Goal: Task Accomplishment & Management: Manage account settings

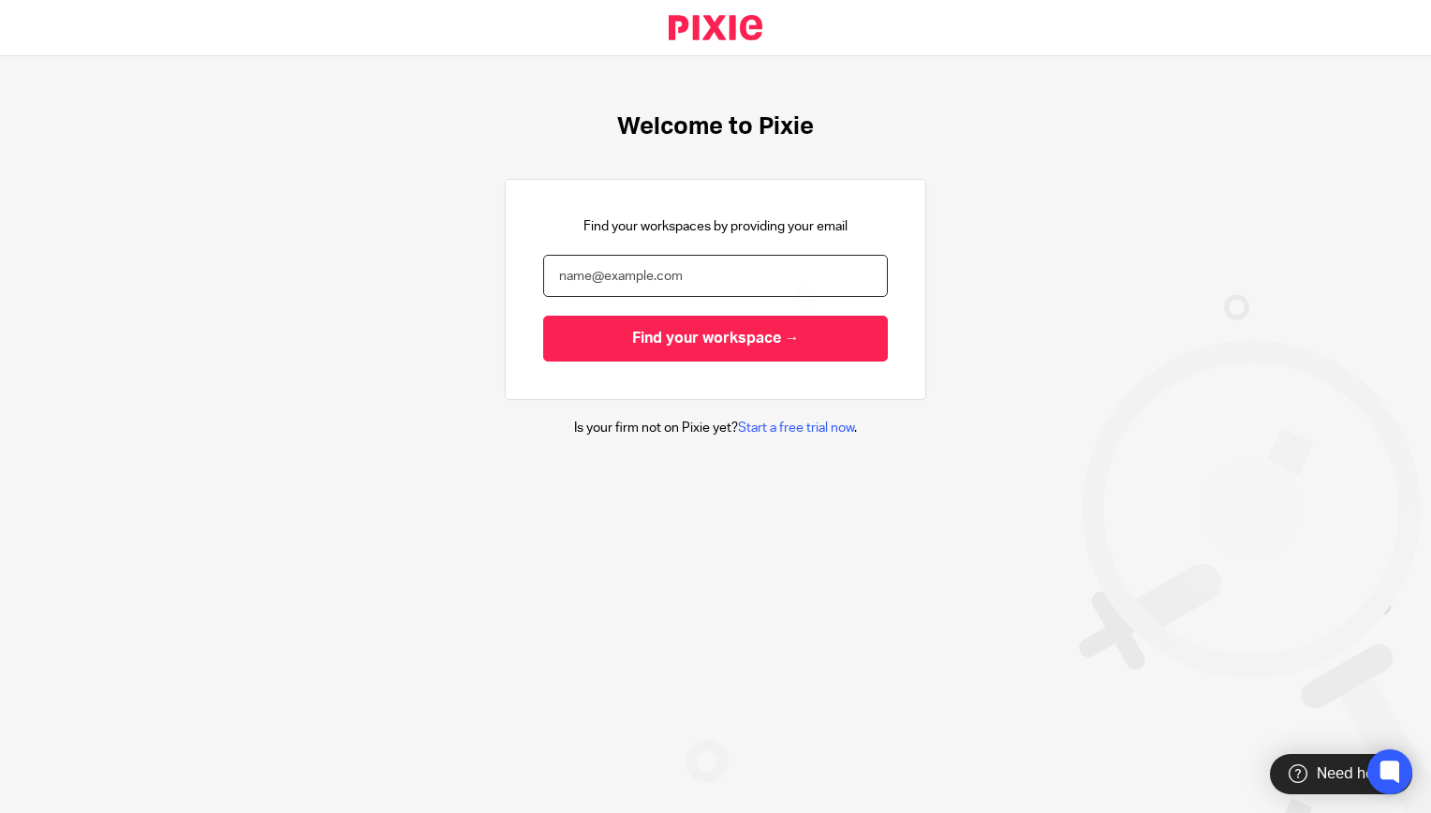
click at [709, 273] on input "email" at bounding box center [715, 276] width 345 height 42
type input "[EMAIL_ADDRESS][DOMAIN_NAME]"
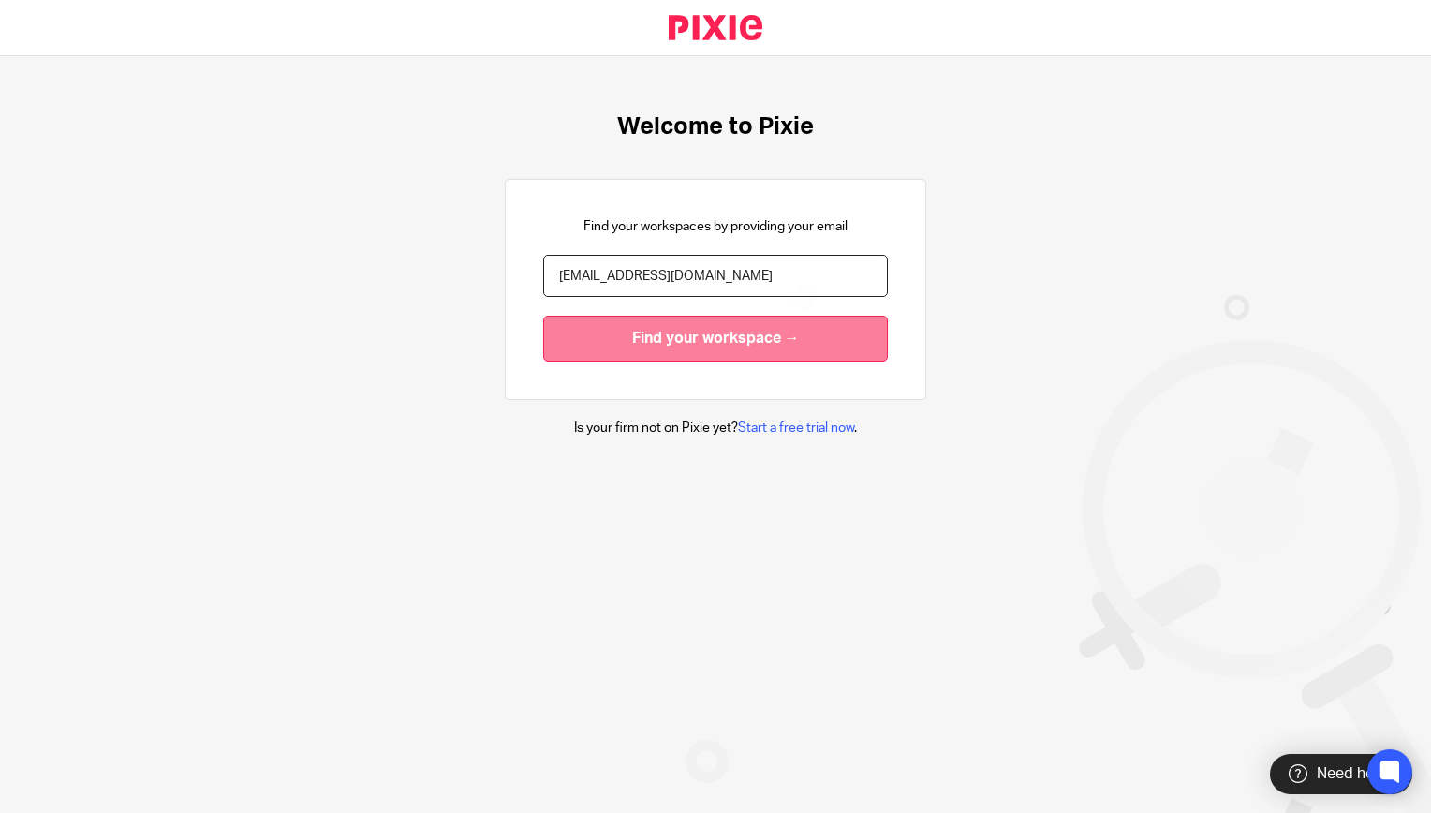
click at [554, 334] on input "Find your workspace →" at bounding box center [715, 339] width 345 height 46
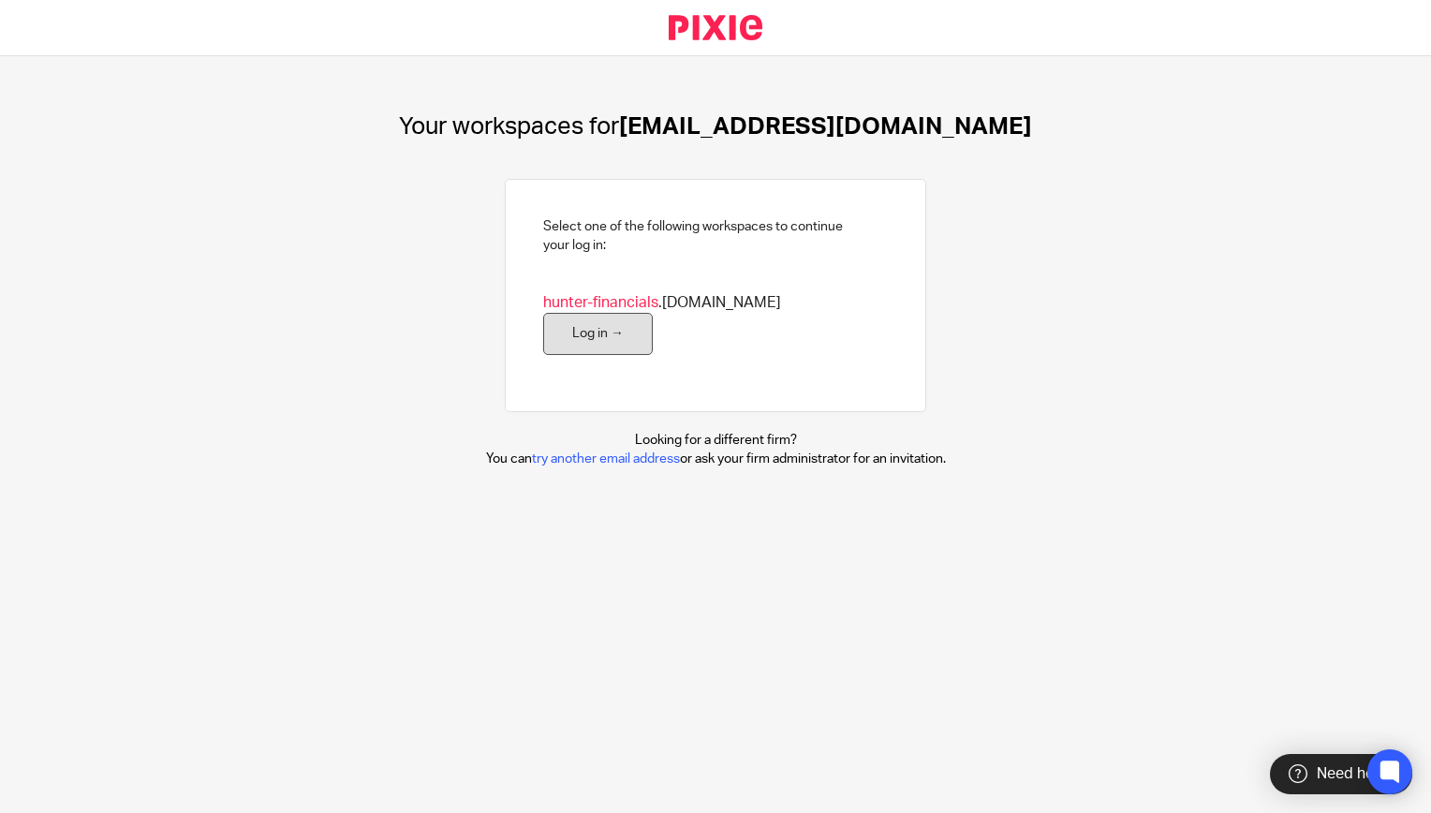
click at [653, 313] on link "Log in →" at bounding box center [598, 334] width 110 height 42
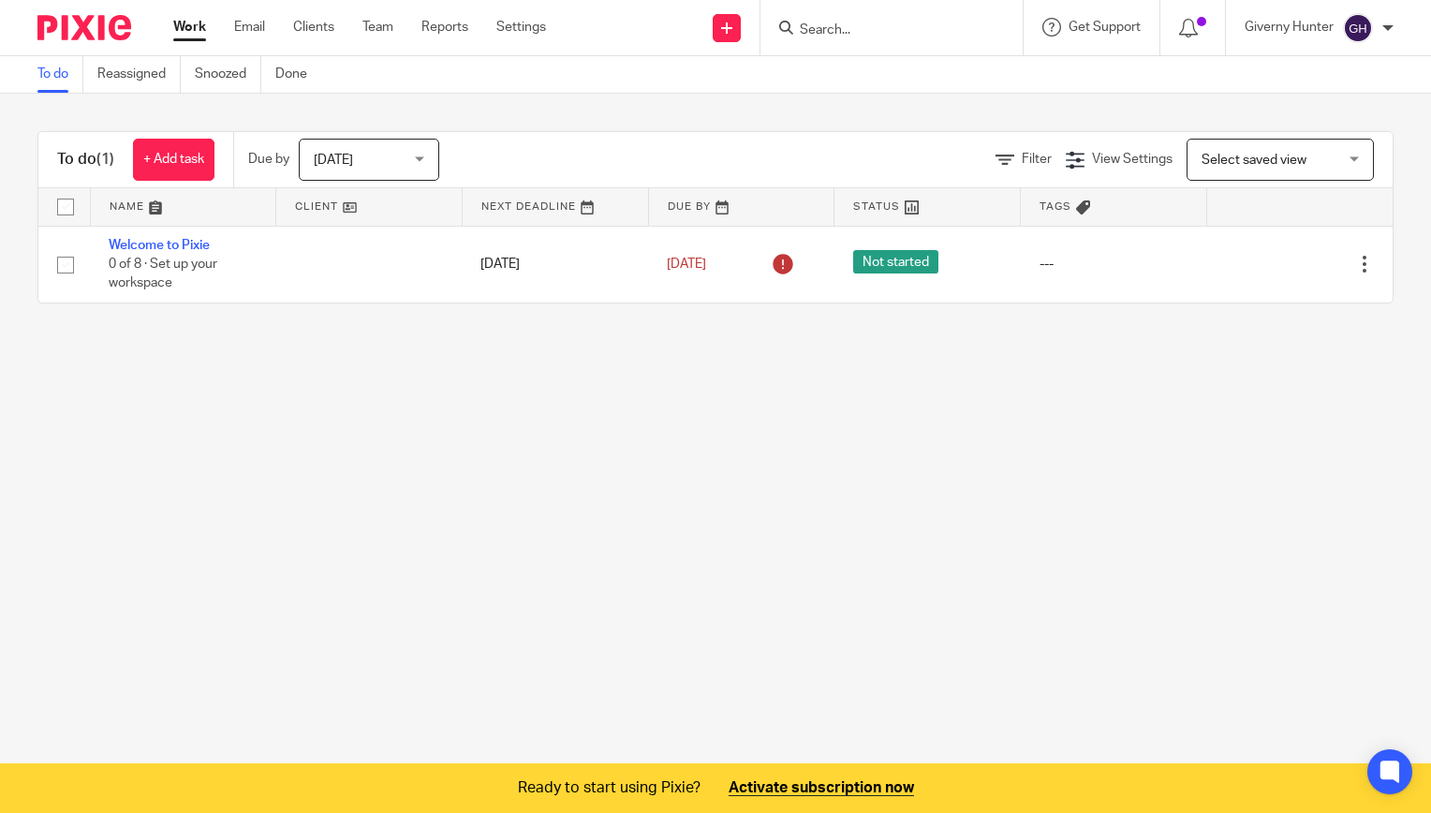
click at [857, 437] on main "To do Reassigned Snoozed Done To do (1) + Add task Due by Today Today Today Tom…" at bounding box center [715, 406] width 1431 height 813
click at [1202, 23] on span at bounding box center [1201, 21] width 9 height 9
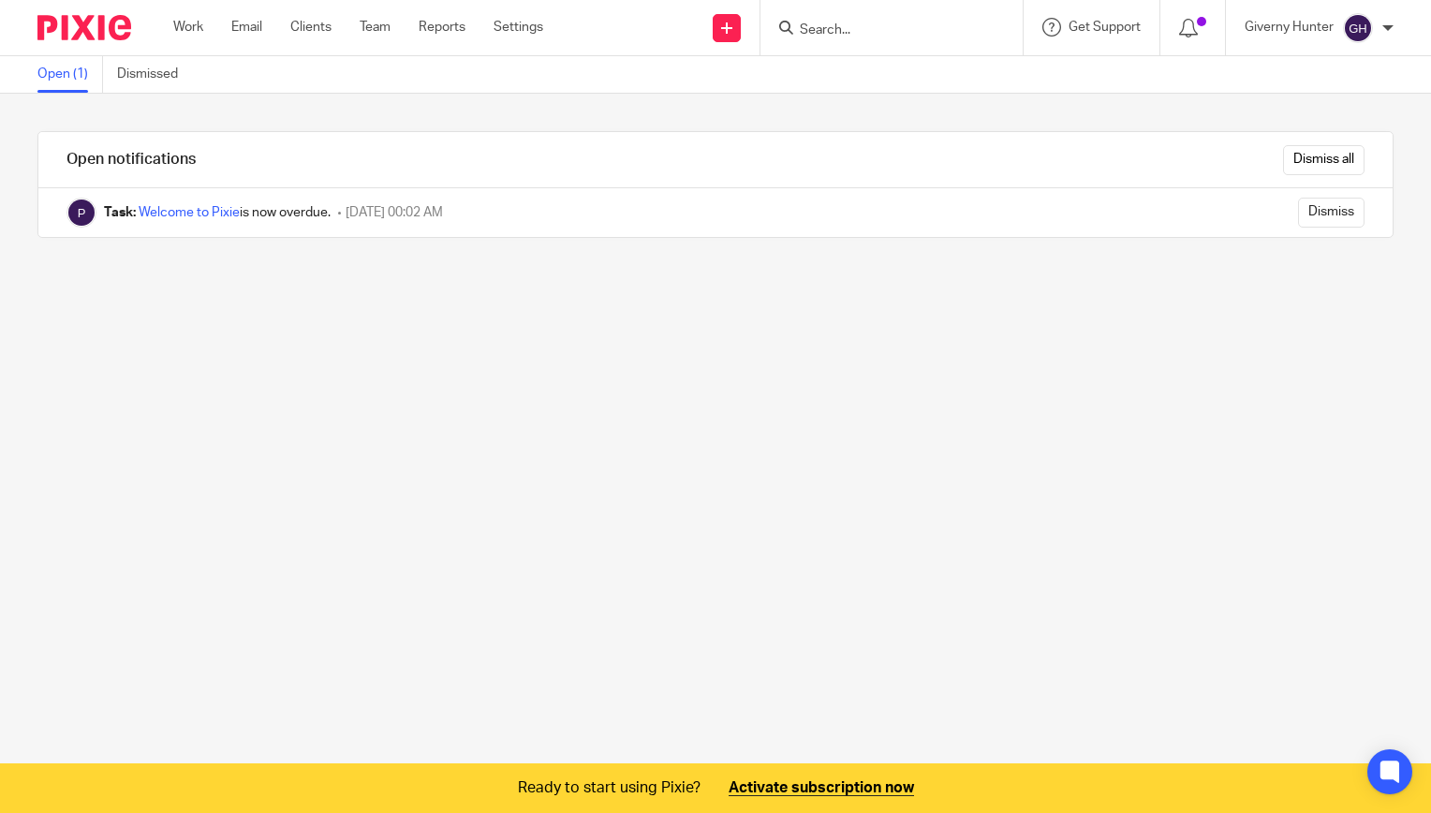
click at [159, 33] on div "Work Email Clients Team Reports Settings Work Email Clients Team Reports Settin…" at bounding box center [363, 27] width 417 height 55
click at [200, 19] on link "Work" at bounding box center [188, 27] width 30 height 19
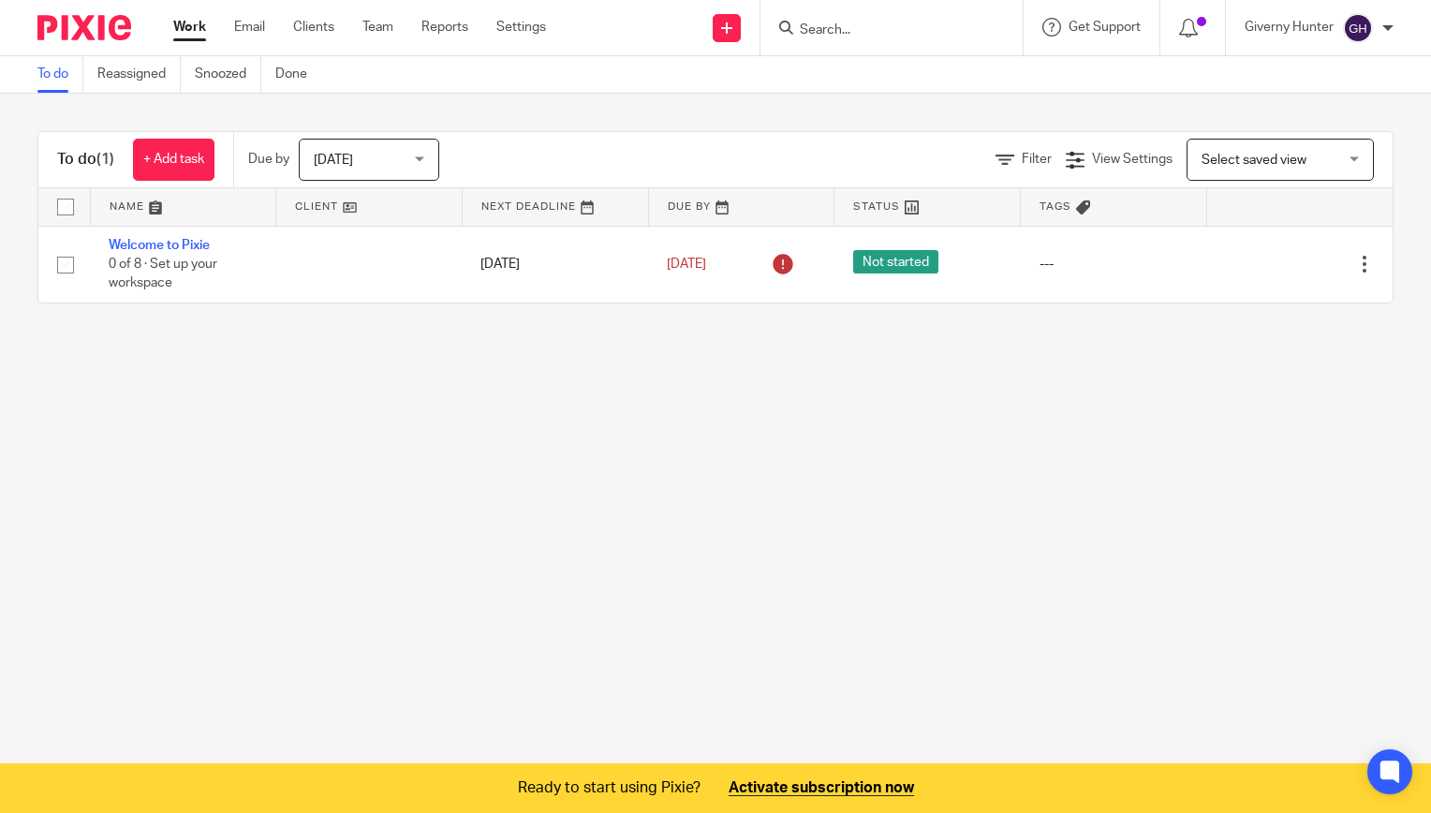
click at [1369, 74] on div "To do Reassigned Snoozed Done" at bounding box center [715, 74] width 1431 height 37
click at [519, 39] on div "Work Email Clients Team Reports Settings Work Email Clients Team Reports Settin…" at bounding box center [365, 27] width 420 height 55
click at [519, 31] on link "Settings" at bounding box center [521, 27] width 50 height 19
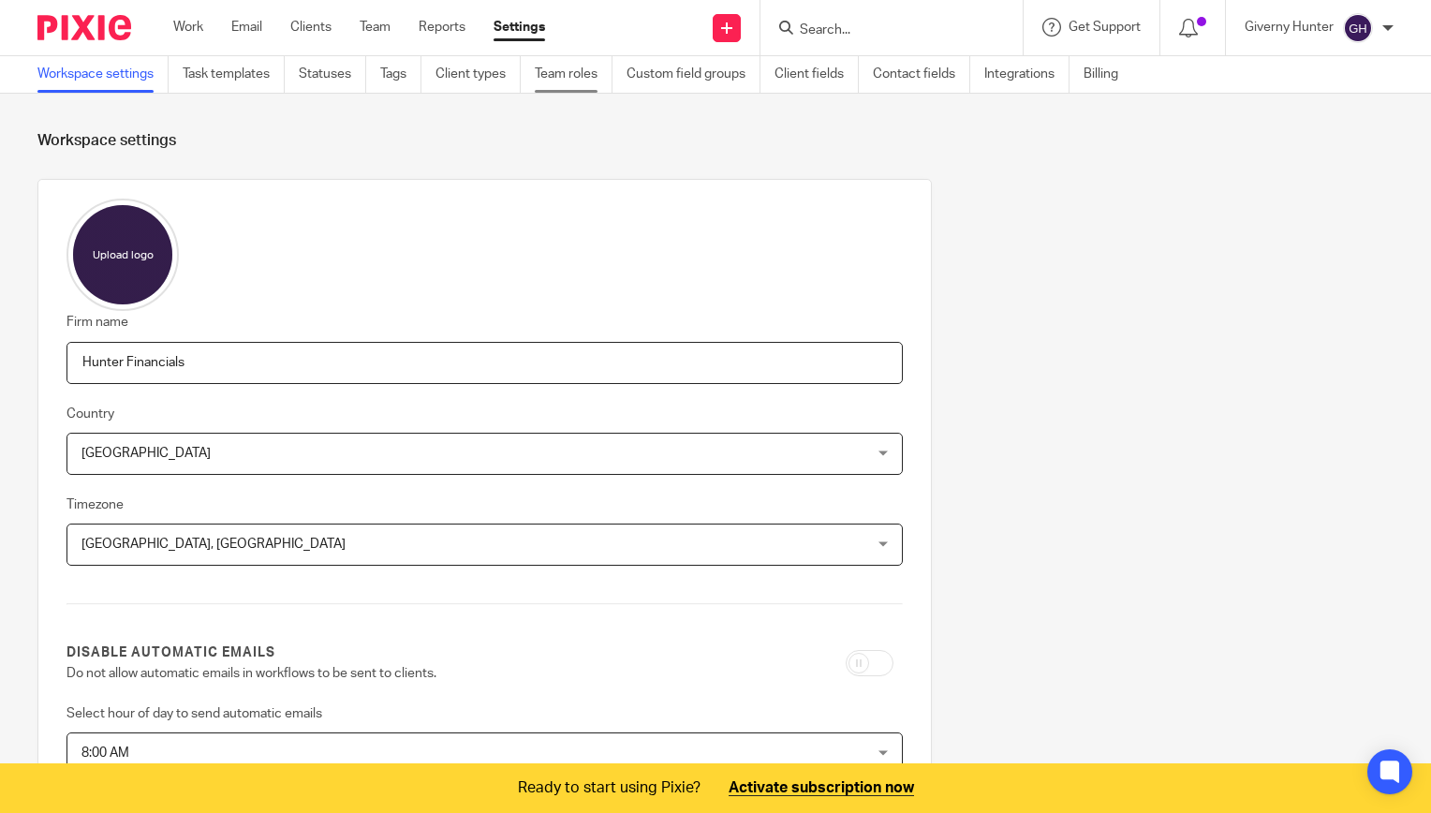
click at [579, 66] on link "Team roles" at bounding box center [574, 74] width 78 height 37
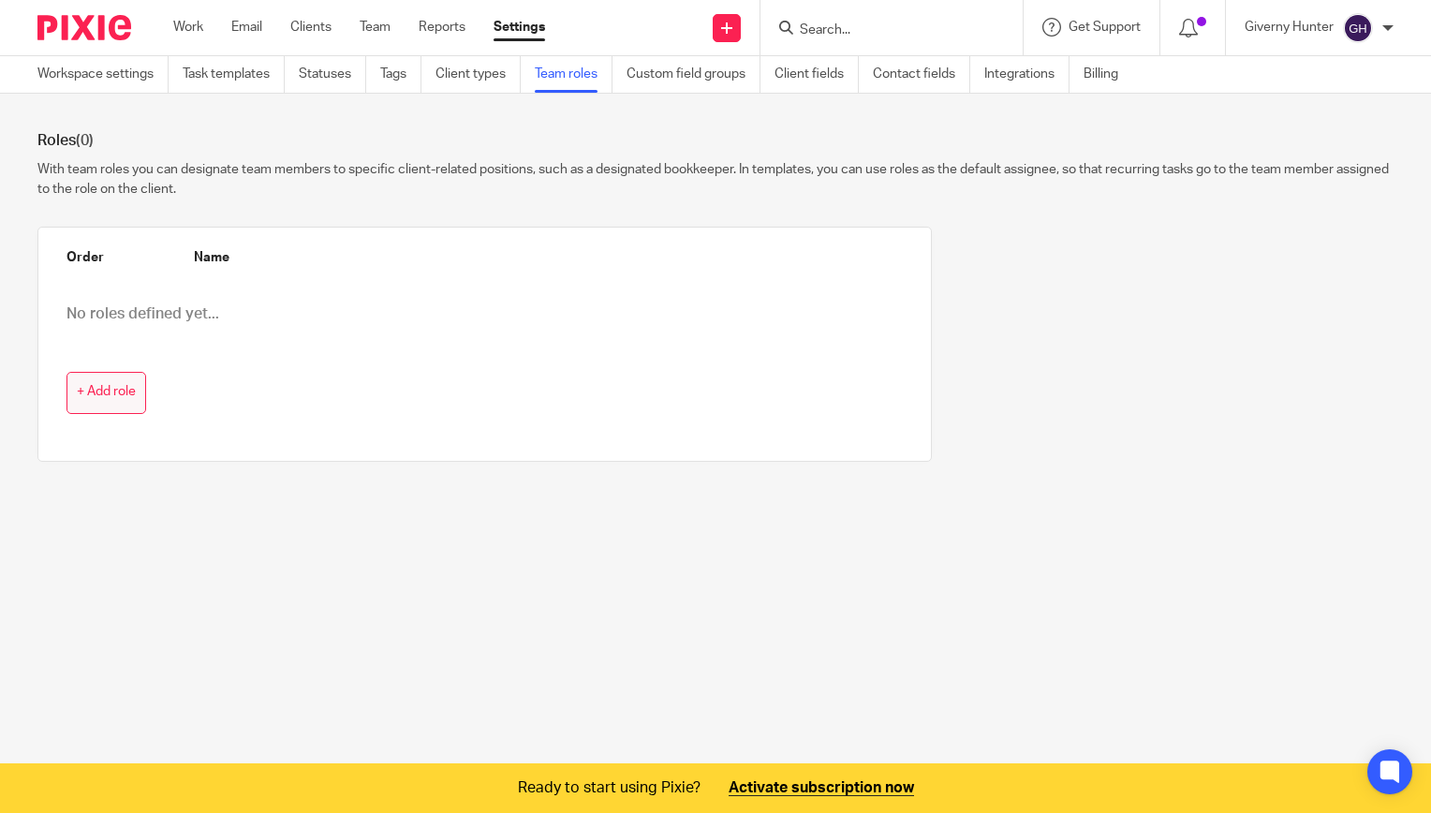
click at [124, 388] on span "+ Add role" at bounding box center [106, 392] width 59 height 15
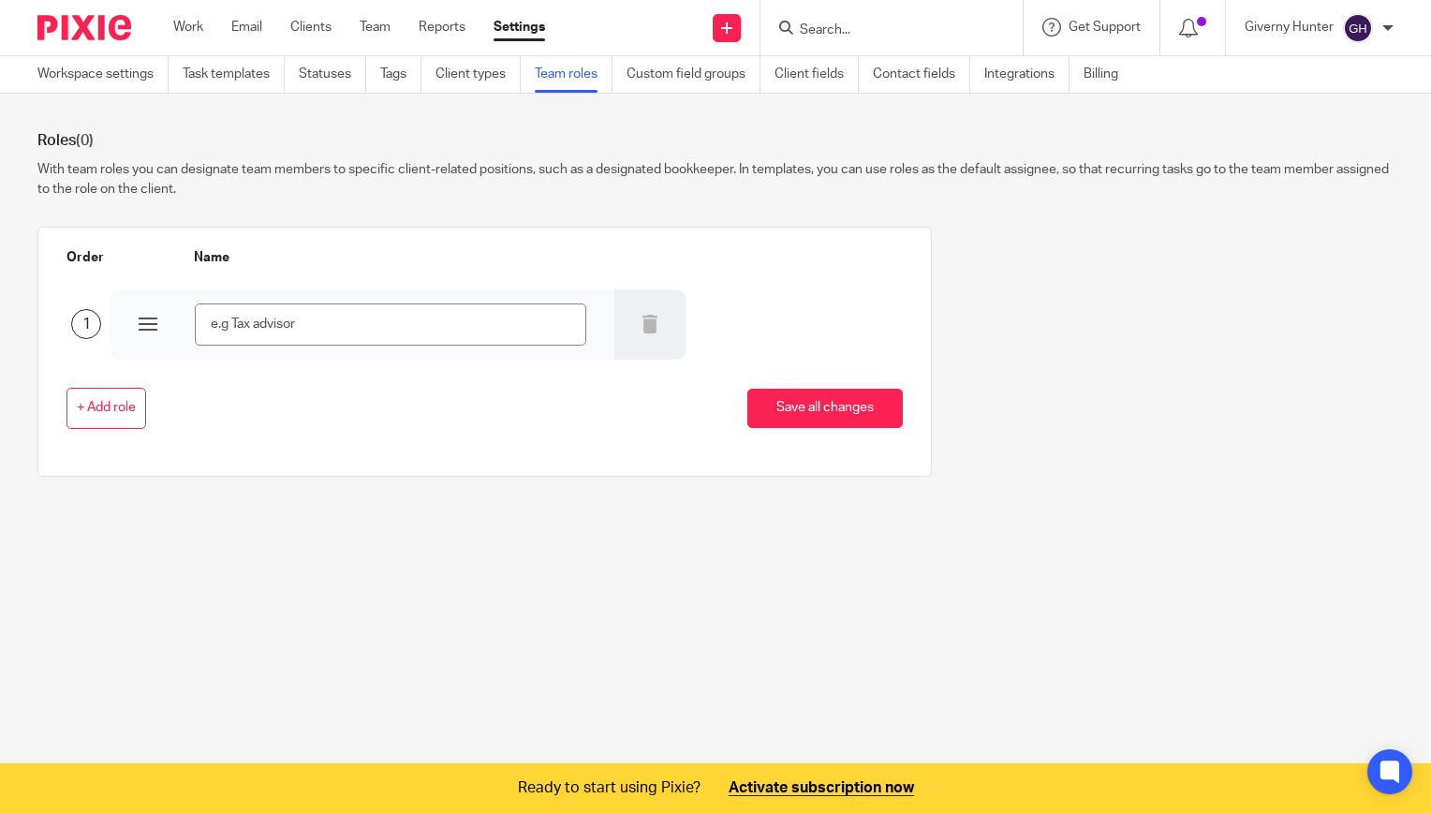
click at [236, 198] on p "With team roles you can designate team members to specific client-related posit…" at bounding box center [715, 179] width 1356 height 38
click at [1307, 28] on p "Giverny Hunter" at bounding box center [1289, 27] width 89 height 19
click at [979, 189] on p "With team roles you can designate team members to specific client-related posit…" at bounding box center [715, 179] width 1356 height 38
click at [126, 82] on link "Workspace settings" at bounding box center [102, 74] width 131 height 37
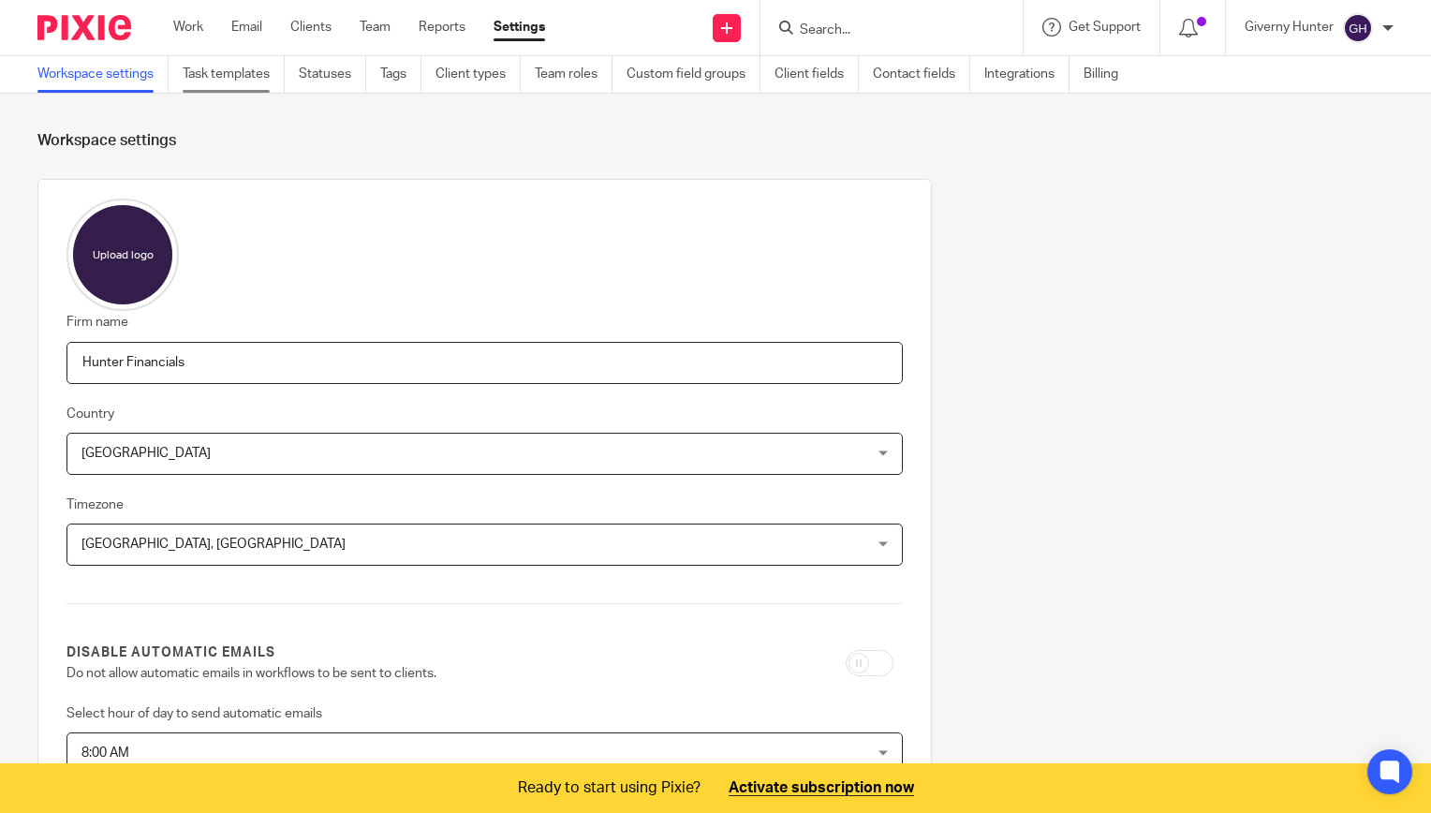
click at [230, 73] on link "Task templates" at bounding box center [234, 74] width 102 height 37
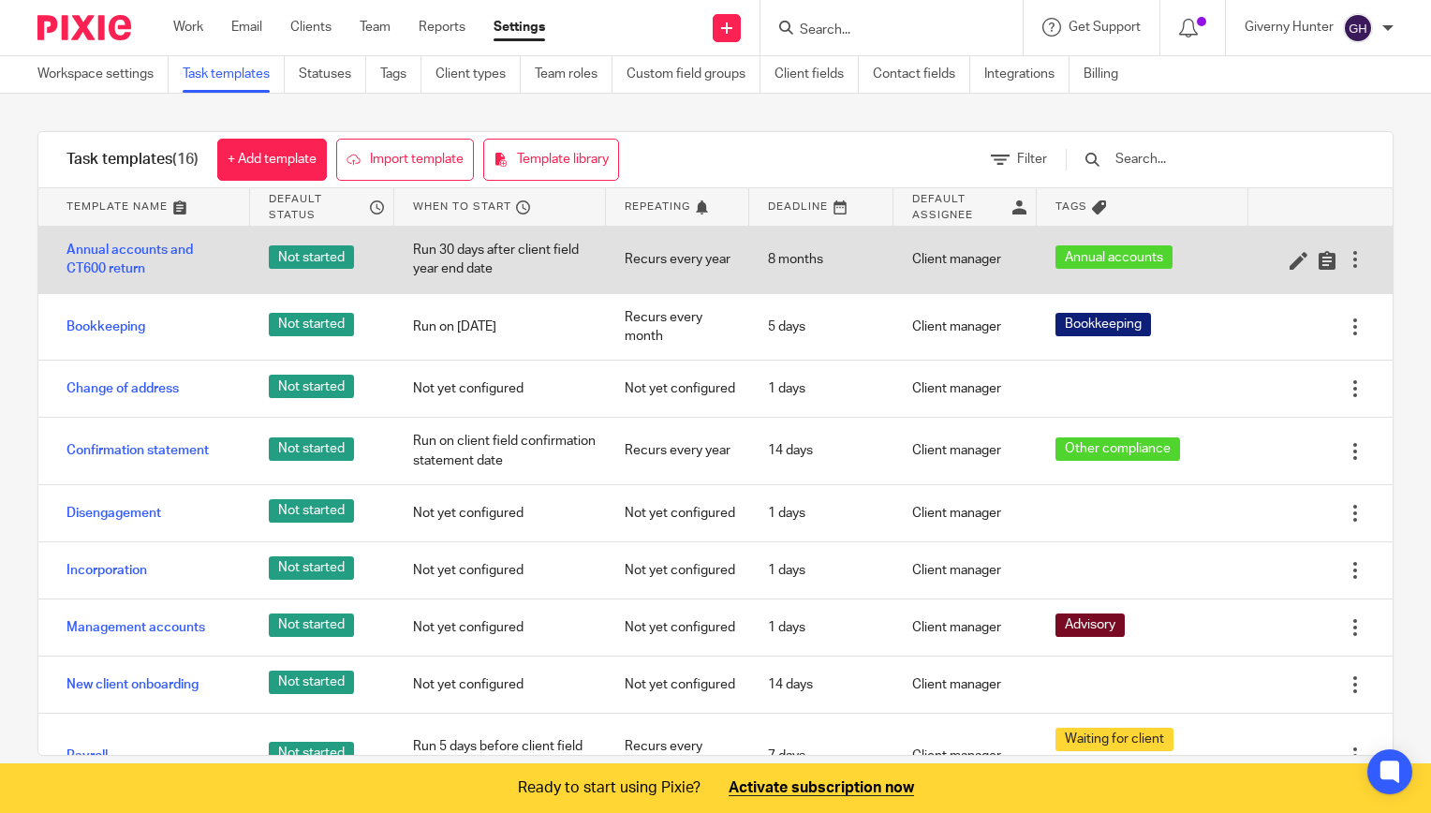
click at [1346, 257] on div at bounding box center [1355, 259] width 19 height 19
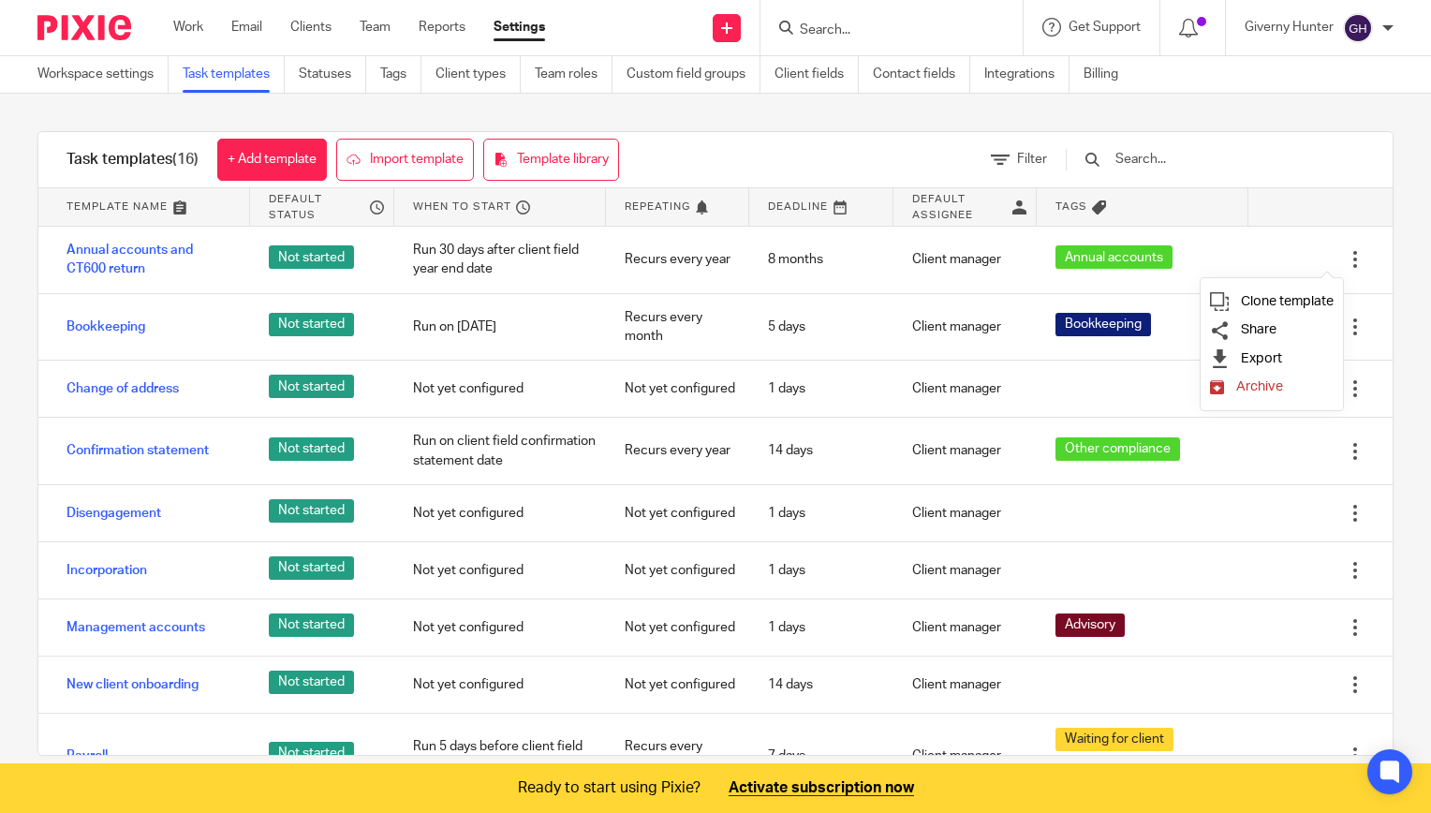
click at [1268, 146] on div at bounding box center [1206, 159] width 318 height 55
click at [1200, 10] on div at bounding box center [1193, 27] width 66 height 55
click at [1189, 23] on icon at bounding box center [1188, 28] width 19 height 19
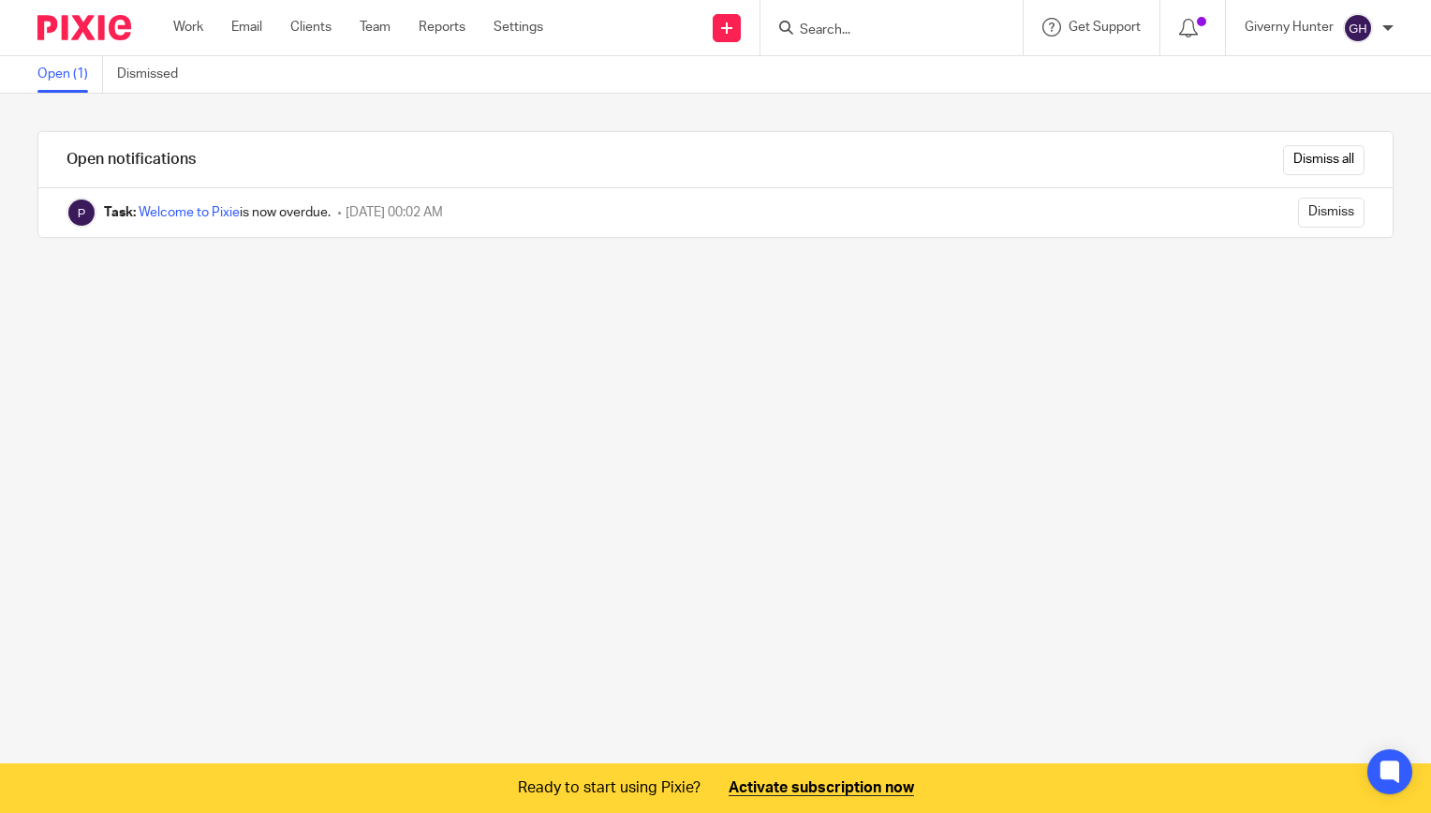
click at [1372, 34] on div "Giverny Hunter" at bounding box center [1319, 28] width 149 height 30
click at [719, 36] on link at bounding box center [727, 28] width 28 height 28
click at [572, 79] on div "Open (1) Dismissed" at bounding box center [715, 74] width 1431 height 37
click at [374, 24] on link "Team" at bounding box center [375, 27] width 31 height 19
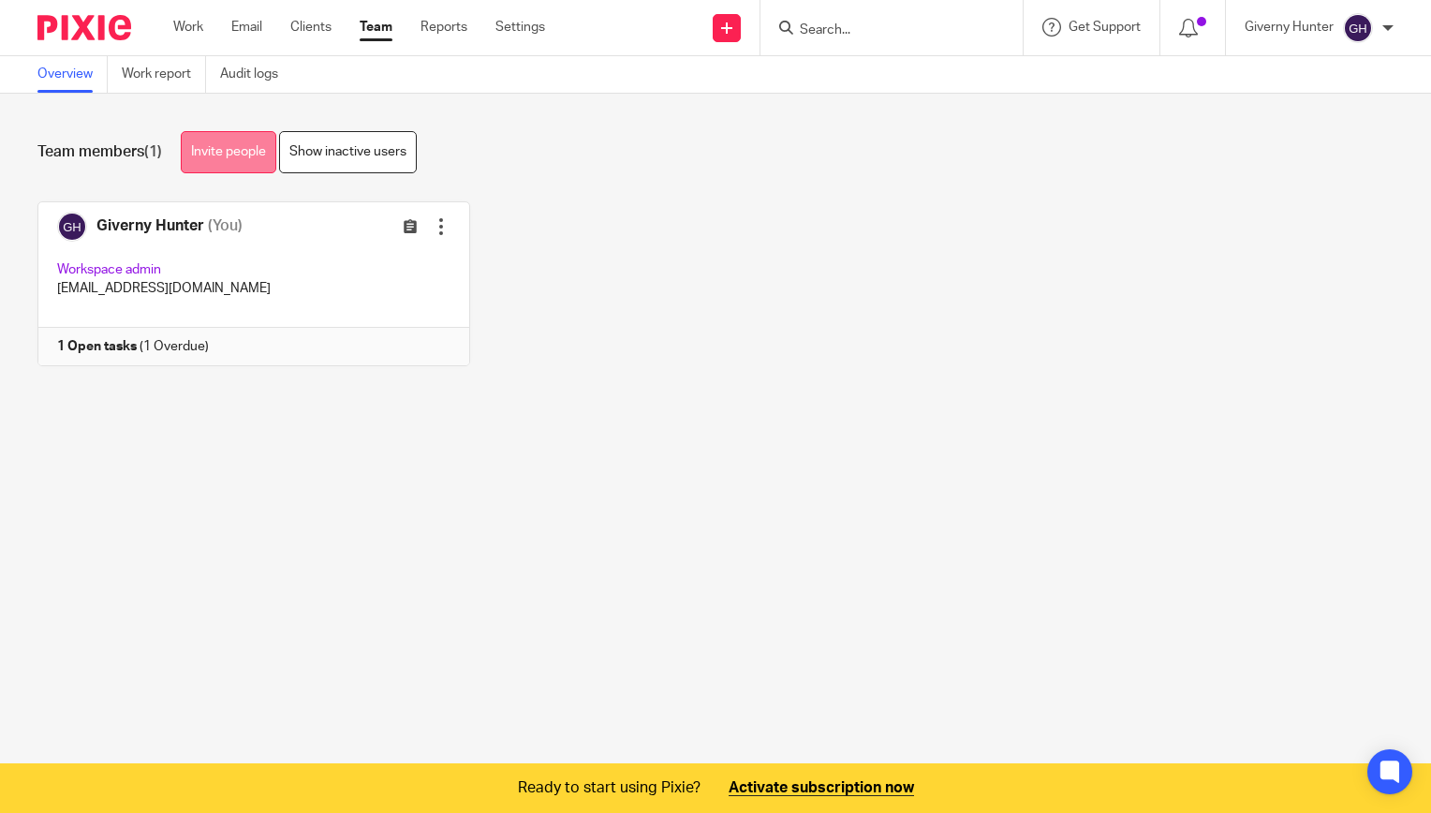
click at [236, 152] on link "Invite people" at bounding box center [229, 152] width 96 height 42
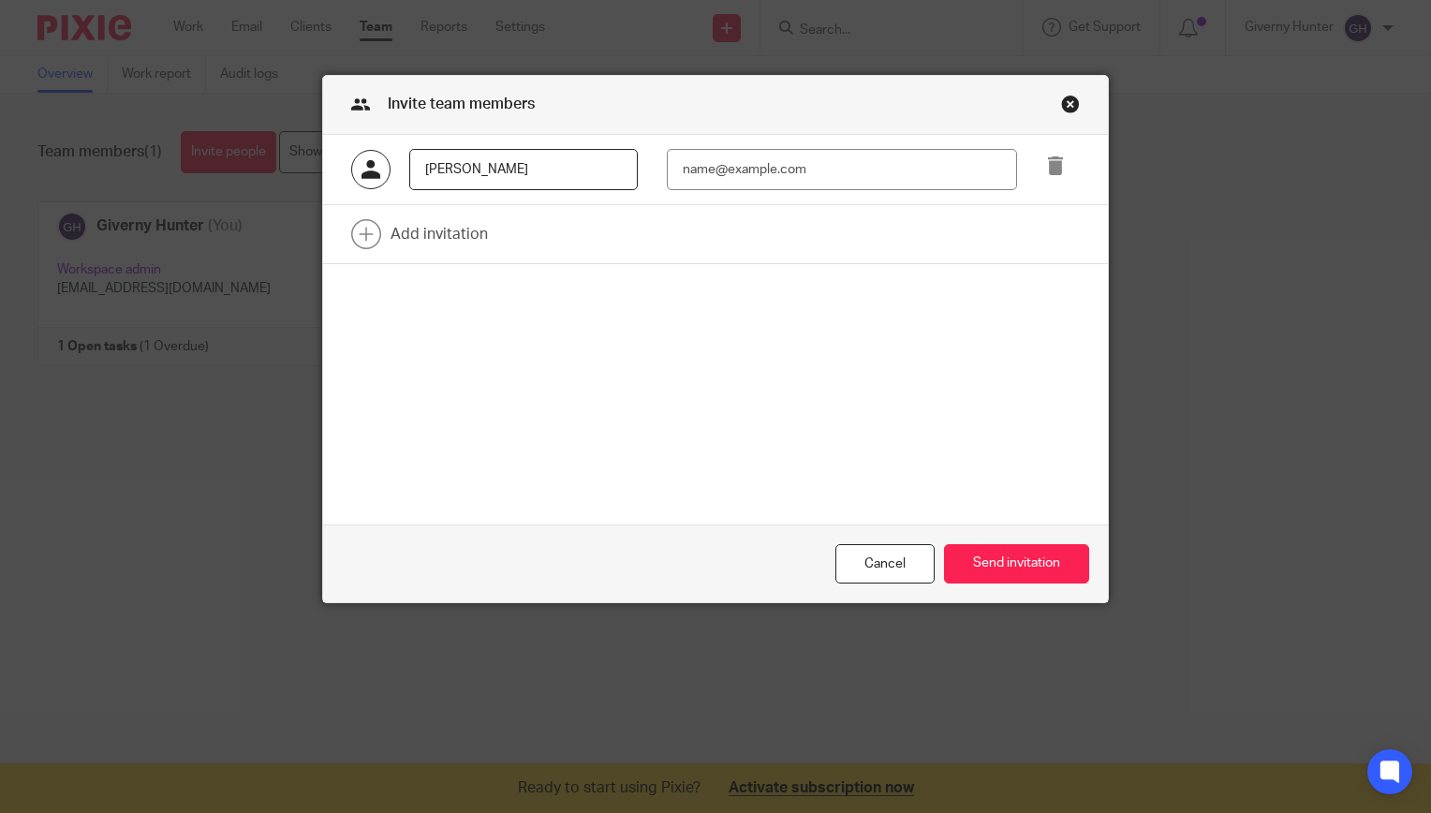
type input "[PERSON_NAME]"
type input "[PERSON_NAME][EMAIL_ADDRESS][DOMAIN_NAME]"
click at [395, 238] on link at bounding box center [715, 234] width 785 height 58
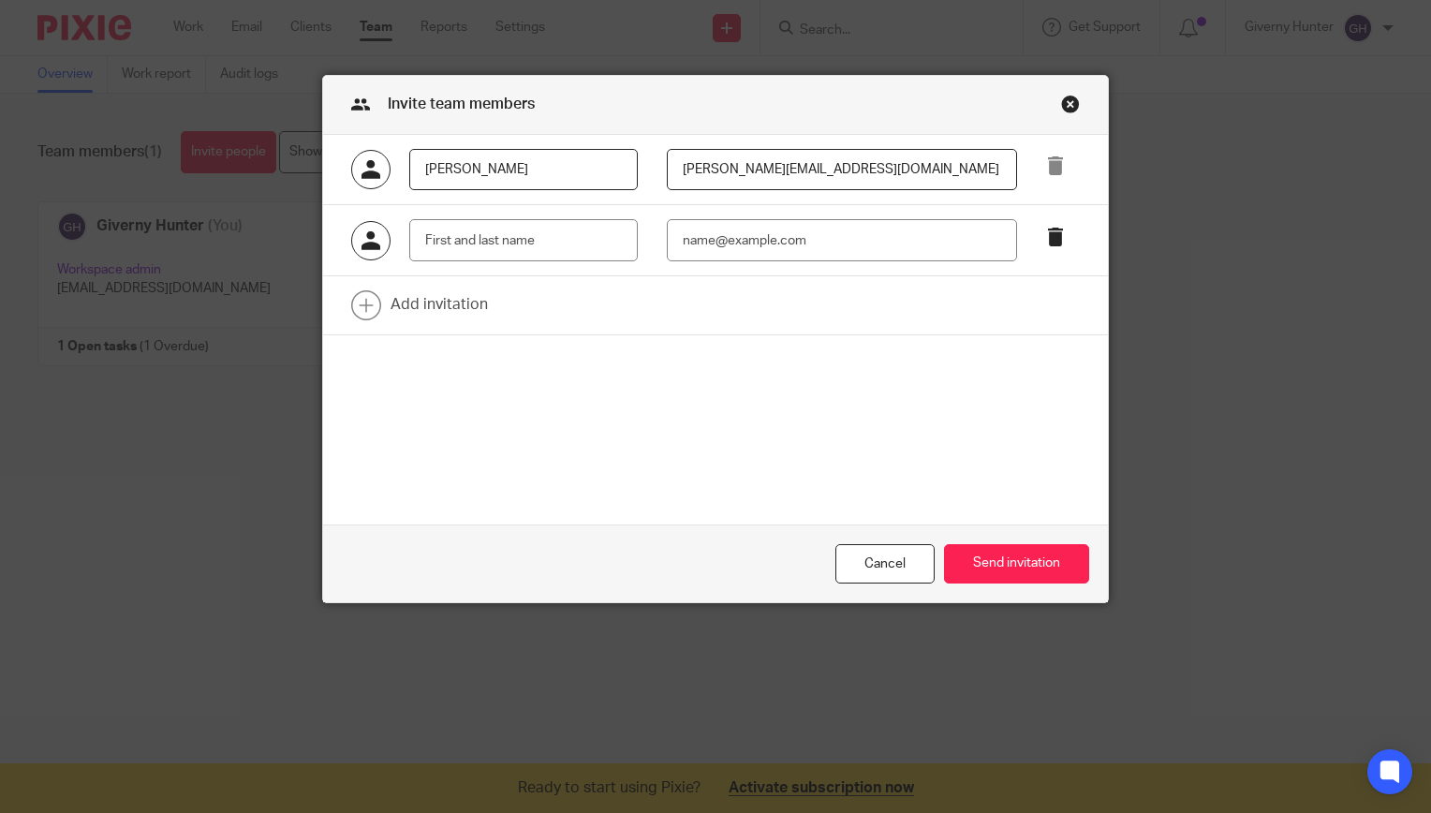
click at [1051, 245] on icon at bounding box center [1055, 237] width 19 height 19
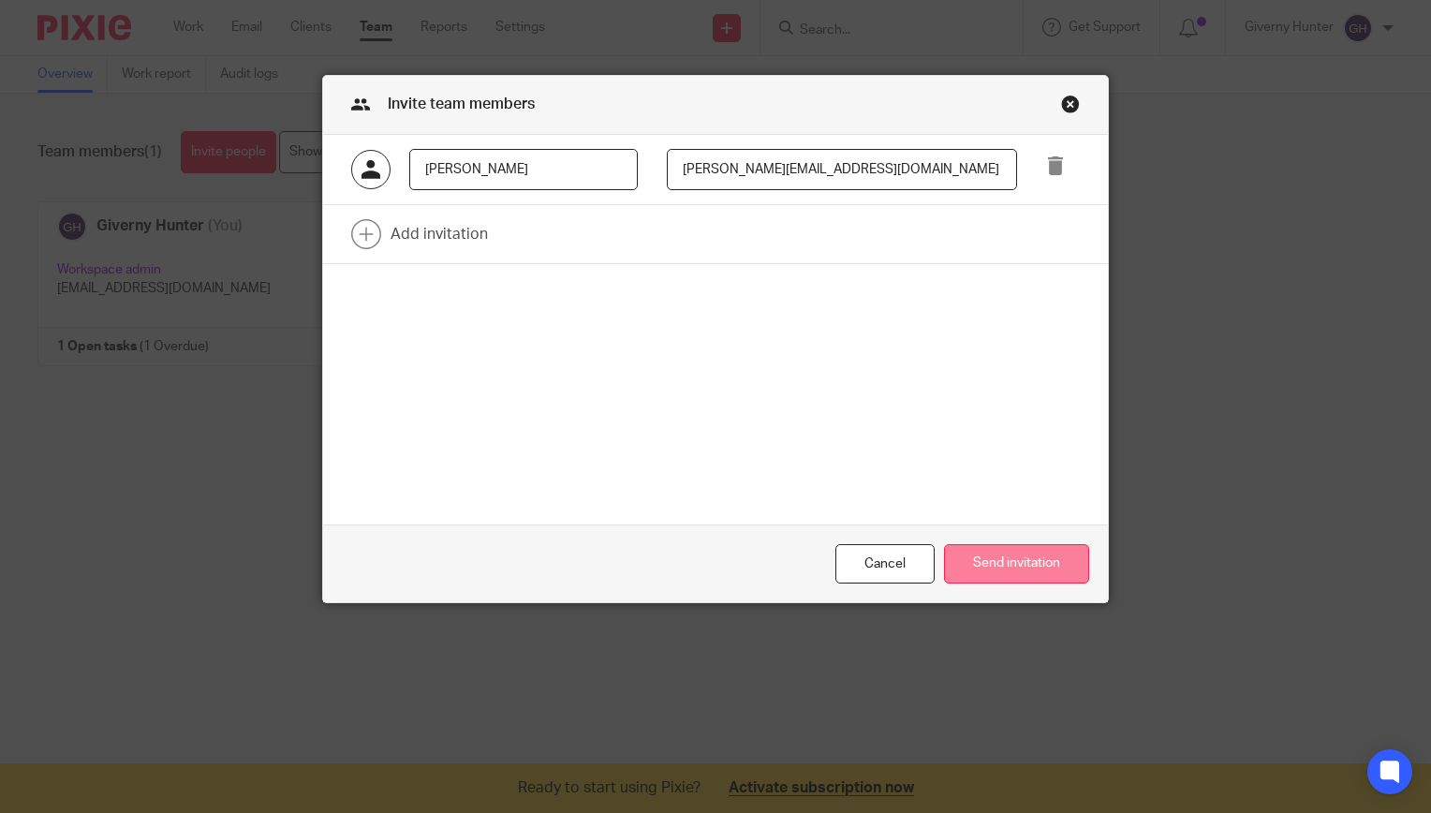
click at [1019, 573] on button "Send invitation" at bounding box center [1016, 564] width 145 height 40
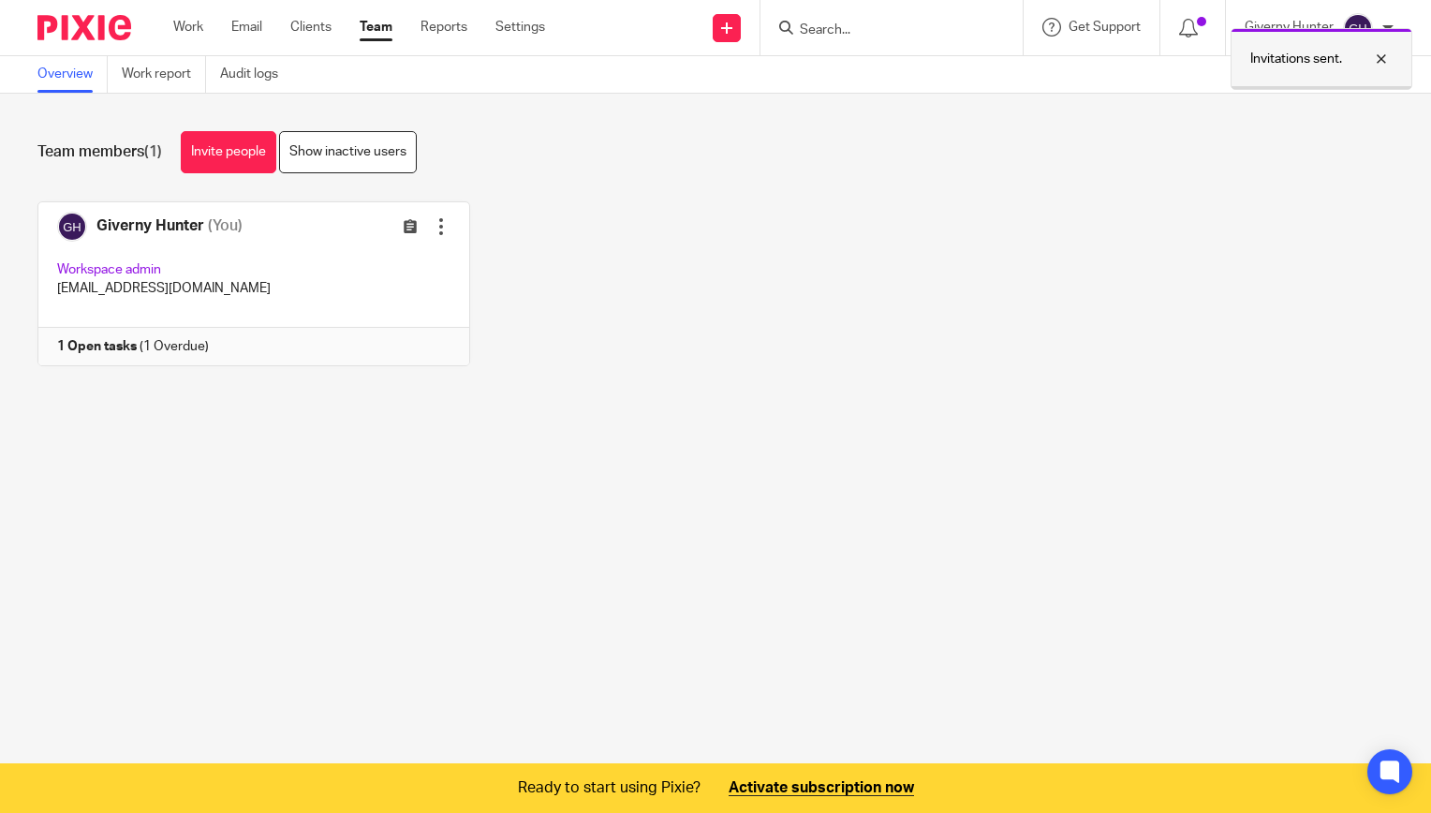
click at [1384, 61] on div at bounding box center [1367, 59] width 51 height 22
click at [995, 199] on div "Team members (1) Invite people Show inactive users Invite team members Add invi…" at bounding box center [715, 263] width 1431 height 338
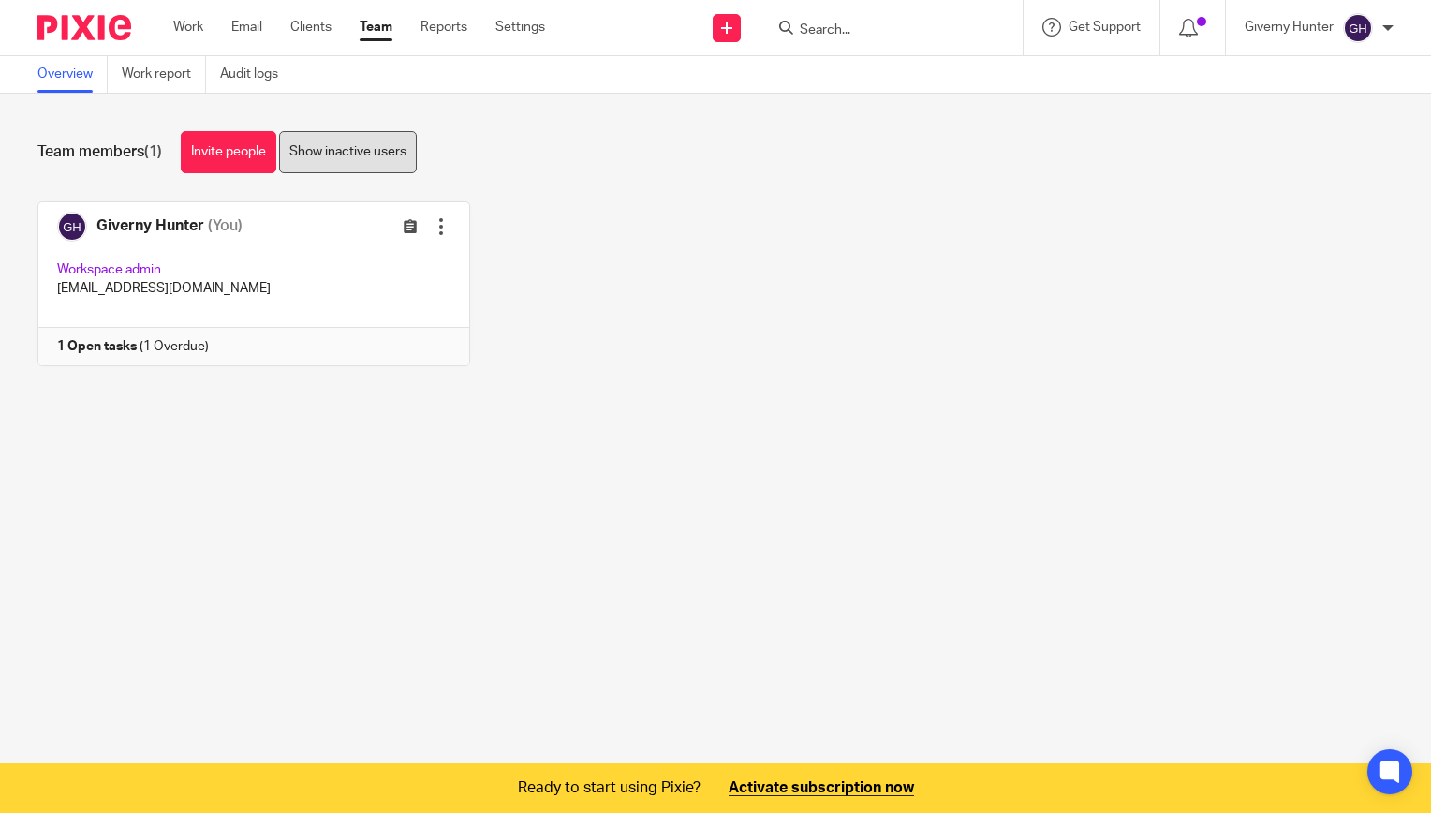
click at [317, 152] on link "Show inactive users" at bounding box center [348, 152] width 138 height 42
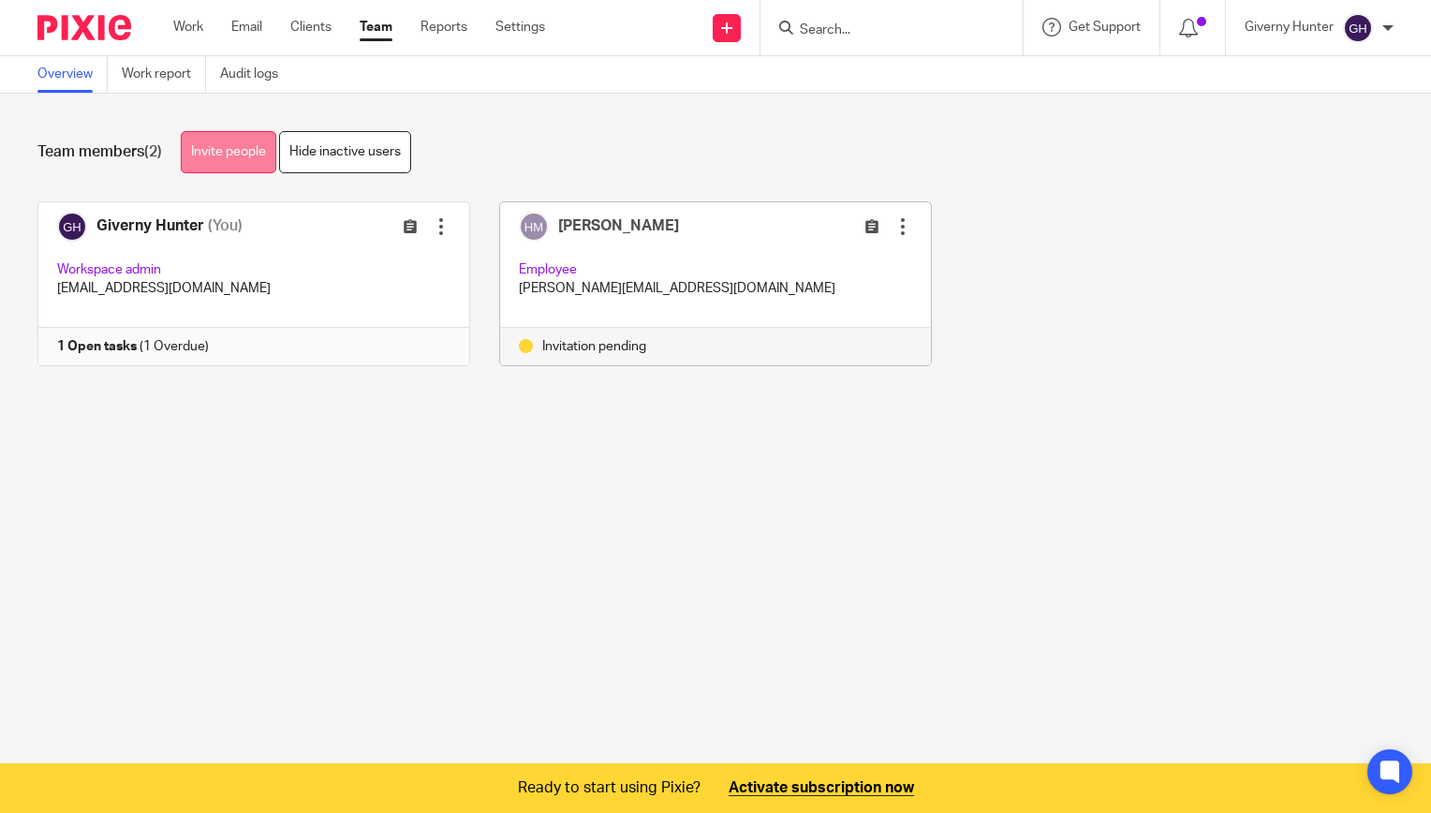
click at [229, 150] on link "Invite people" at bounding box center [229, 152] width 96 height 42
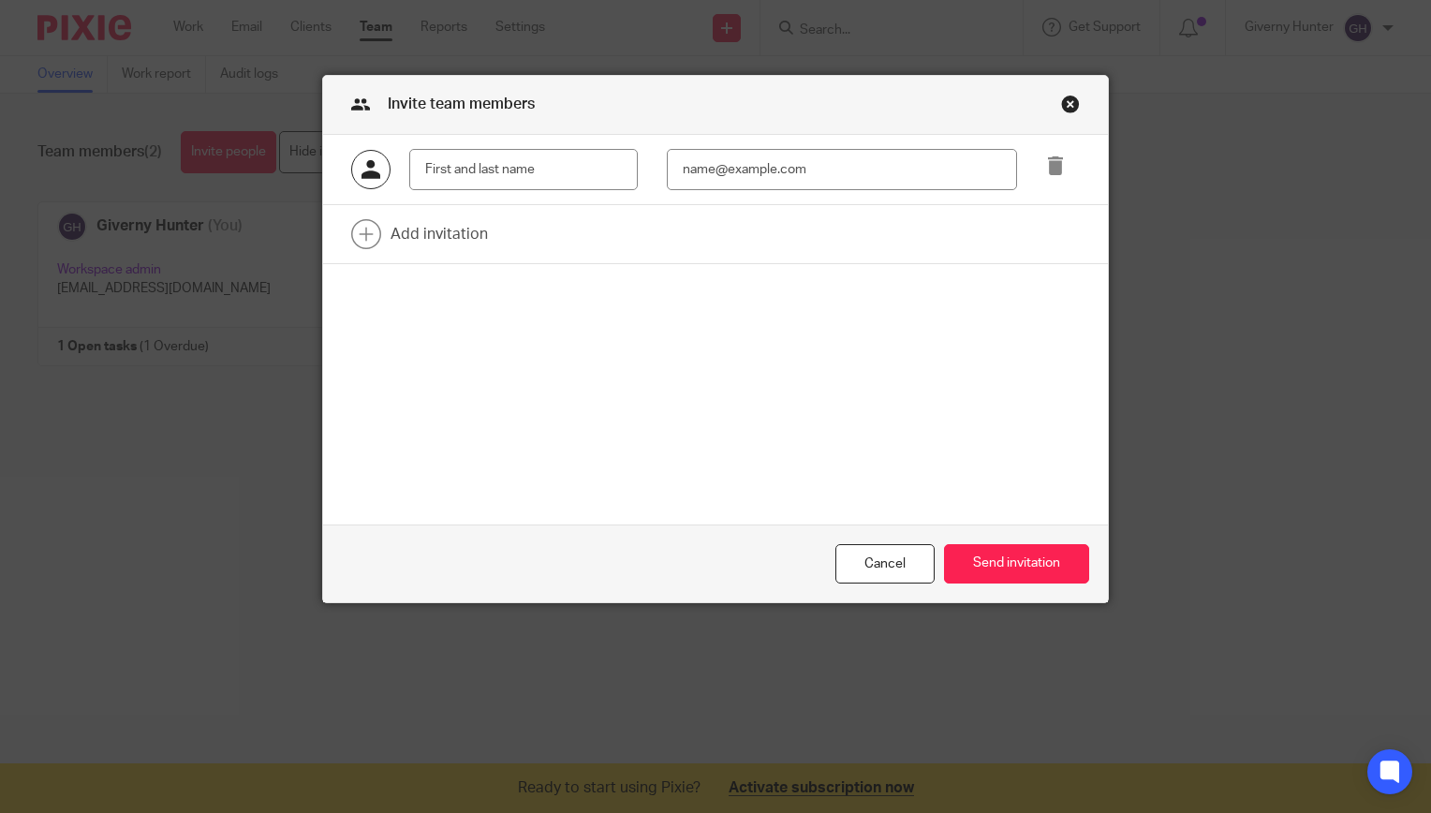
click at [1066, 116] on div "Invite team members" at bounding box center [715, 105] width 785 height 59
click at [1068, 107] on div "Close this dialog window" at bounding box center [1070, 104] width 19 height 19
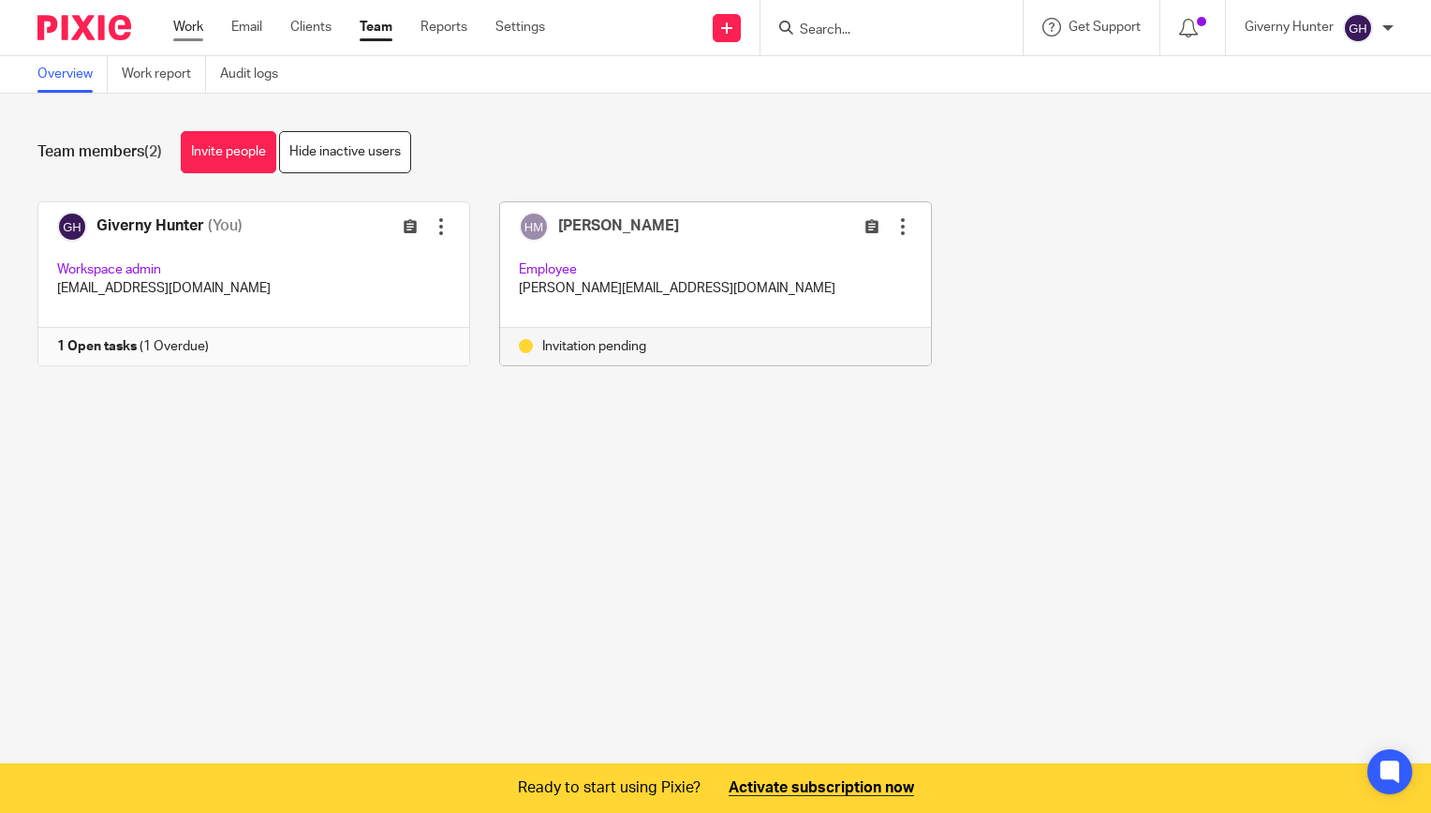
click at [193, 36] on link "Work" at bounding box center [188, 27] width 30 height 19
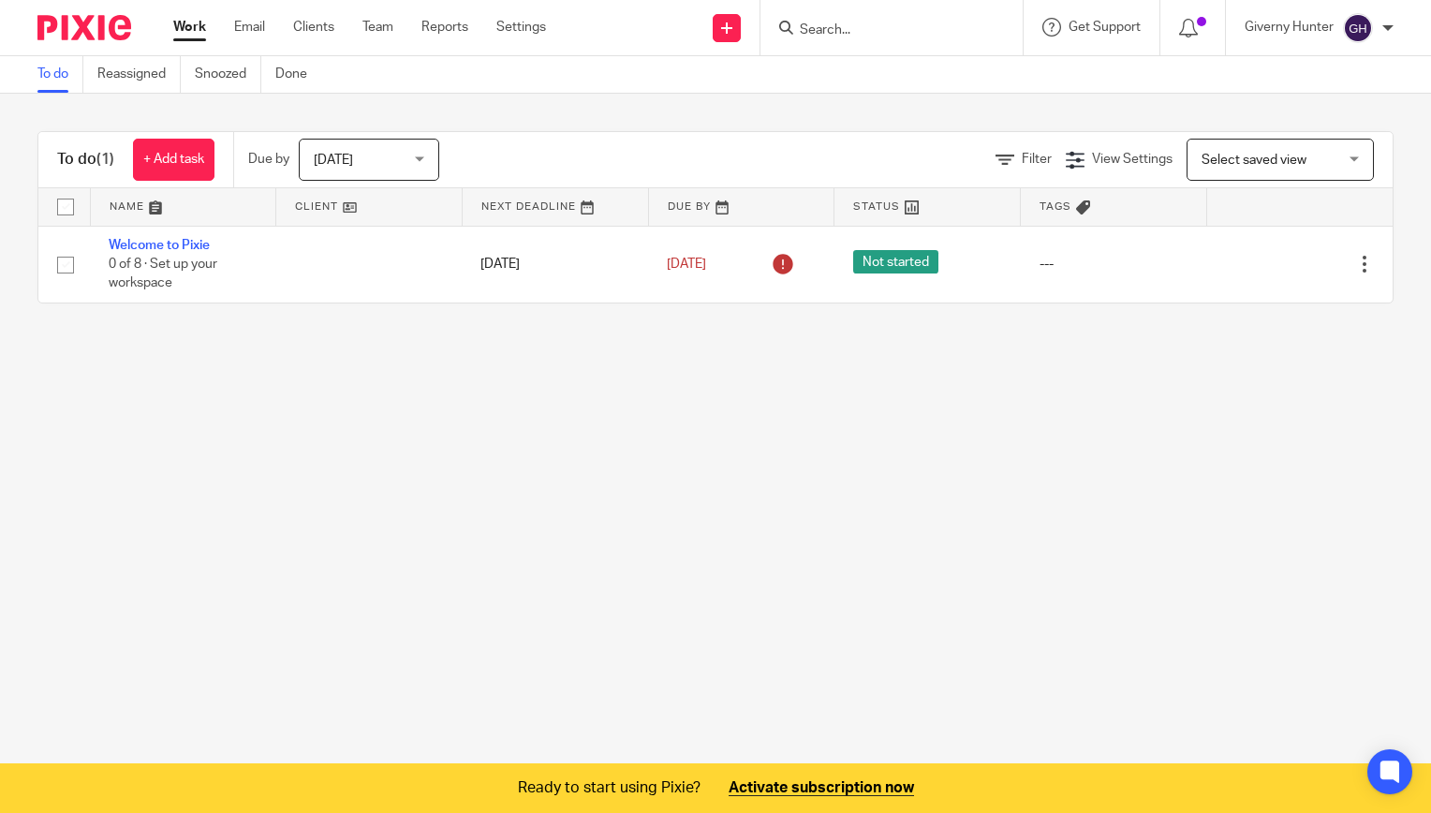
click at [811, 397] on main "To do Reassigned Snoozed Done To do (1) + Add task Due by [DATE] [DATE] [DATE] …" at bounding box center [715, 406] width 1431 height 813
click at [257, 30] on link "Email" at bounding box center [249, 27] width 31 height 19
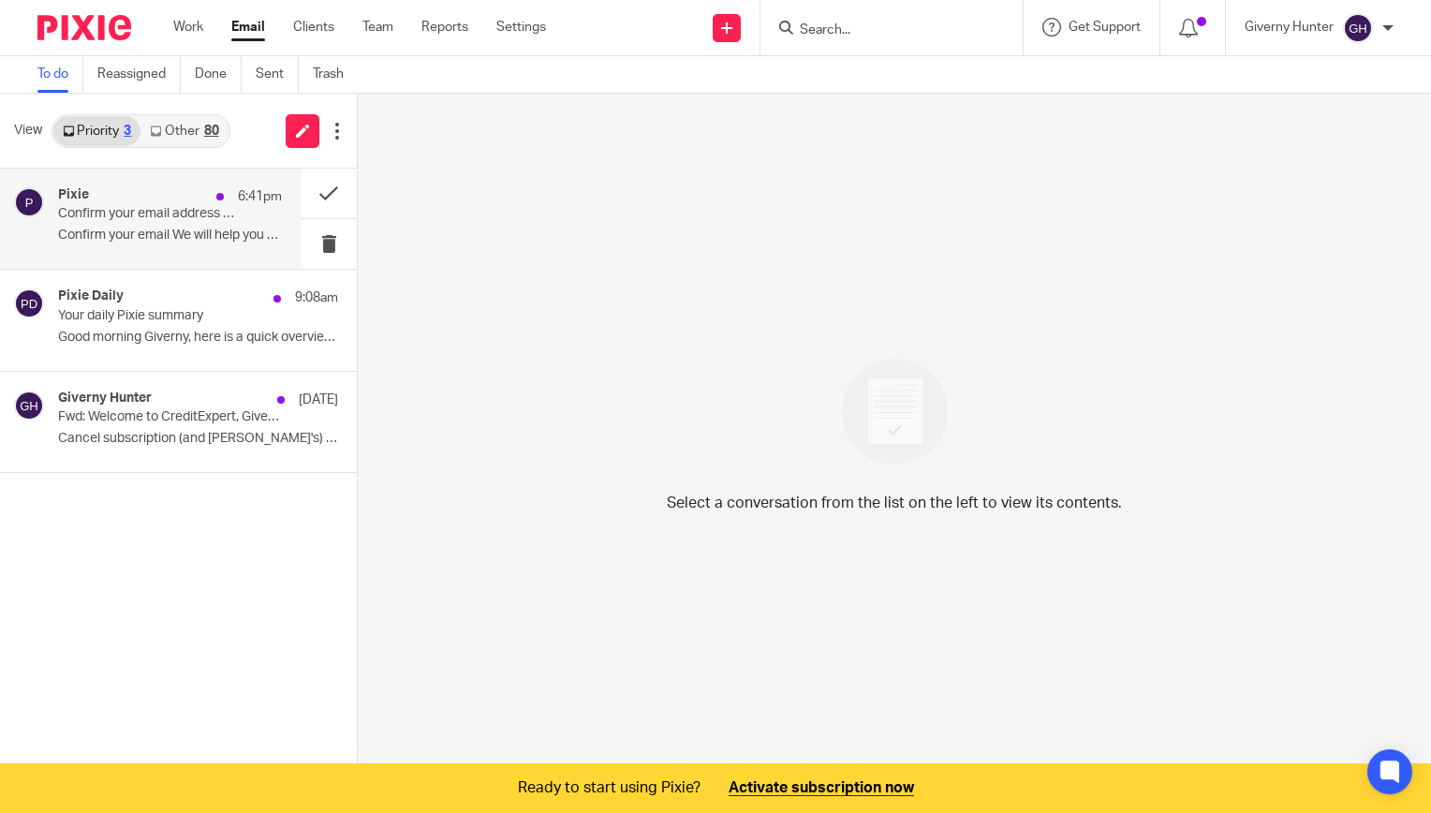
click at [209, 200] on div "6:41pm" at bounding box center [244, 196] width 75 height 19
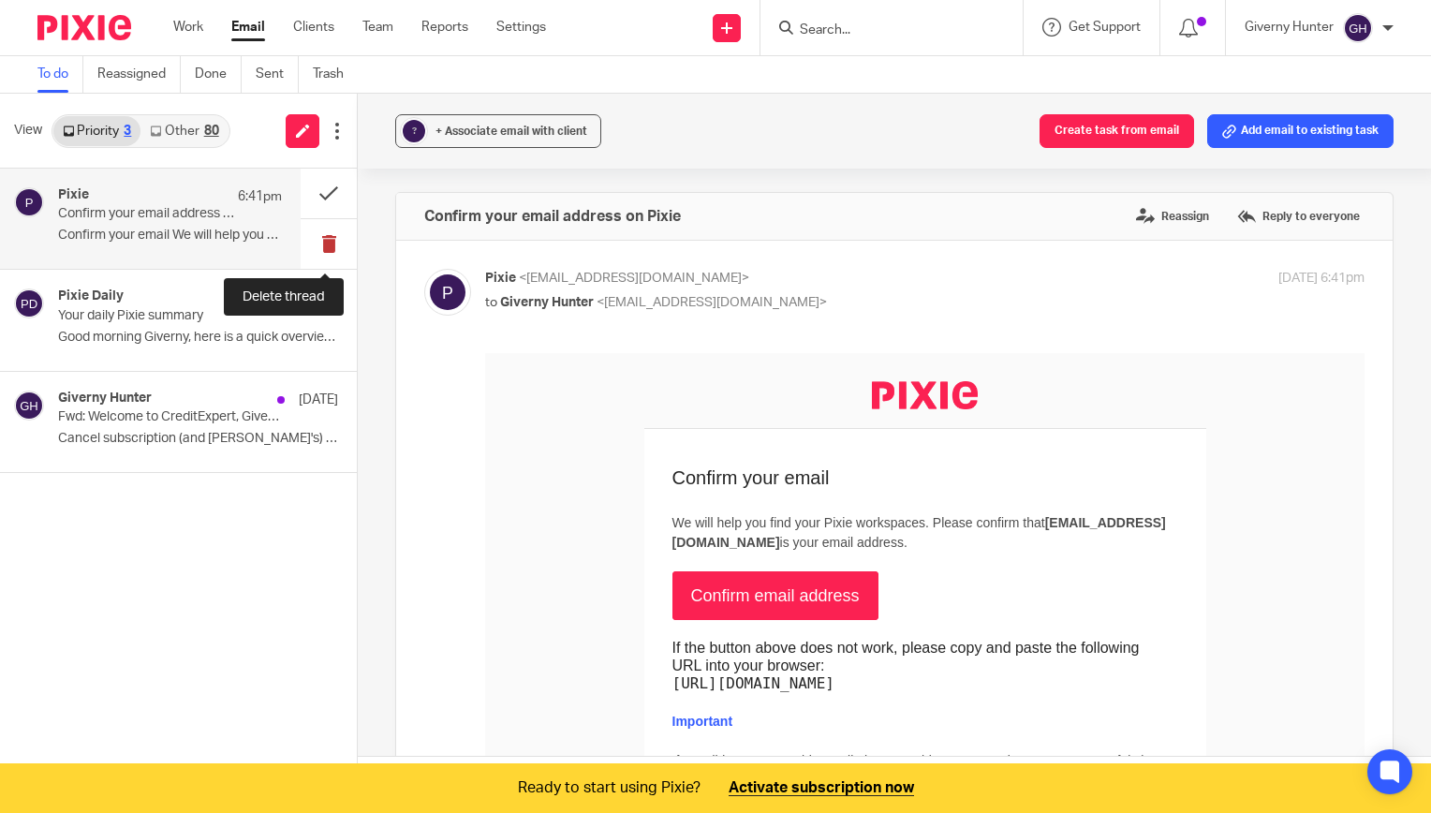
click at [326, 251] on button at bounding box center [329, 244] width 56 height 50
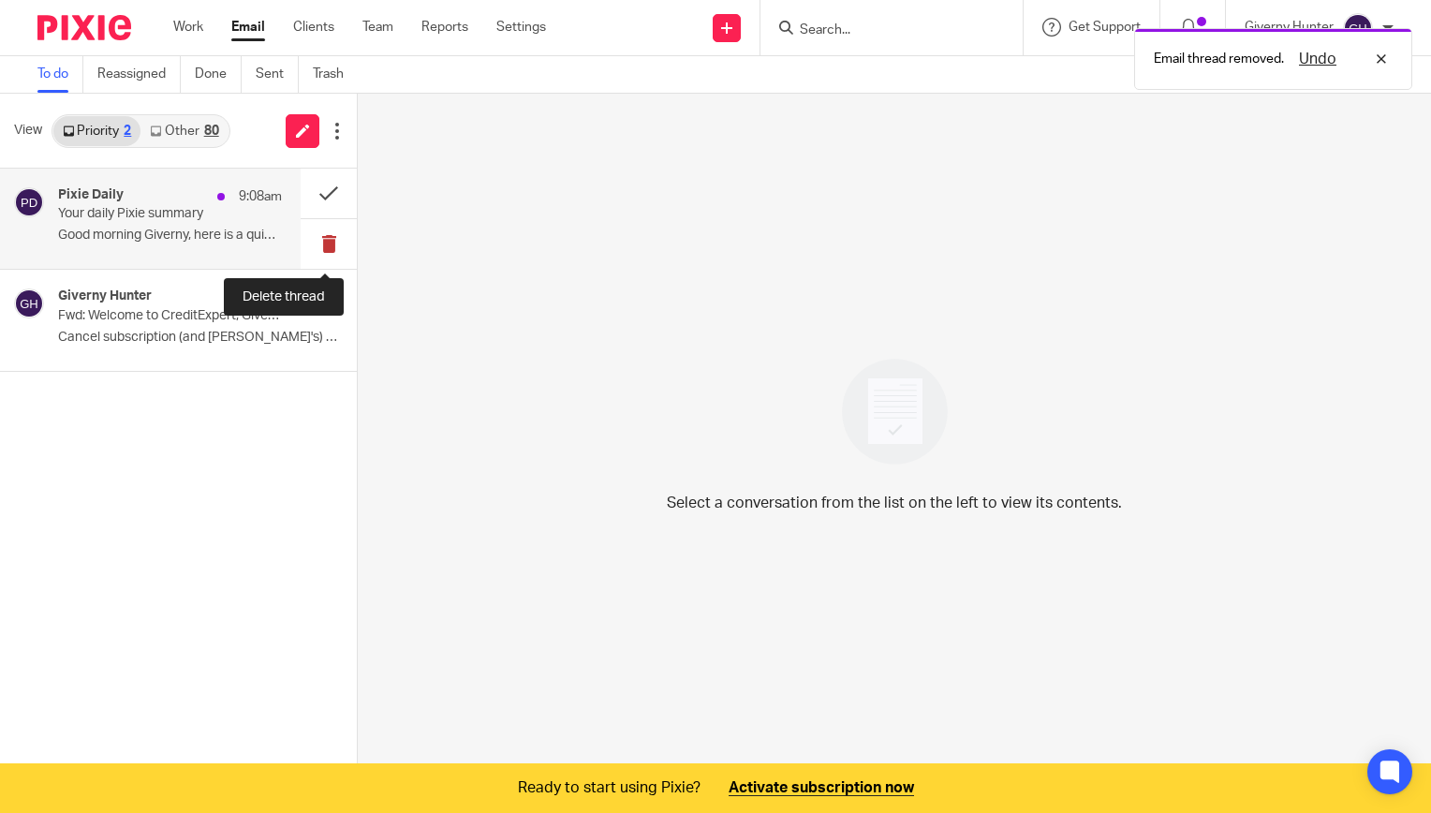
click at [315, 249] on button at bounding box center [329, 244] width 56 height 50
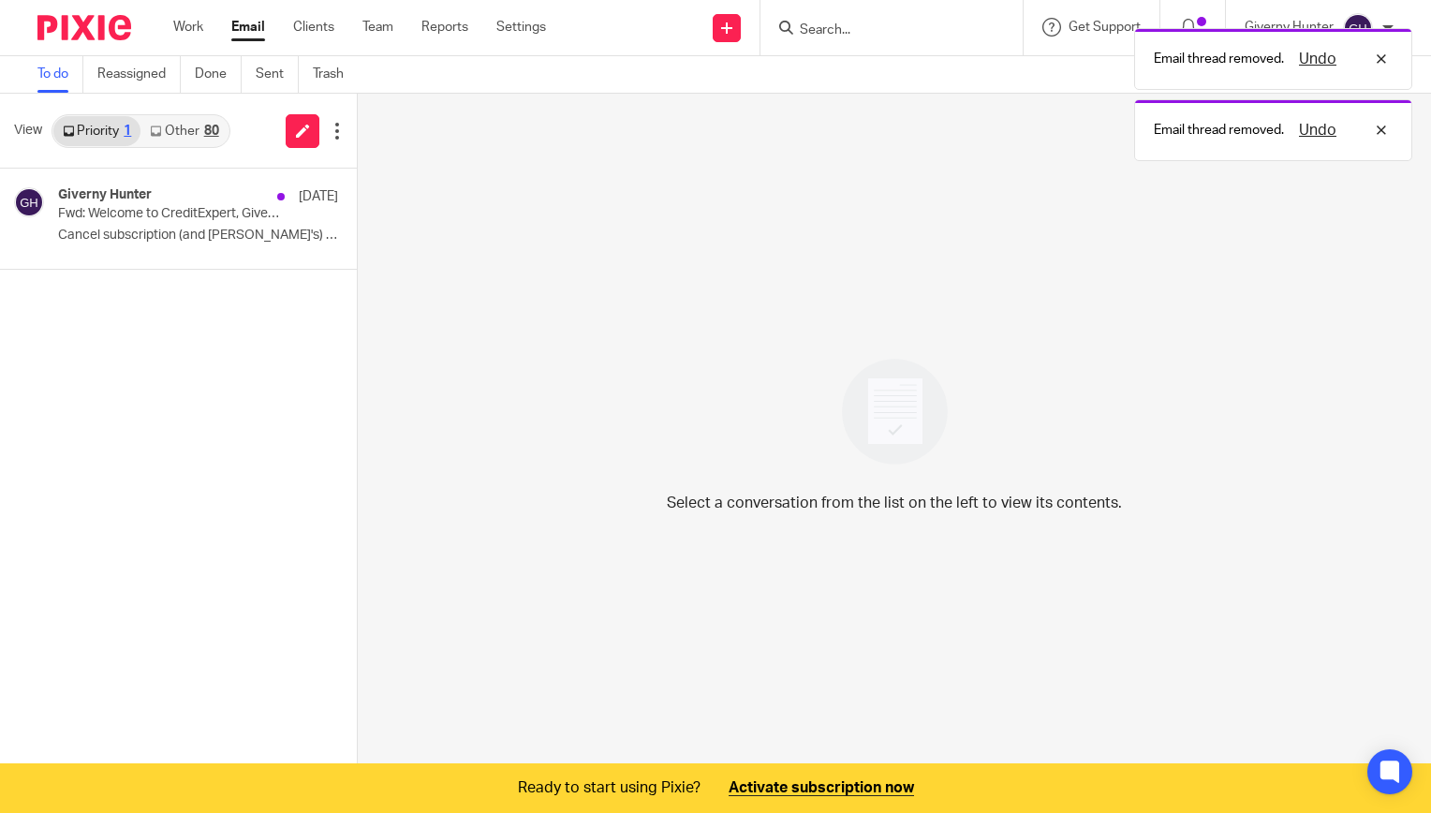
click at [185, 125] on link "Other 80" at bounding box center [183, 131] width 87 height 30
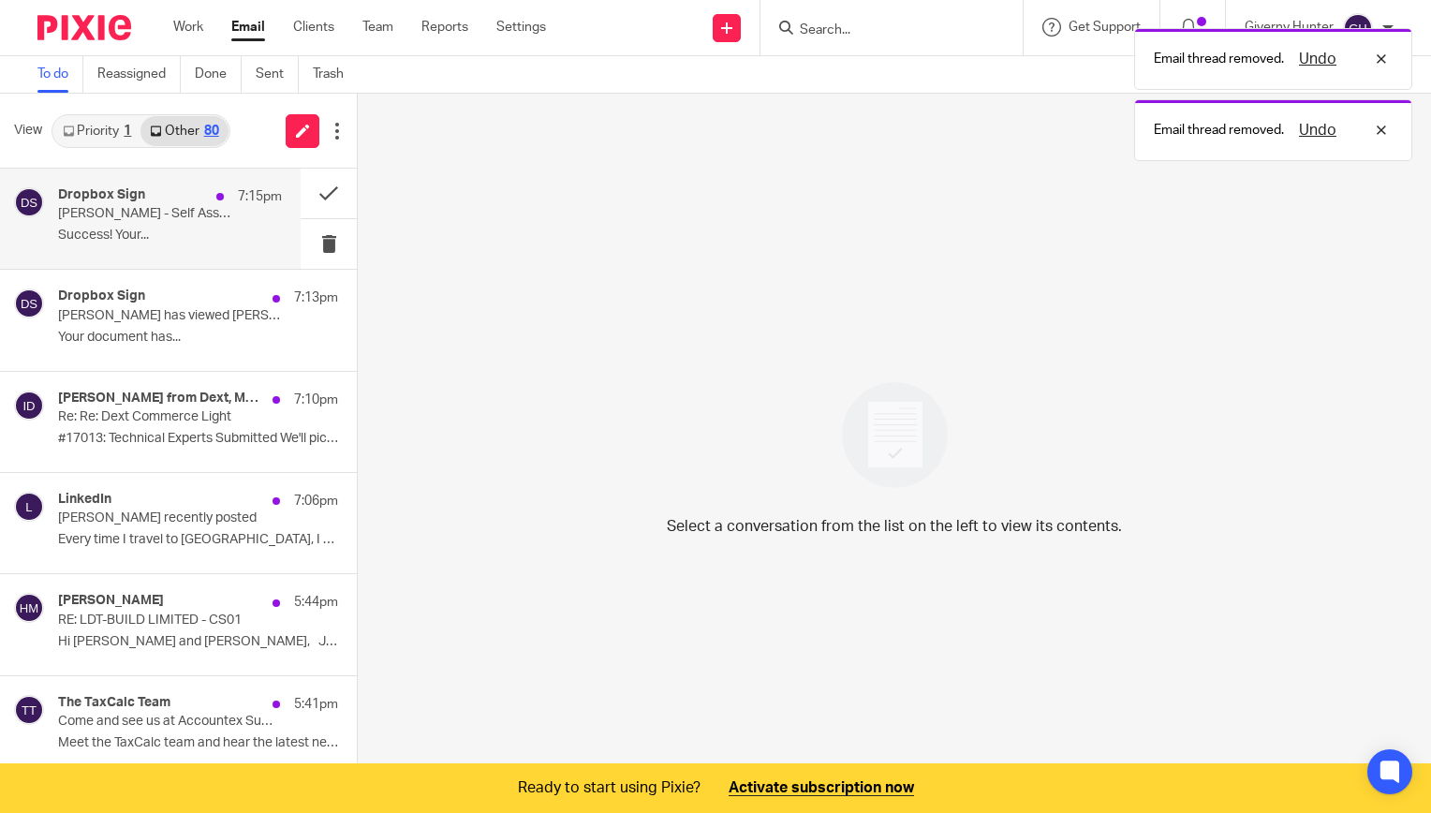
click at [185, 212] on p "Jo Ward - Self Assessment Tax Return 2024/25 has been signed by Joanne Leigh Wa…" at bounding box center [147, 214] width 179 height 16
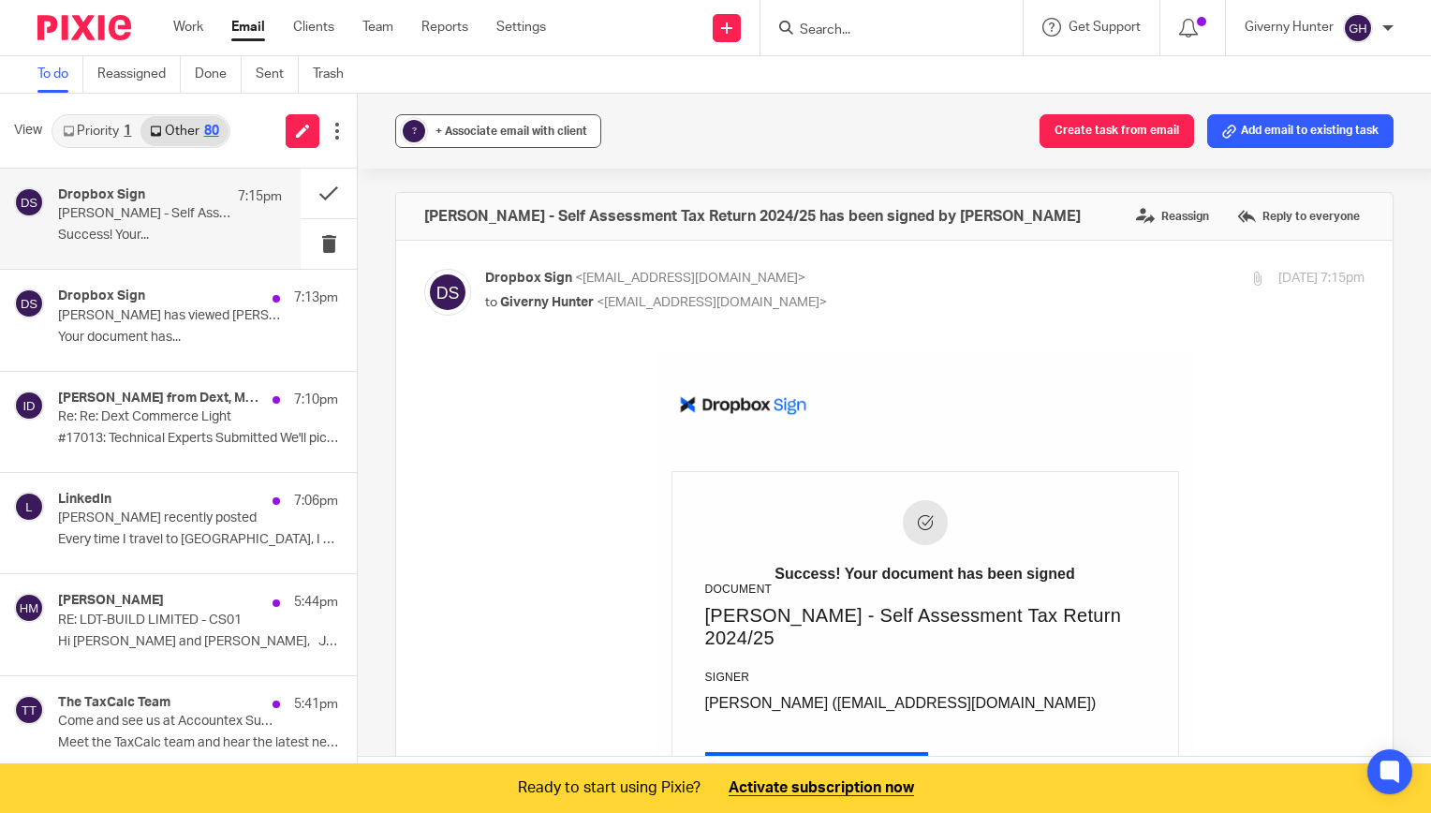
click at [511, 126] on span "+ Associate email with client" at bounding box center [512, 131] width 152 height 11
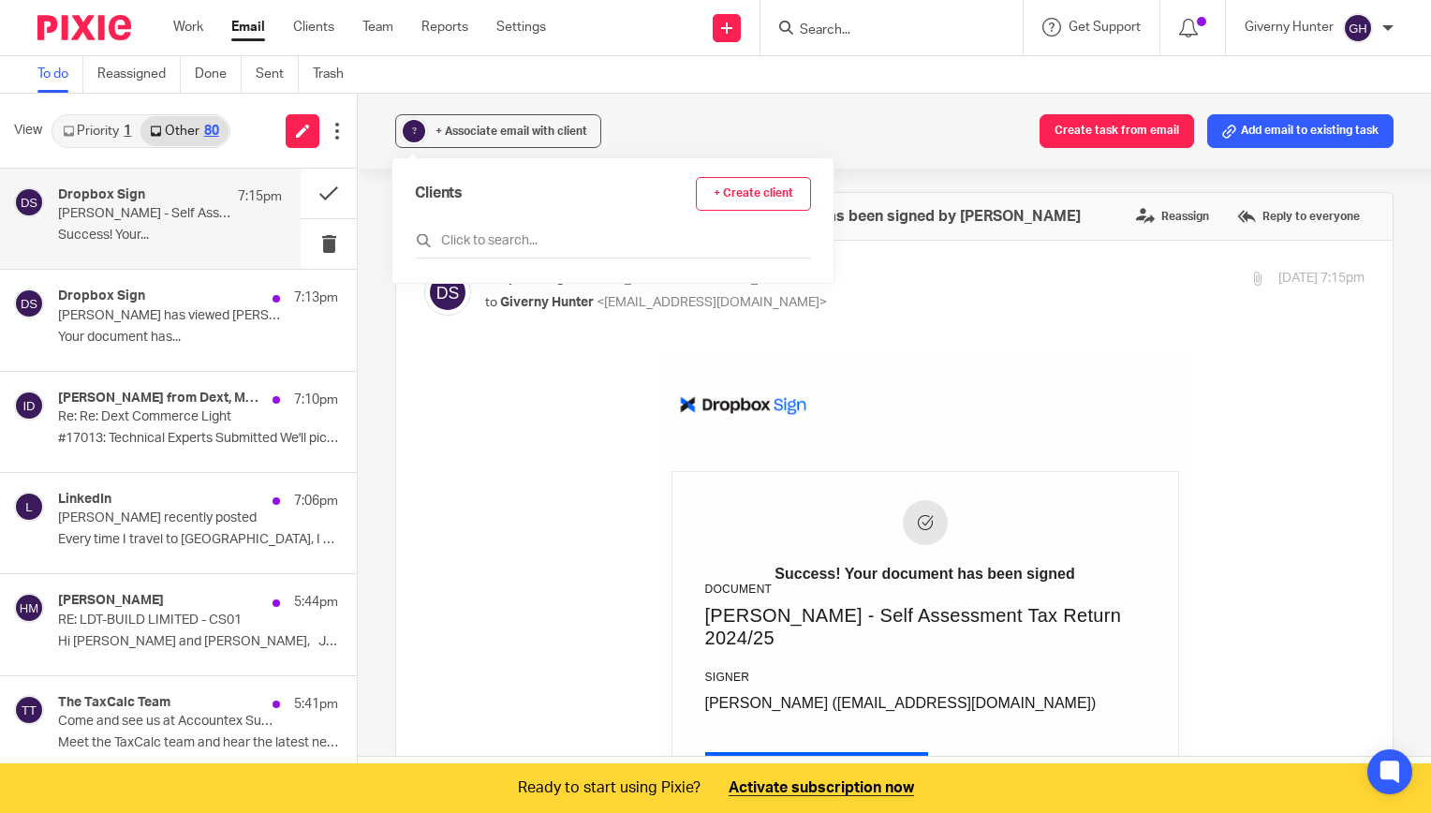
click at [714, 197] on link "+ Create client" at bounding box center [753, 194] width 115 height 34
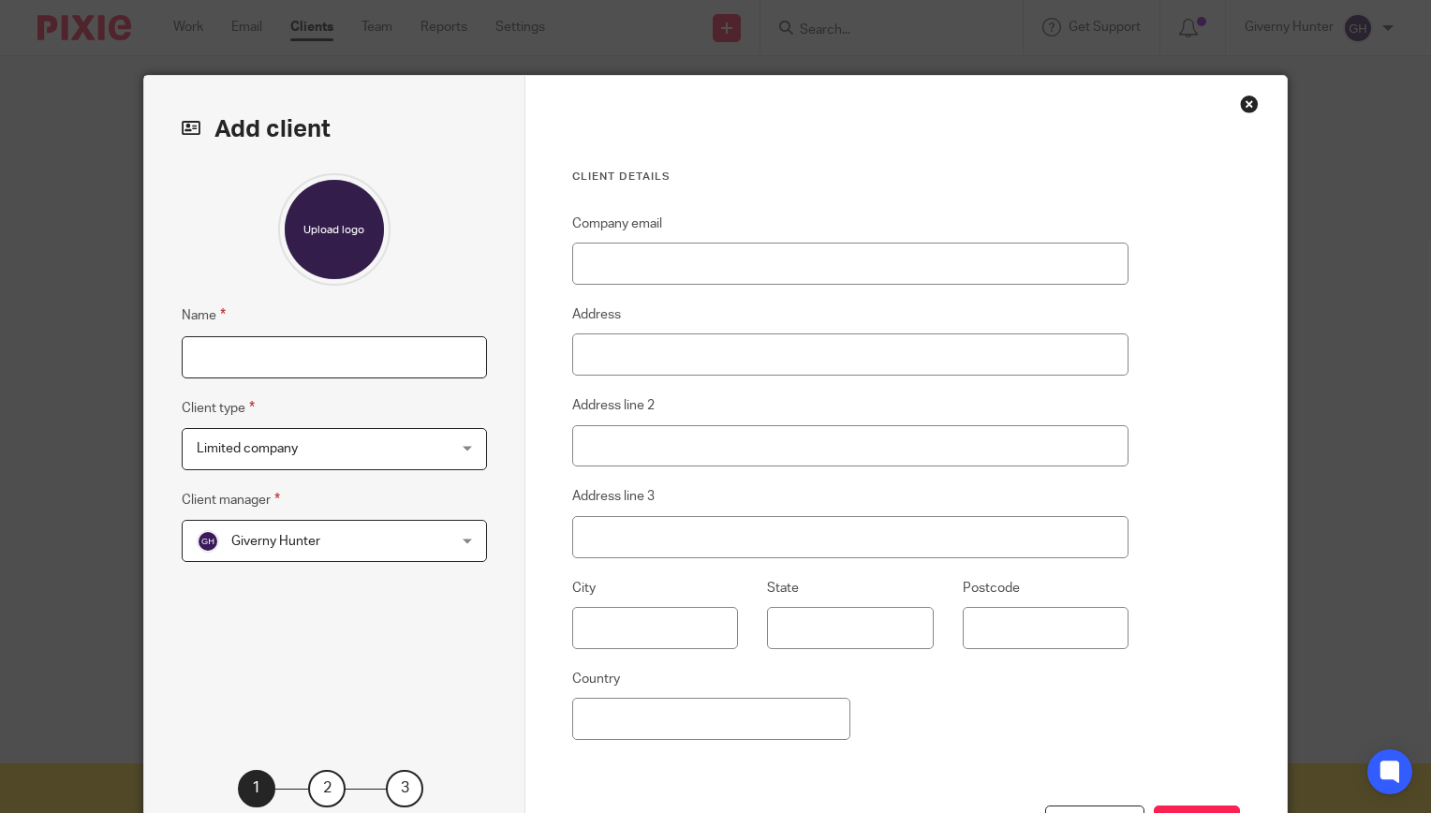
click at [236, 355] on input "Name" at bounding box center [334, 357] width 305 height 42
click at [288, 362] on input "[PERSON_NAME]" at bounding box center [334, 357] width 305 height 42
type input "[PERSON_NAME]"
click at [317, 428] on div "Limited company Limited company" at bounding box center [334, 449] width 305 height 42
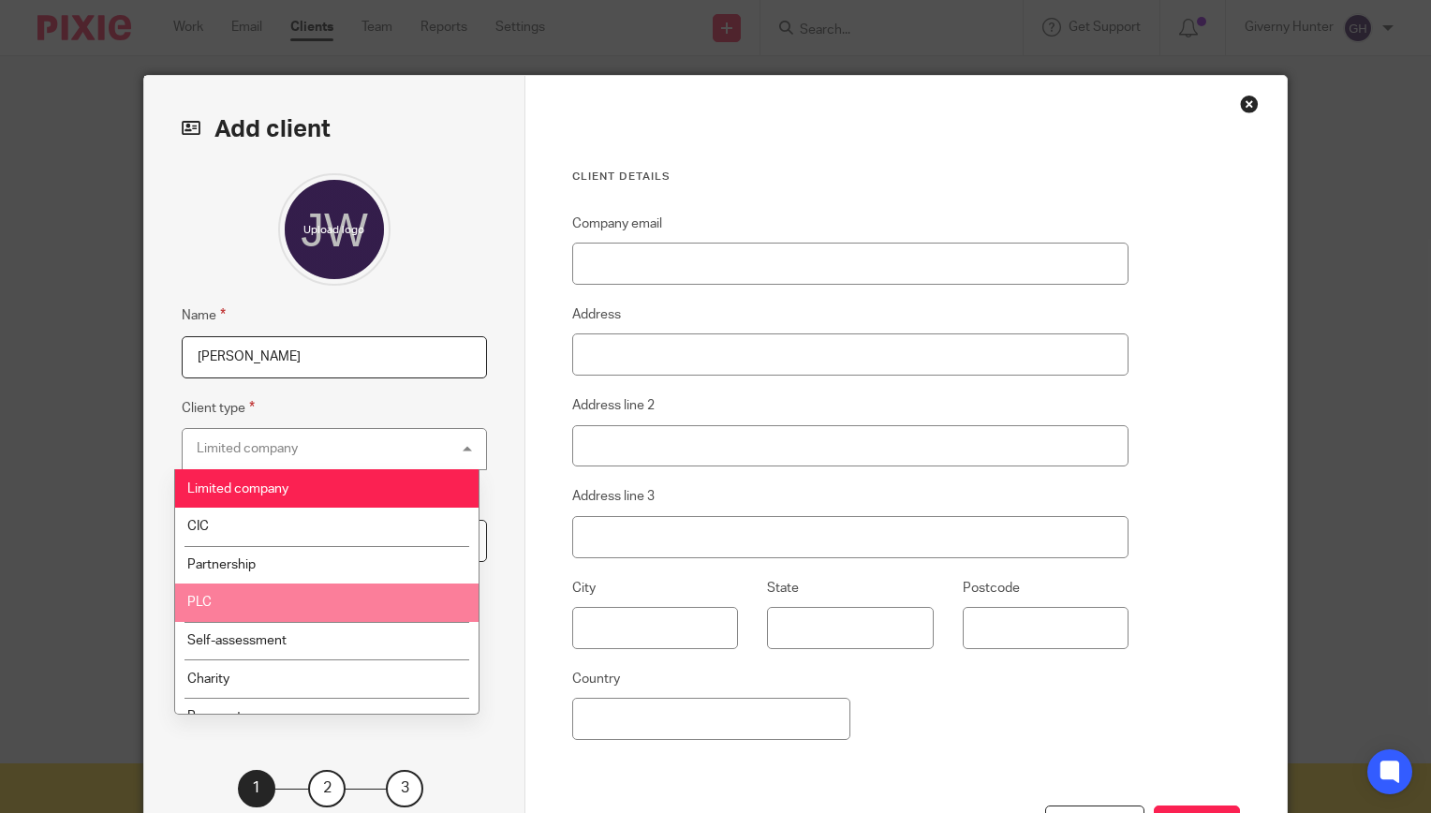
scroll to position [22, 0]
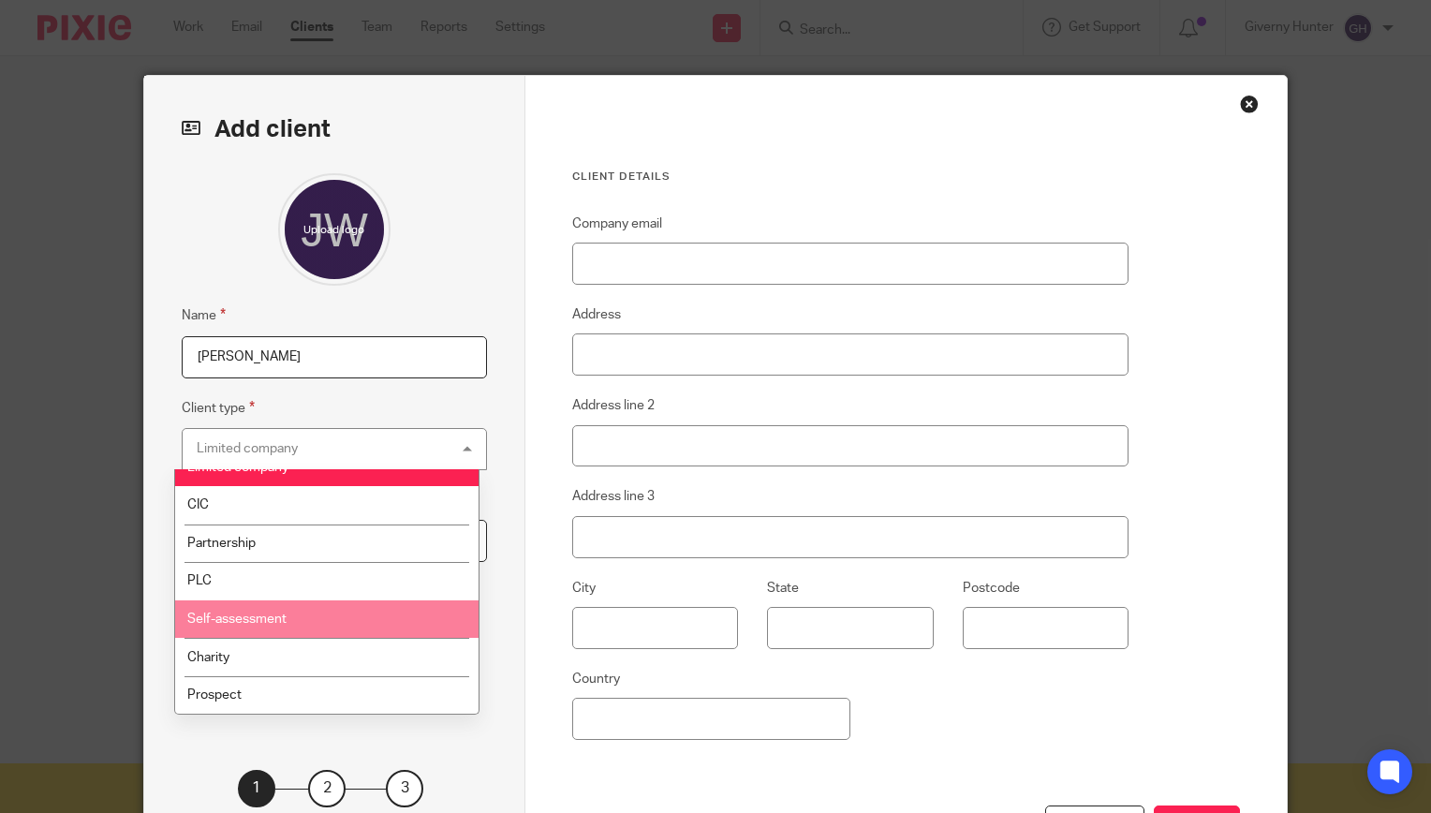
click at [263, 613] on span "Self-assessment" at bounding box center [236, 619] width 99 height 13
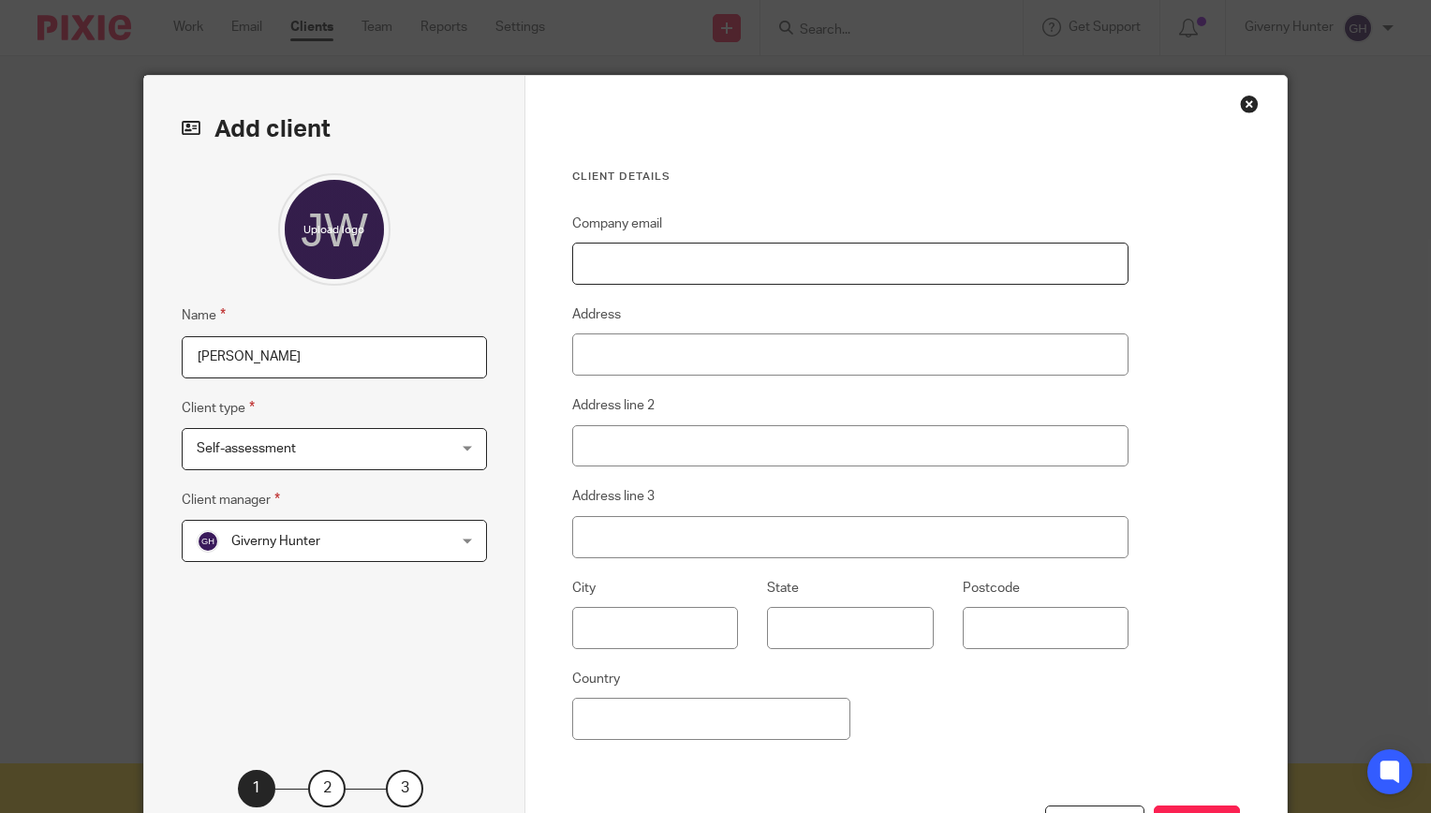
click at [650, 282] on input "Company email" at bounding box center [850, 264] width 557 height 42
click at [731, 204] on div "Client details Company email Address Address line 2 Address line 3 City State P…" at bounding box center [850, 488] width 557 height 636
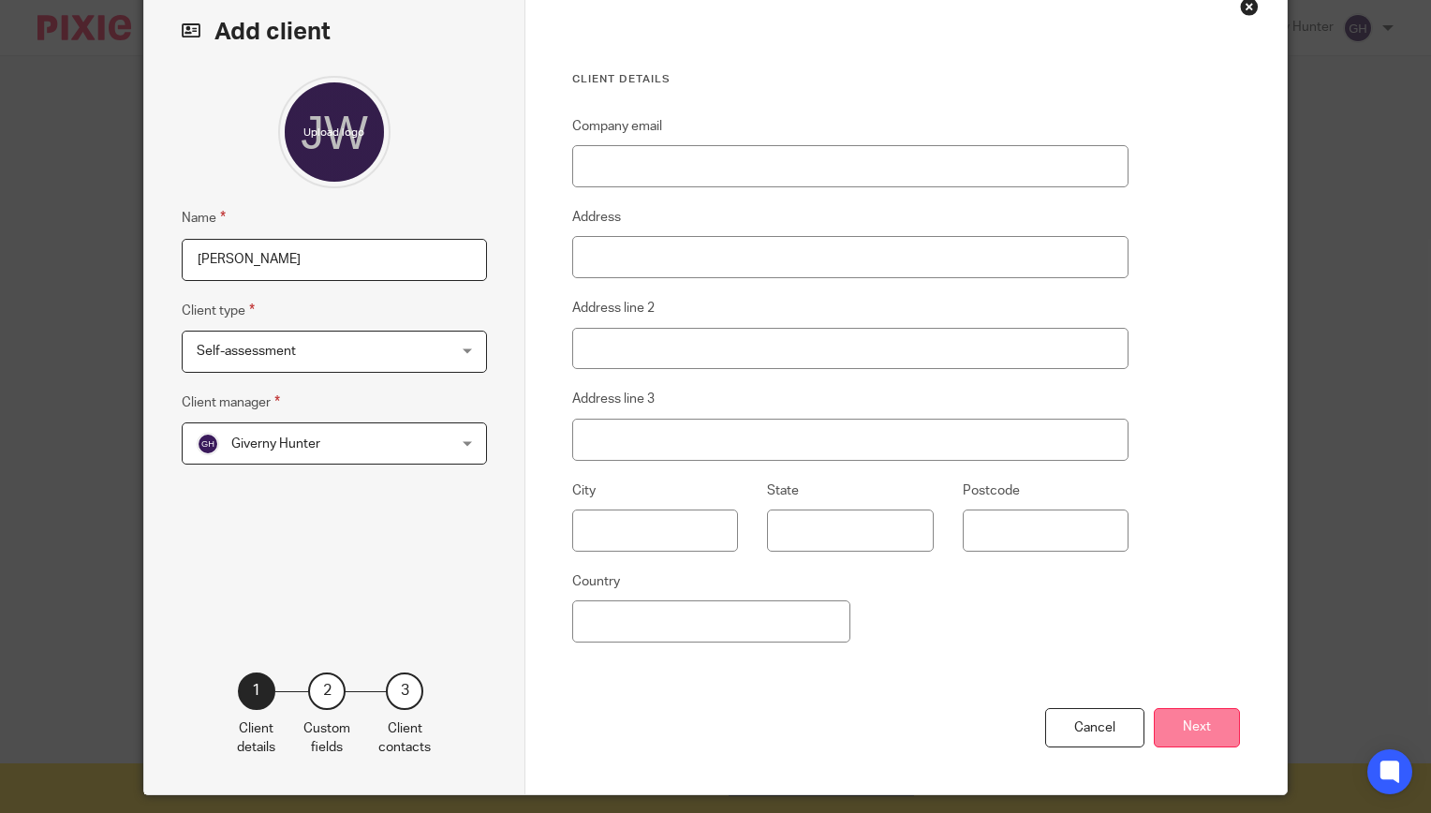
click at [1183, 729] on button "Next" at bounding box center [1197, 728] width 86 height 40
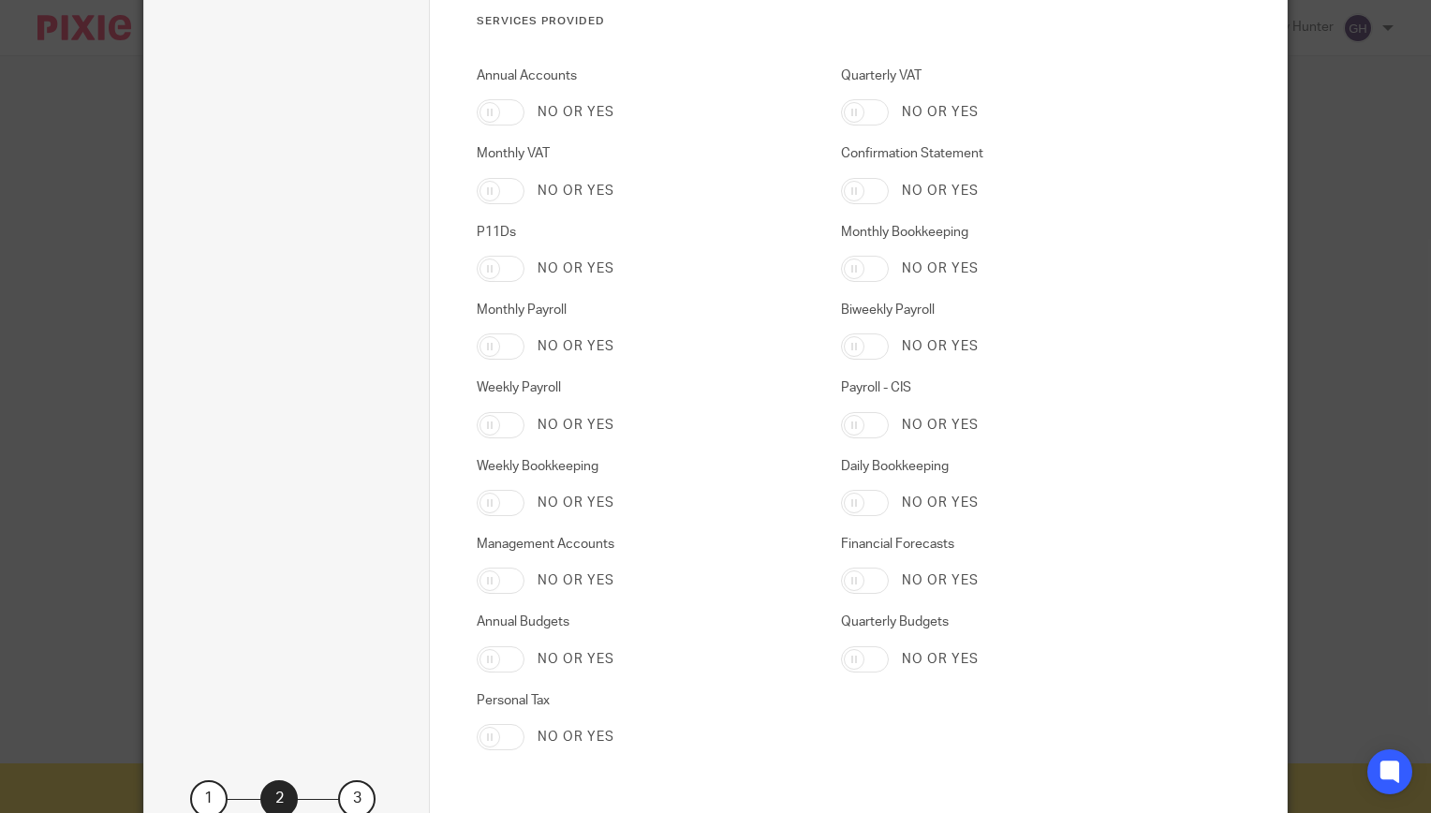
scroll to position [2857, 0]
click at [500, 735] on input "Personal Tax" at bounding box center [501, 737] width 48 height 26
checkbox input "true"
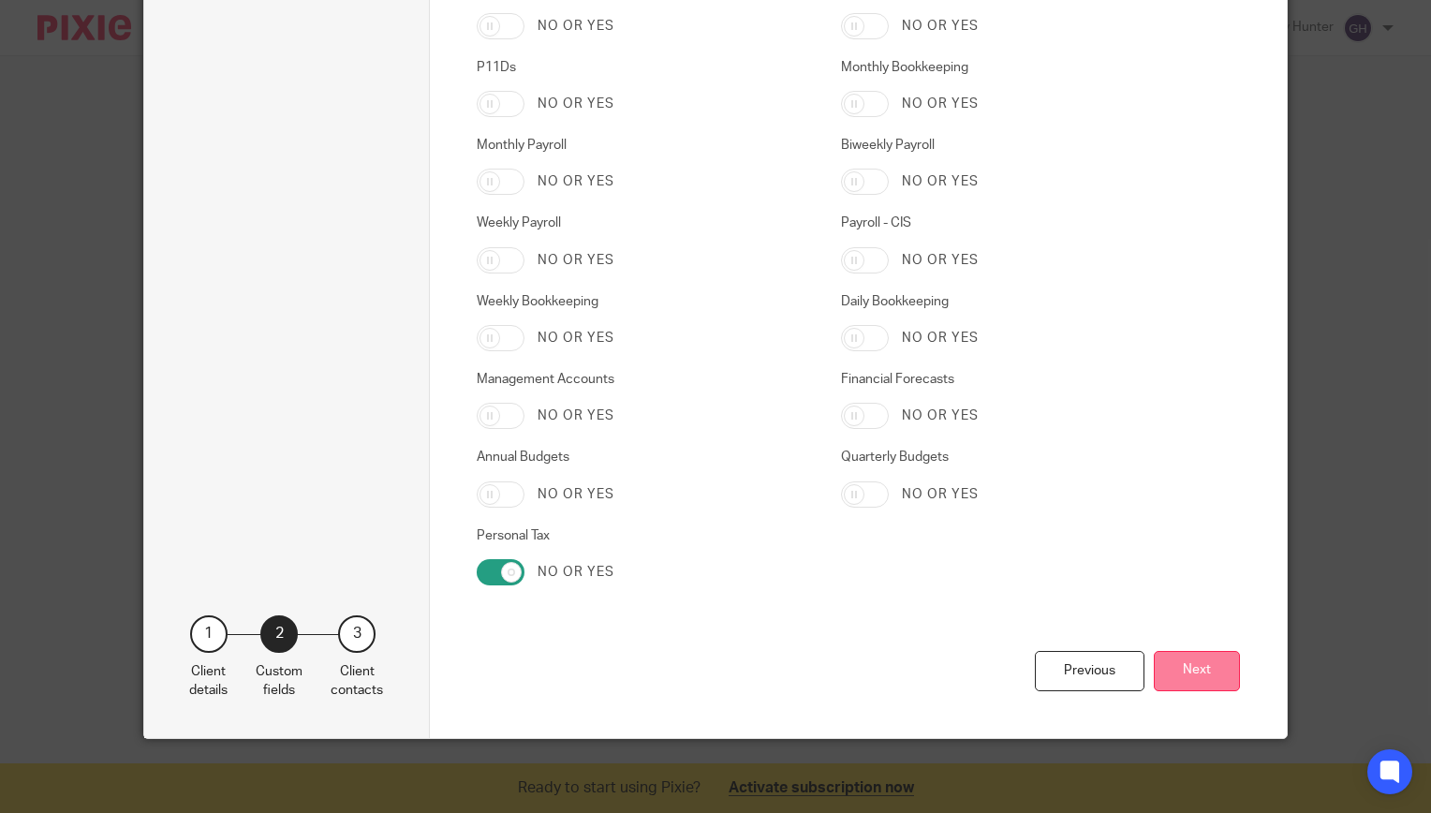
click at [1197, 680] on button "Next" at bounding box center [1197, 671] width 86 height 40
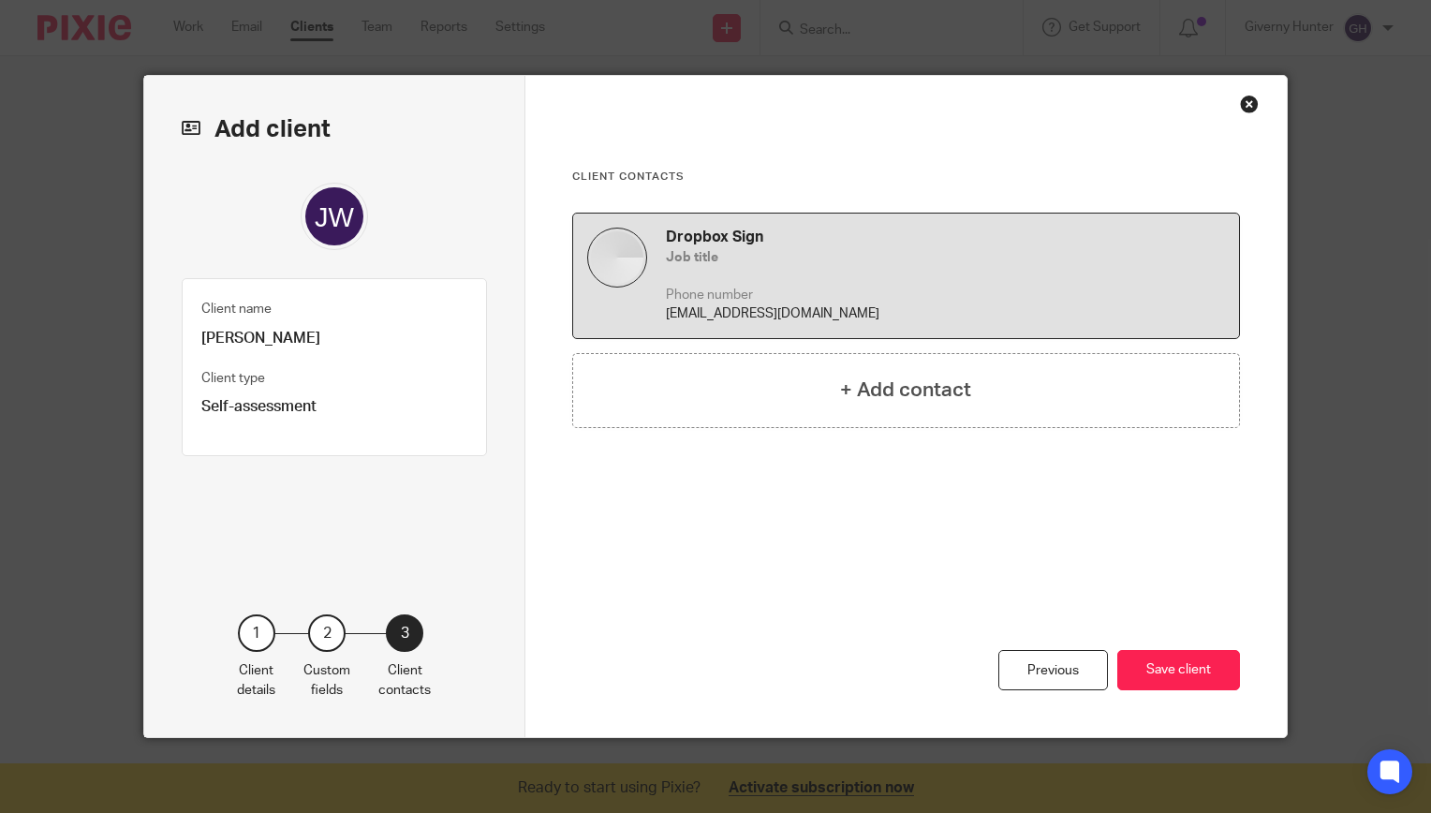
scroll to position [0, 0]
click at [1186, 680] on button "Save client" at bounding box center [1178, 670] width 123 height 40
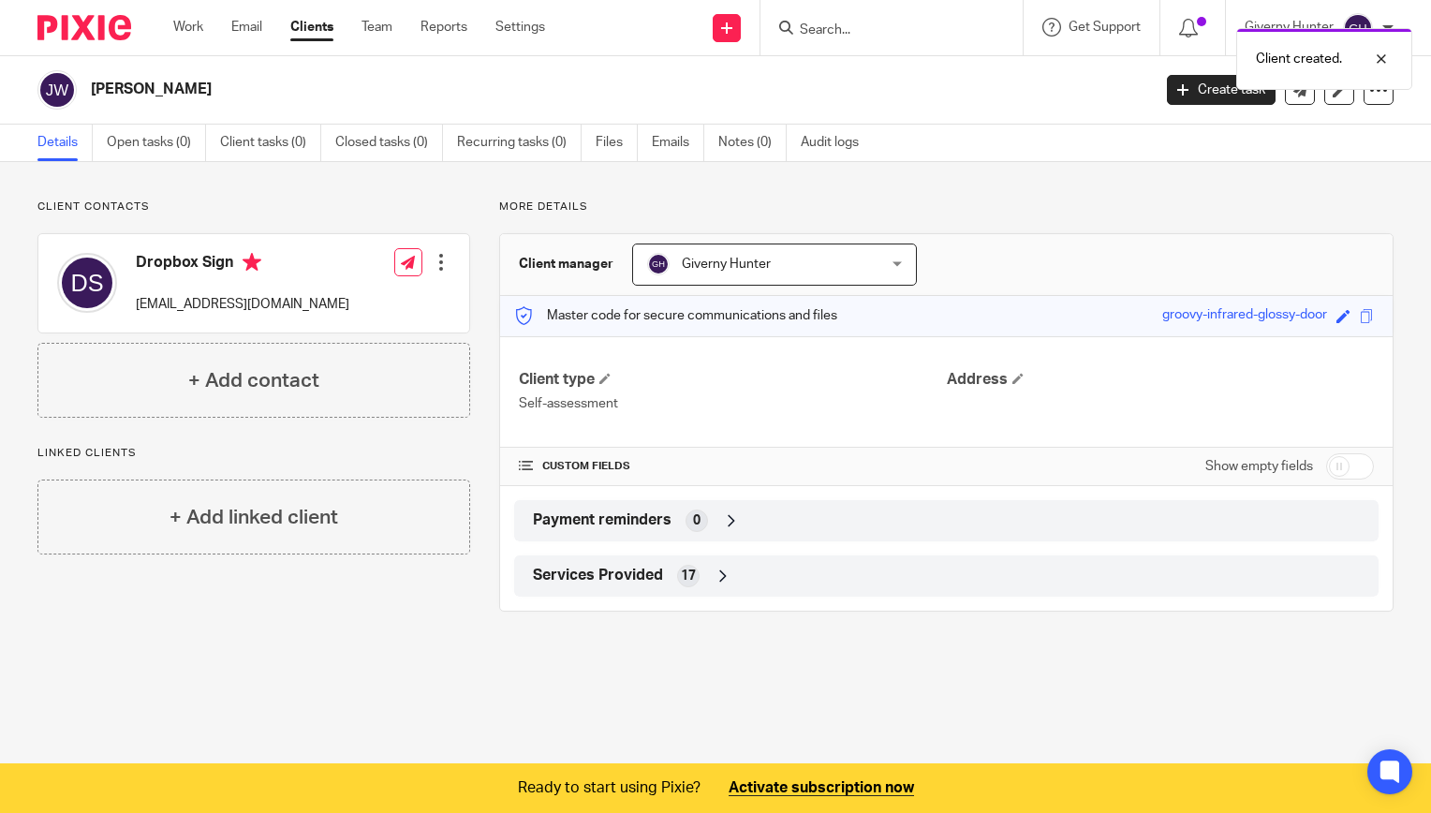
click at [432, 260] on div at bounding box center [441, 262] width 19 height 19
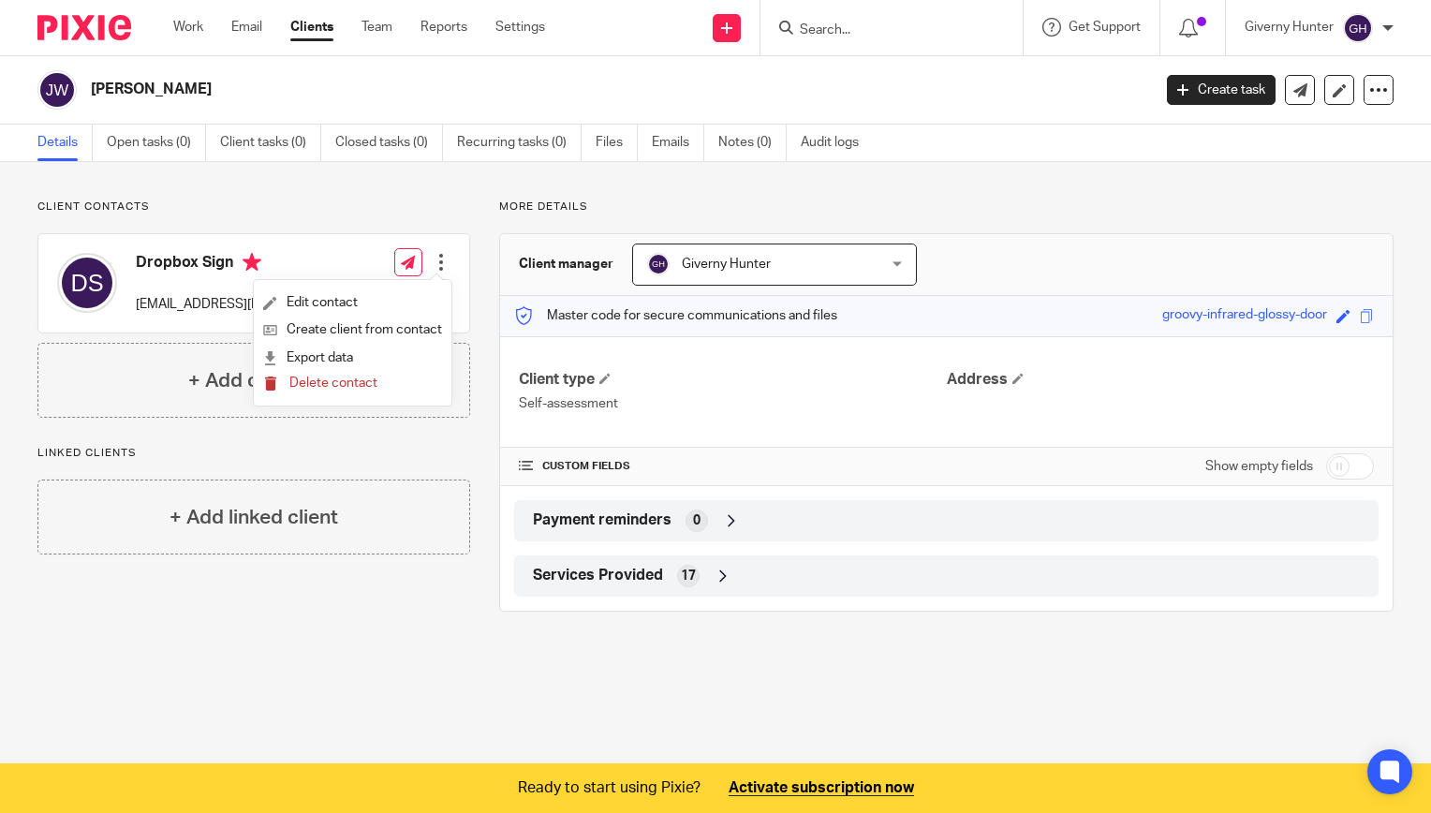
click at [348, 387] on span "Delete contact" at bounding box center [333, 383] width 88 height 13
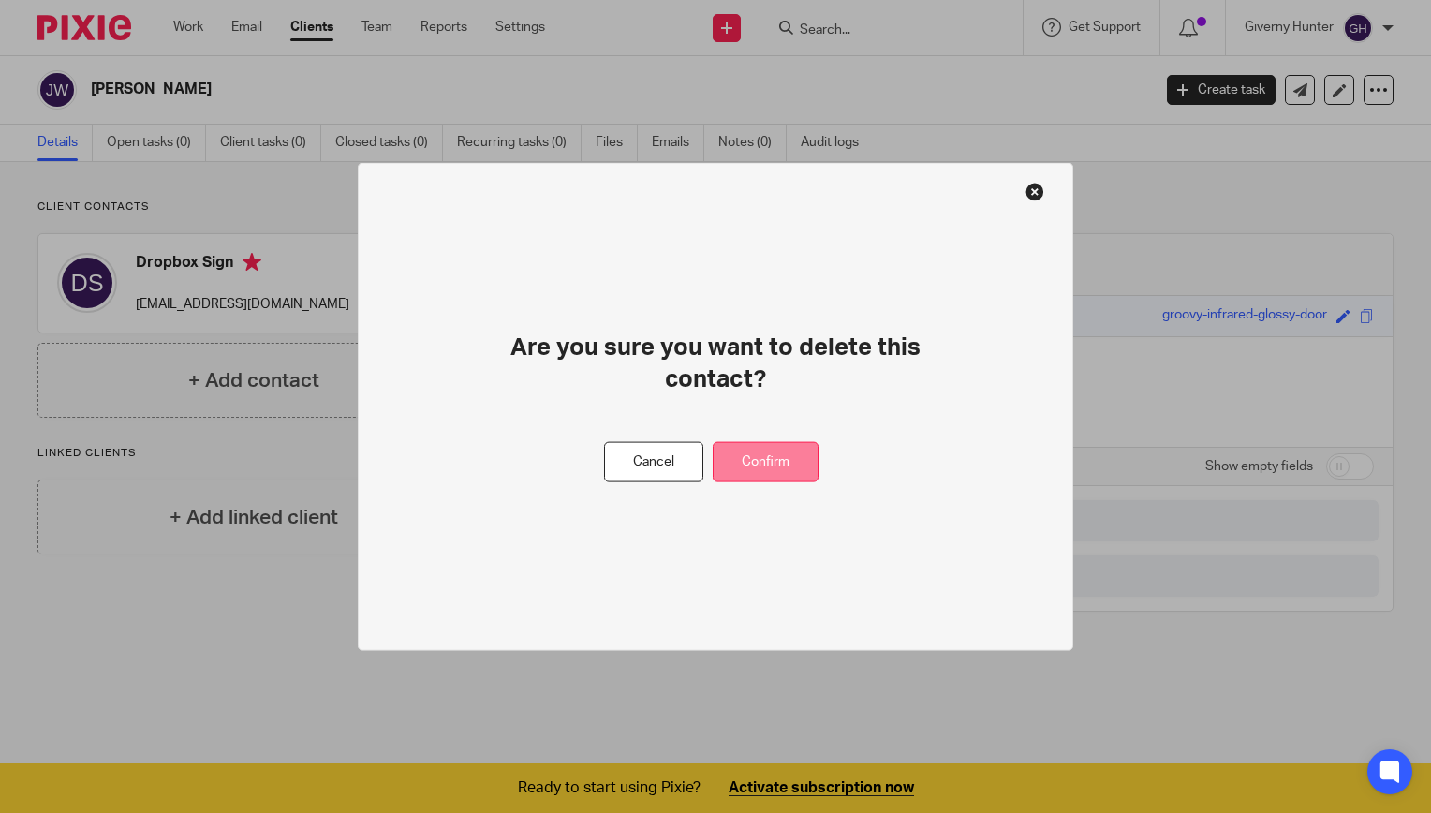
click at [756, 452] on button "Confirm" at bounding box center [766, 462] width 106 height 40
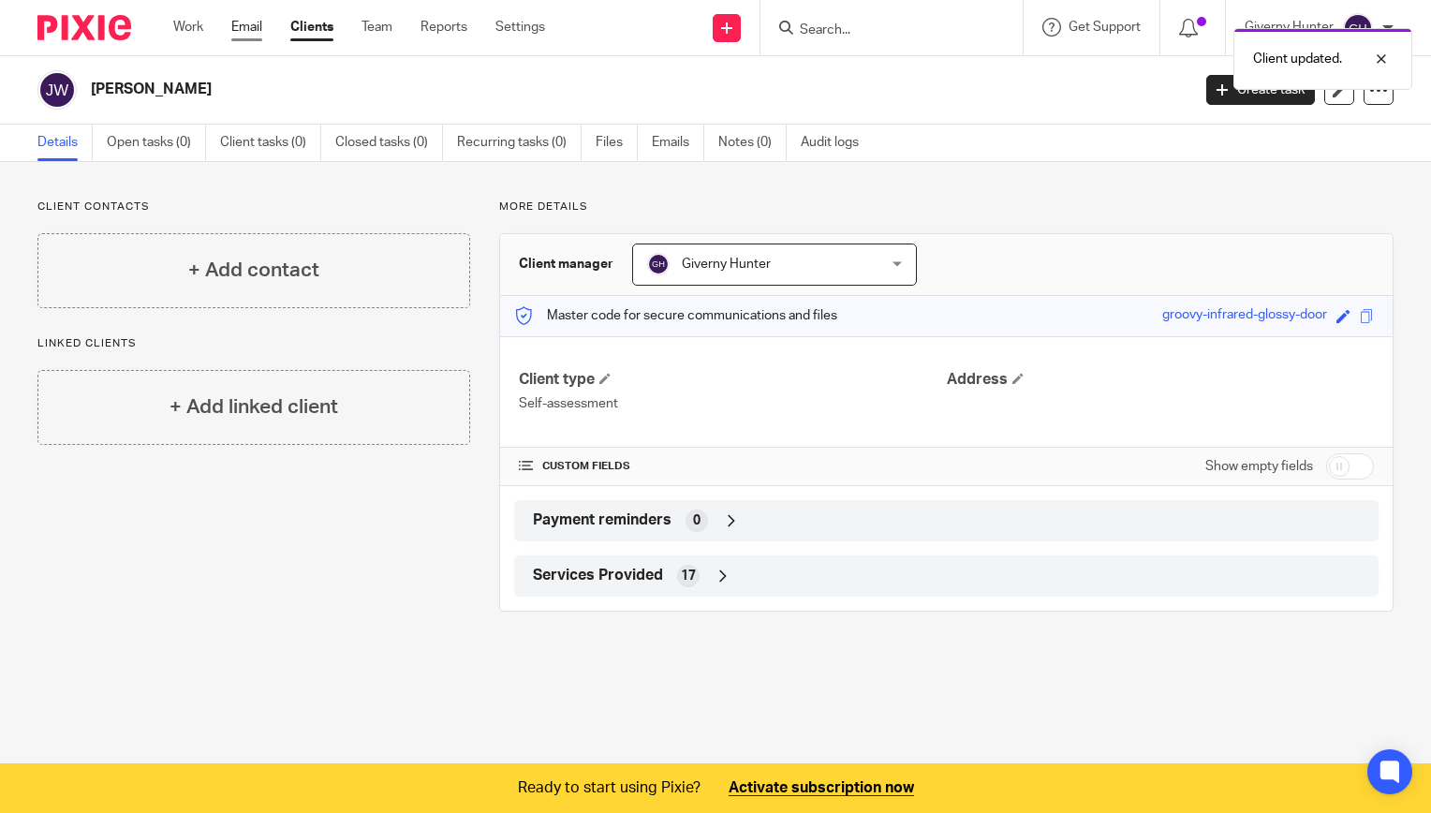
click at [247, 34] on link "Email" at bounding box center [246, 27] width 31 height 19
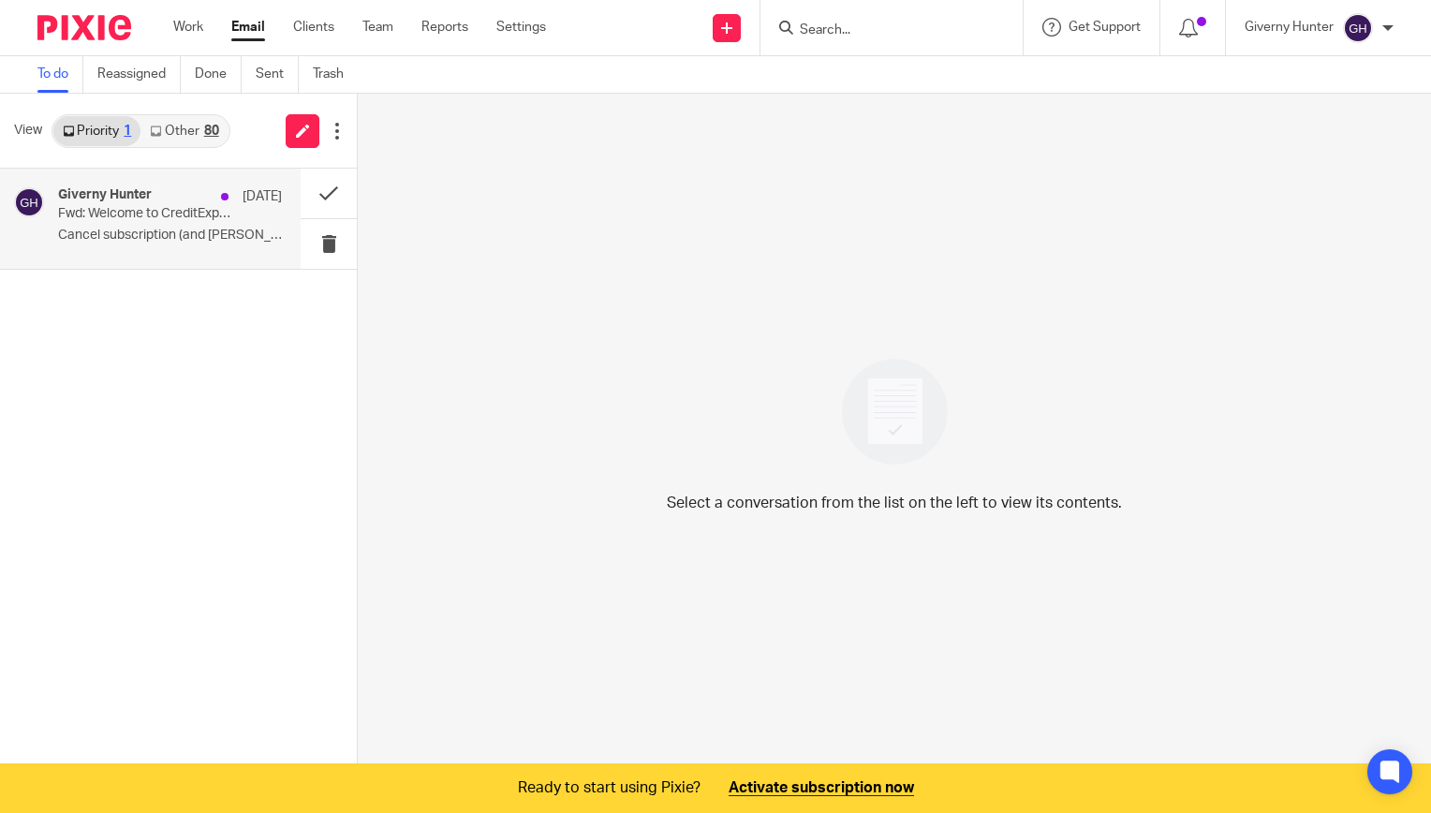
click at [174, 215] on p "Fwd: Welcome to CreditExpert, Giverny" at bounding box center [147, 214] width 179 height 16
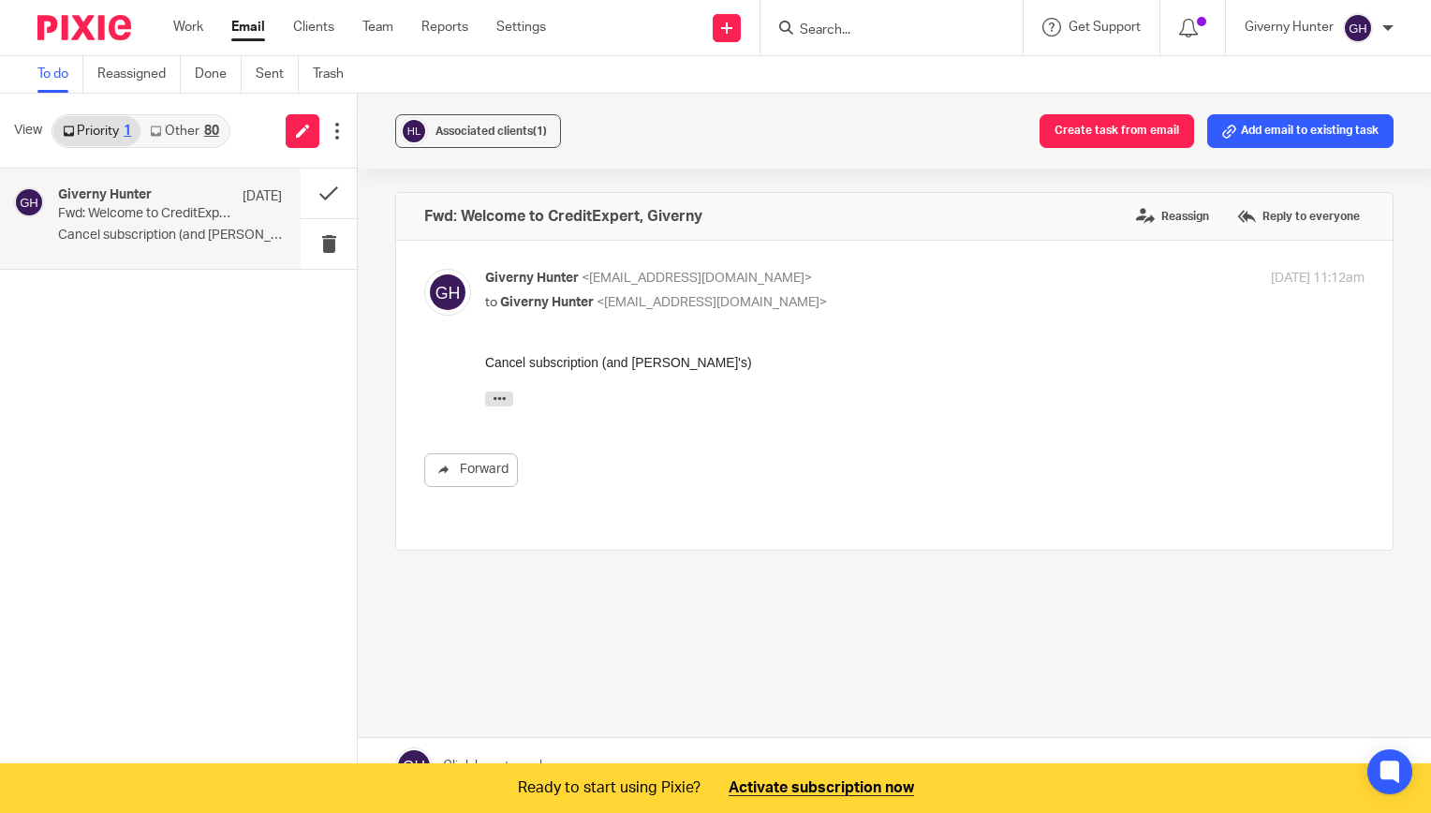
click at [163, 114] on div "Priority 1 Other 80" at bounding box center [141, 131] width 179 height 34
click at [190, 131] on link "Other 80" at bounding box center [183, 131] width 87 height 30
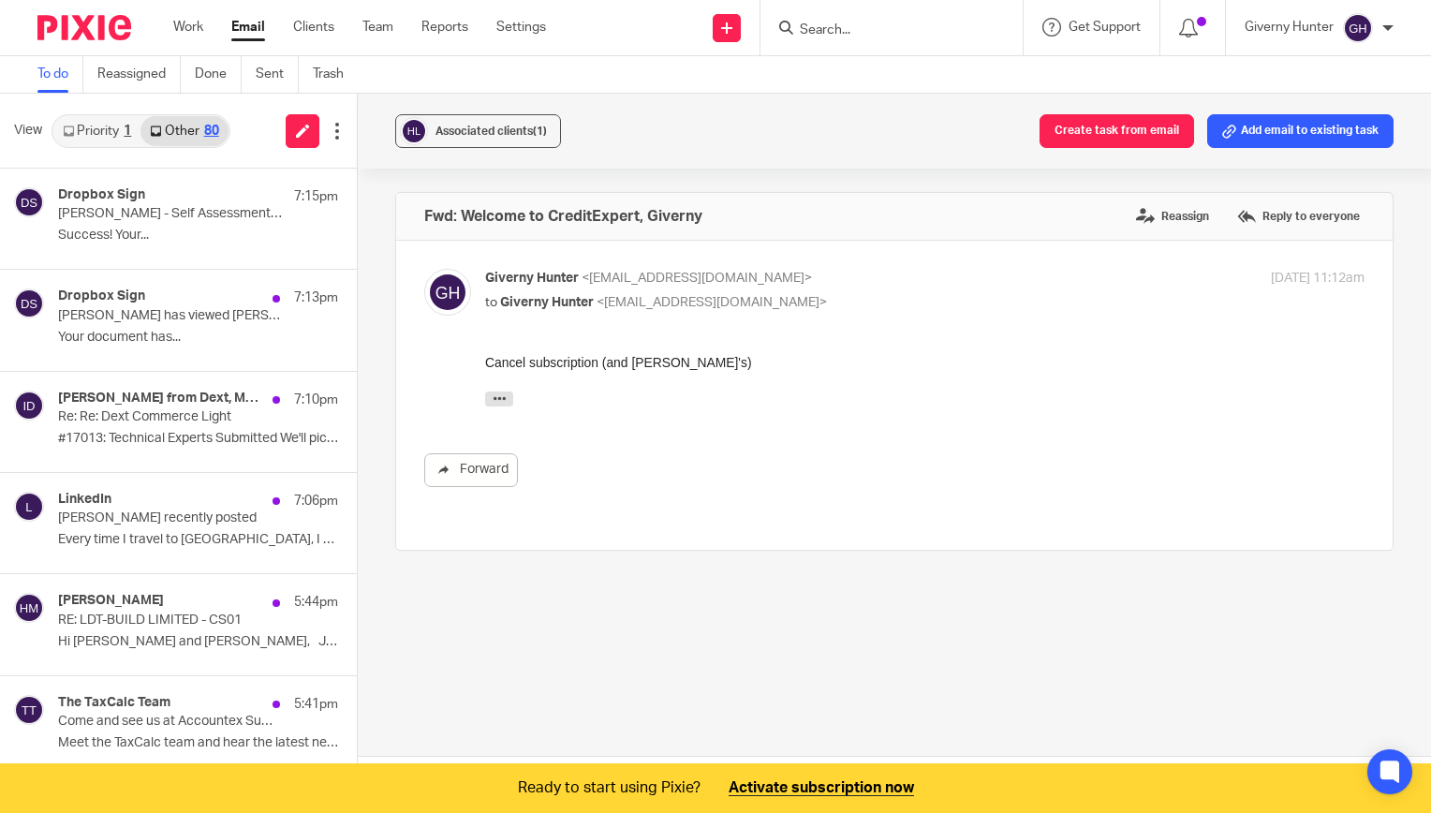
scroll to position [7, 0]
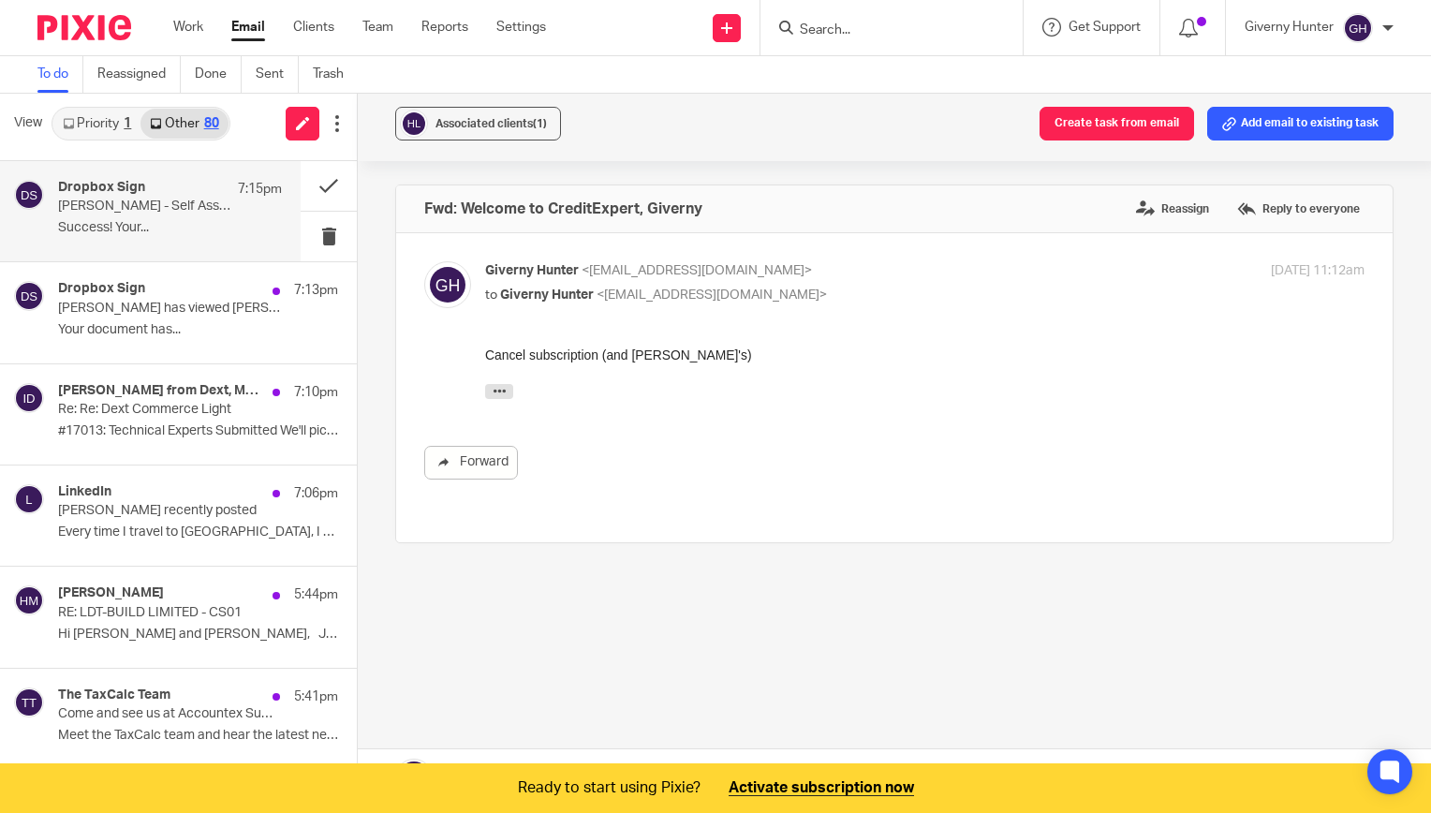
click at [165, 215] on div "Dropbox Sign 7:15pm Jo Ward - Self Assessment Tax Return 2024/25 has been signe…" at bounding box center [170, 211] width 224 height 63
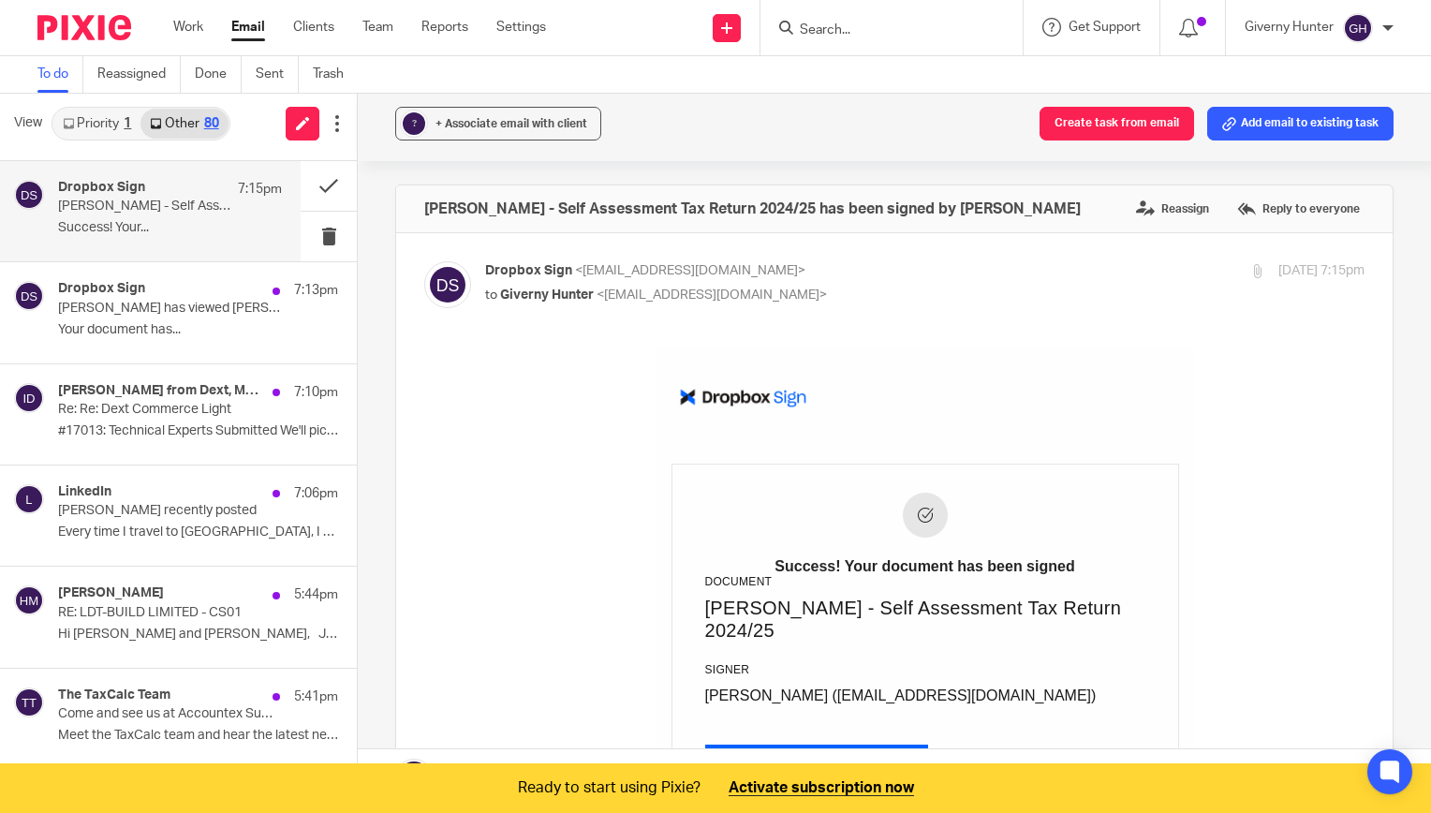
scroll to position [0, 0]
click at [553, 121] on span "+ Associate email with client" at bounding box center [512, 123] width 152 height 11
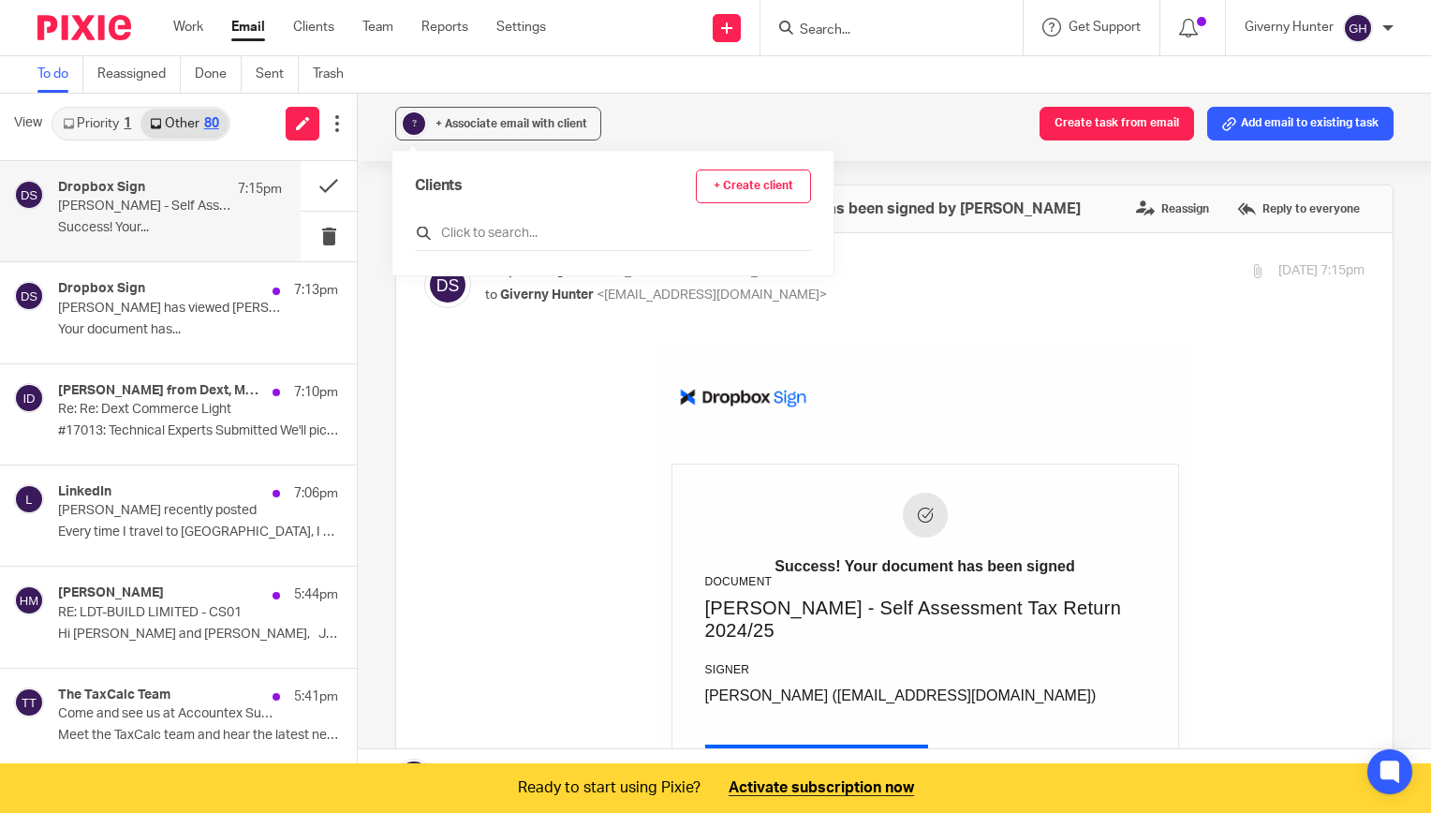
click at [500, 229] on input "text" at bounding box center [613, 233] width 396 height 19
type input "jo"
click at [517, 318] on h4 "Joanne Ward" at bounding box center [613, 312] width 267 height 18
click at [423, 317] on input "checkbox" at bounding box center [422, 317] width 14 height 14
checkbox input "true"
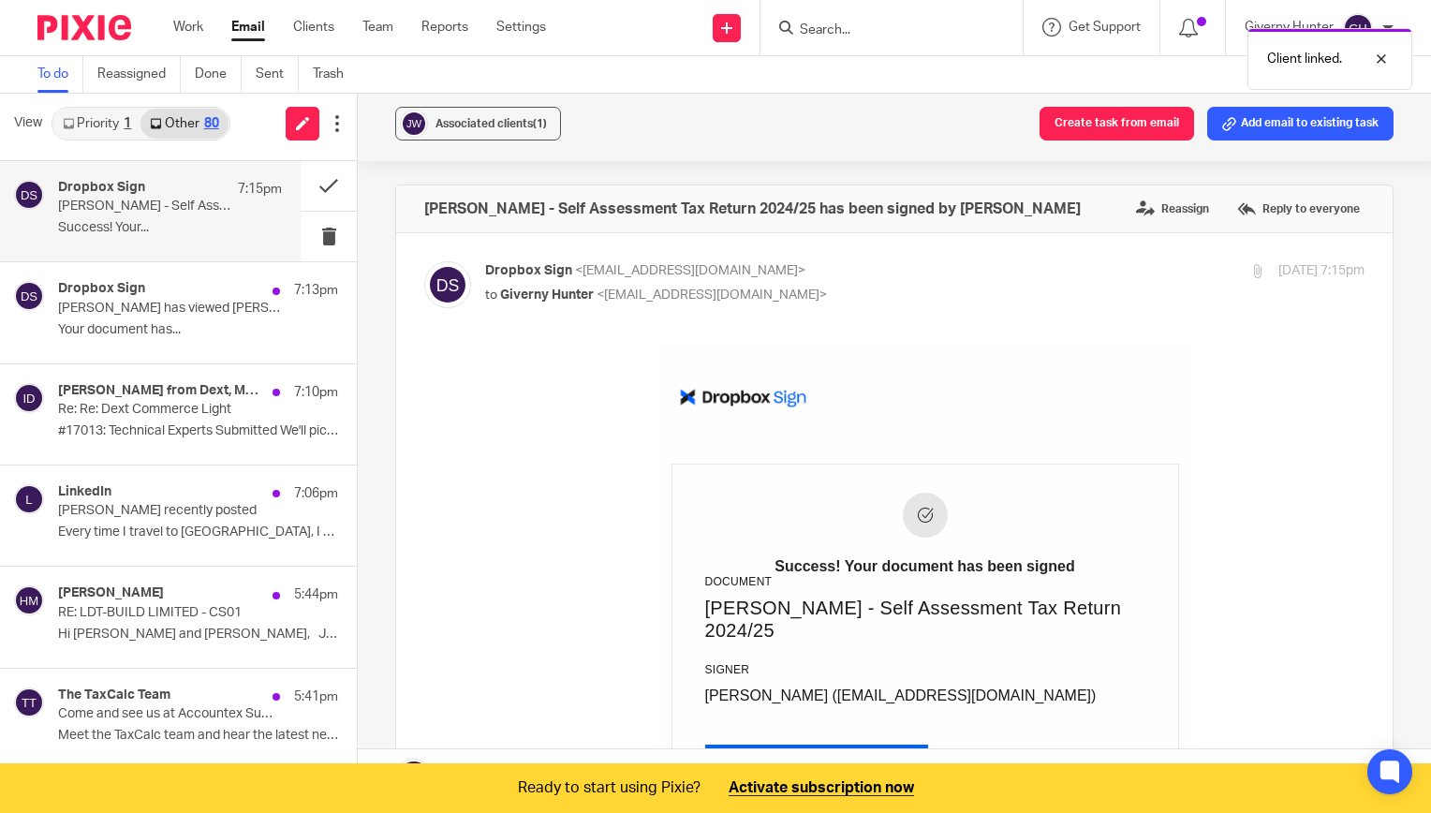
click at [852, 122] on div "Associated clients (1) Create task from email Add email to existing task" at bounding box center [894, 123] width 1073 height 75
click at [163, 317] on div "Dropbox Sign 7:13pm Joanne Leigh Ward has viewed Jo Ward - Self Assessment Tax …" at bounding box center [170, 312] width 224 height 63
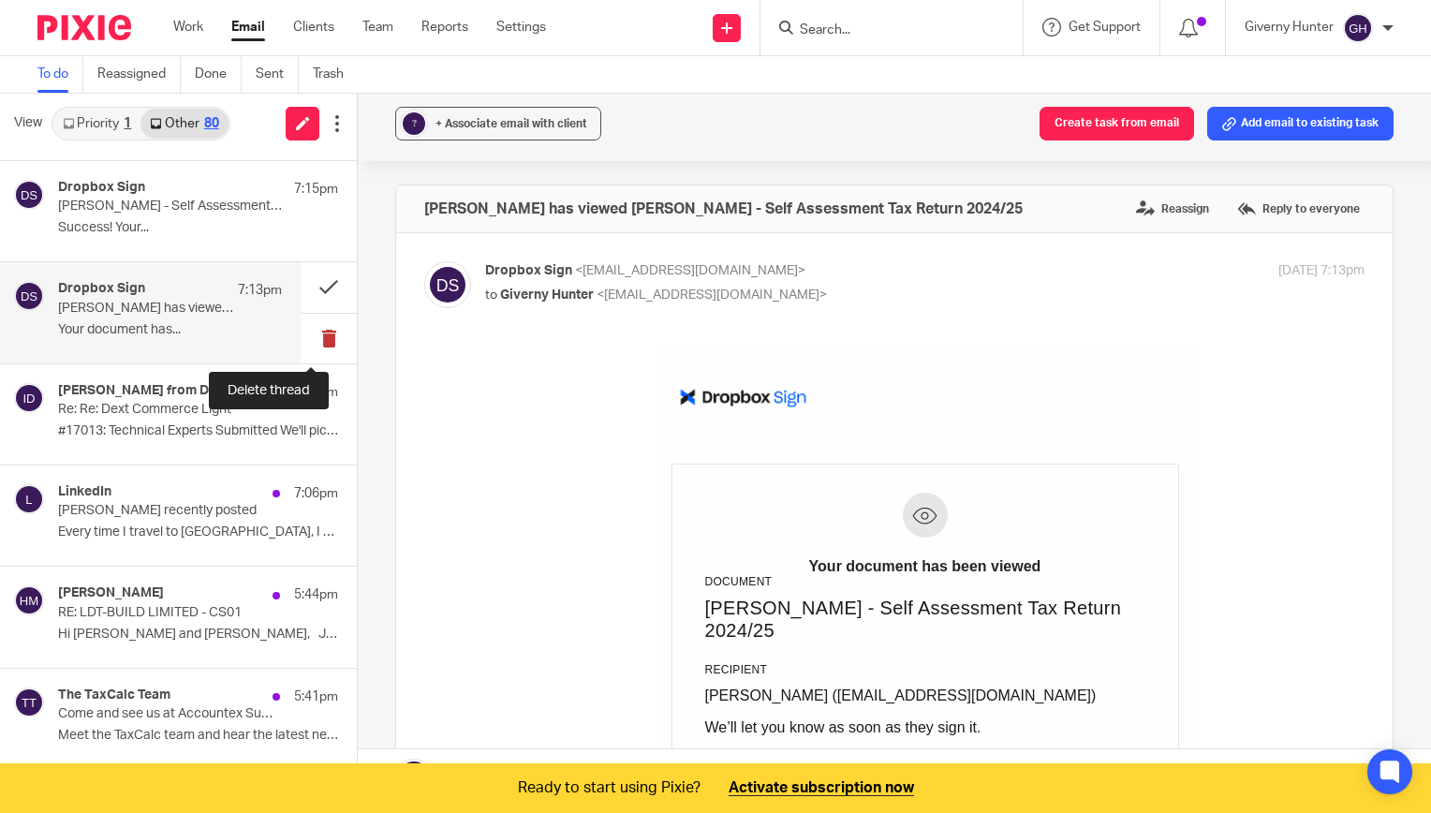
click at [322, 334] on button at bounding box center [329, 339] width 56 height 50
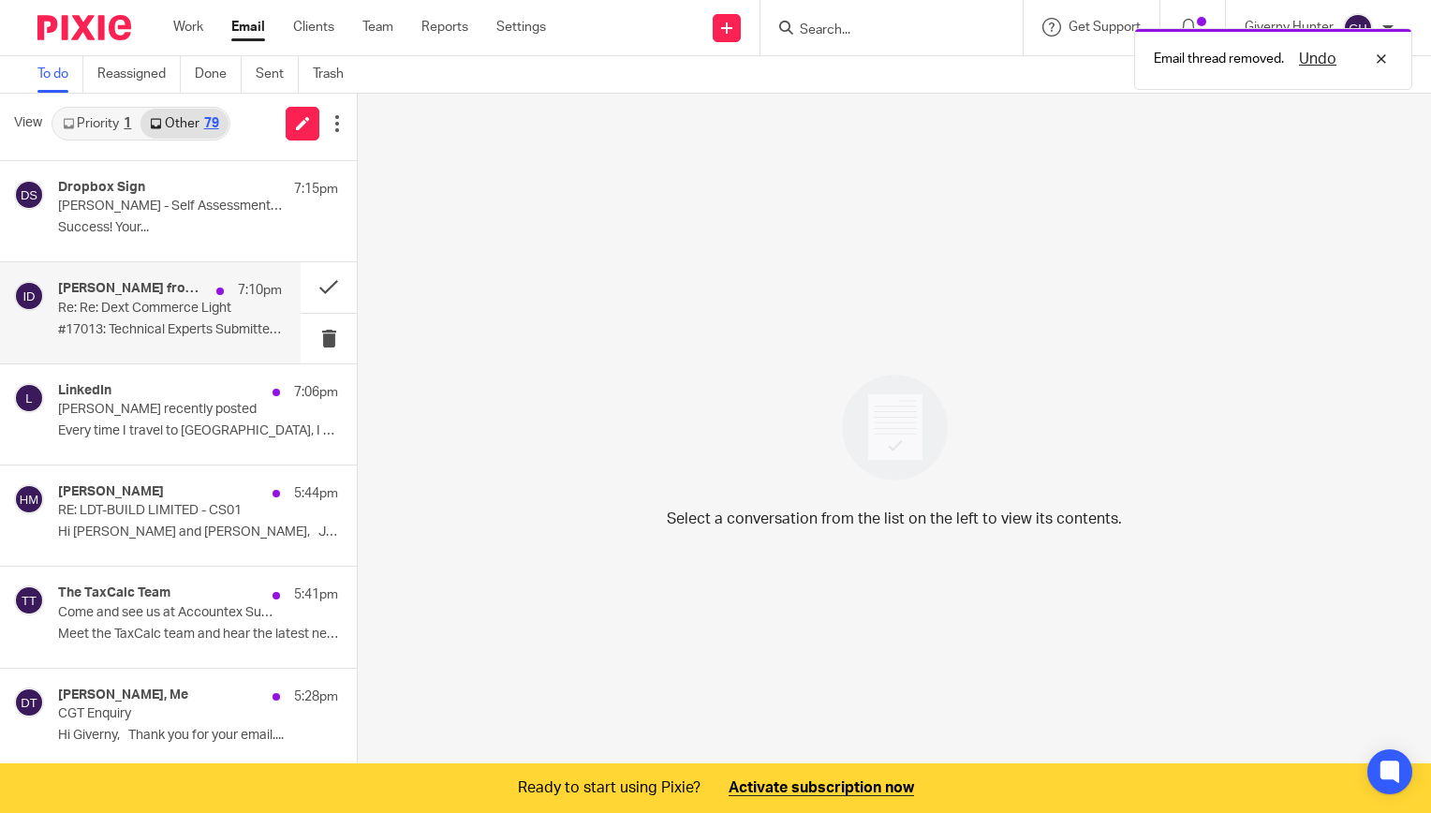
click at [172, 318] on div "Elena from Dext, Me, Technical Support from Dext, Ivaylo from Dext 7:10pm Re: R…" at bounding box center [170, 312] width 224 height 63
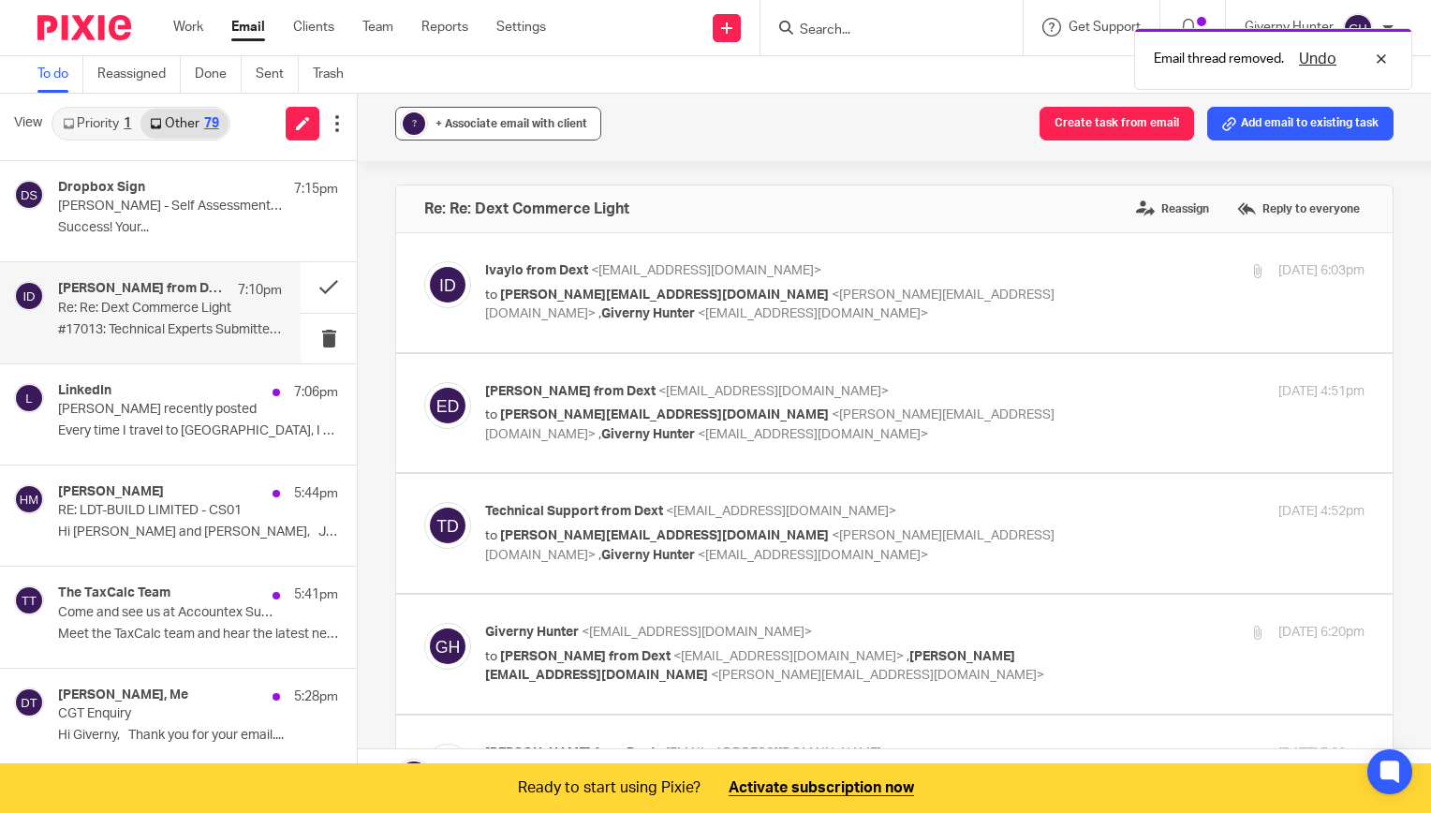
click at [539, 119] on span "+ Associate email with client" at bounding box center [512, 123] width 152 height 11
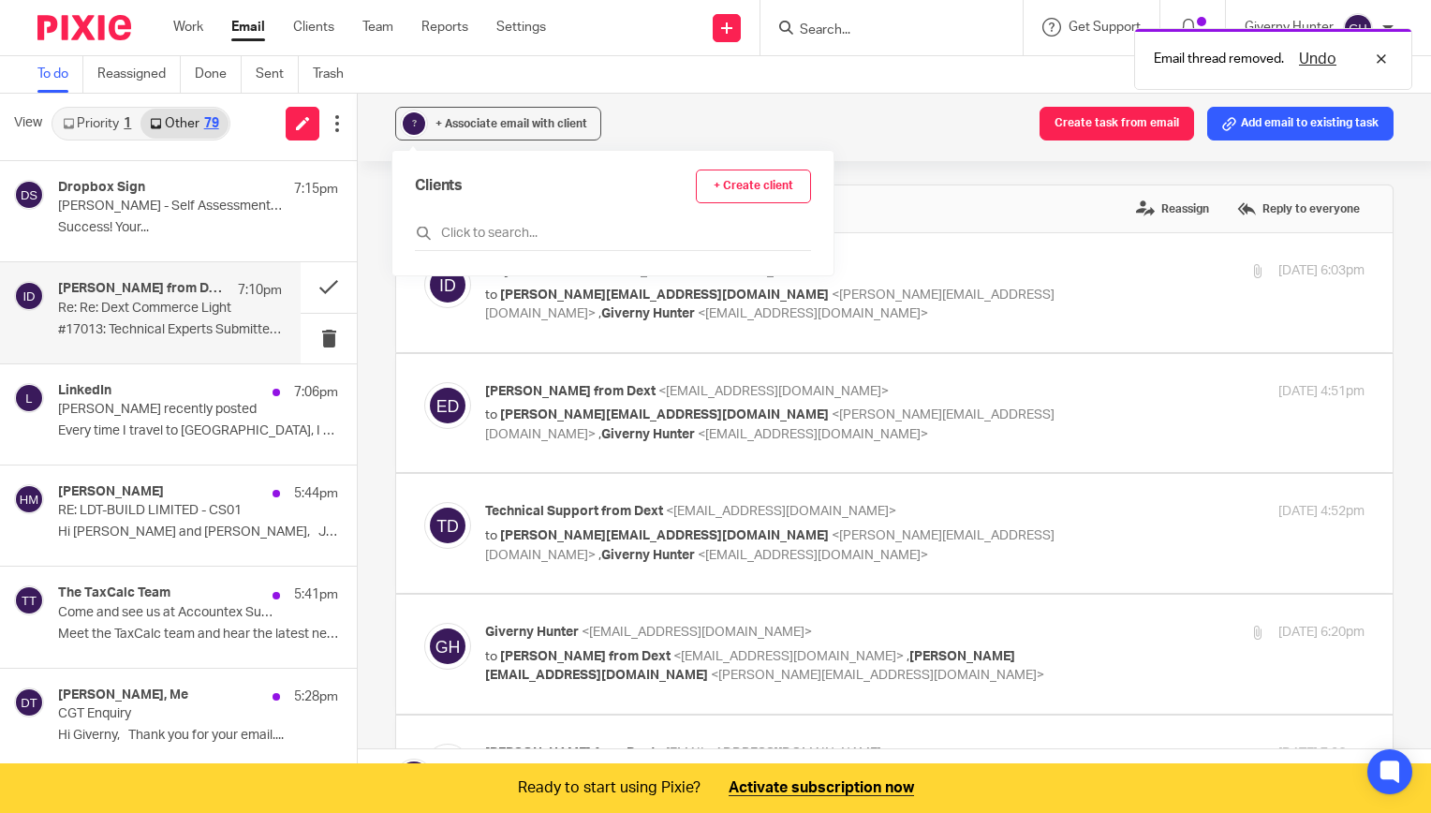
click at [717, 185] on link "+ Create client" at bounding box center [753, 187] width 115 height 34
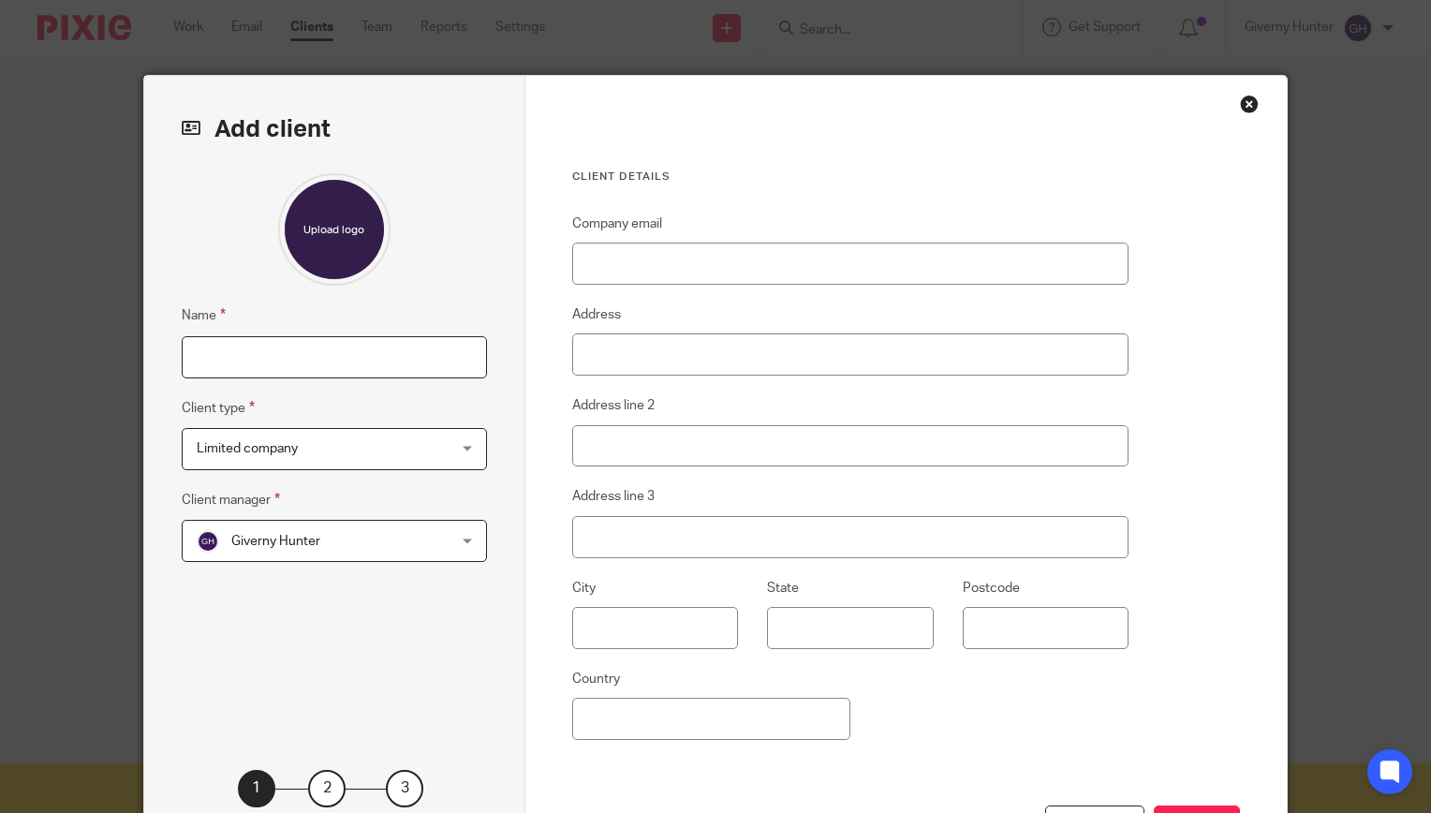
click at [324, 377] on input "Name" at bounding box center [334, 357] width 305 height 42
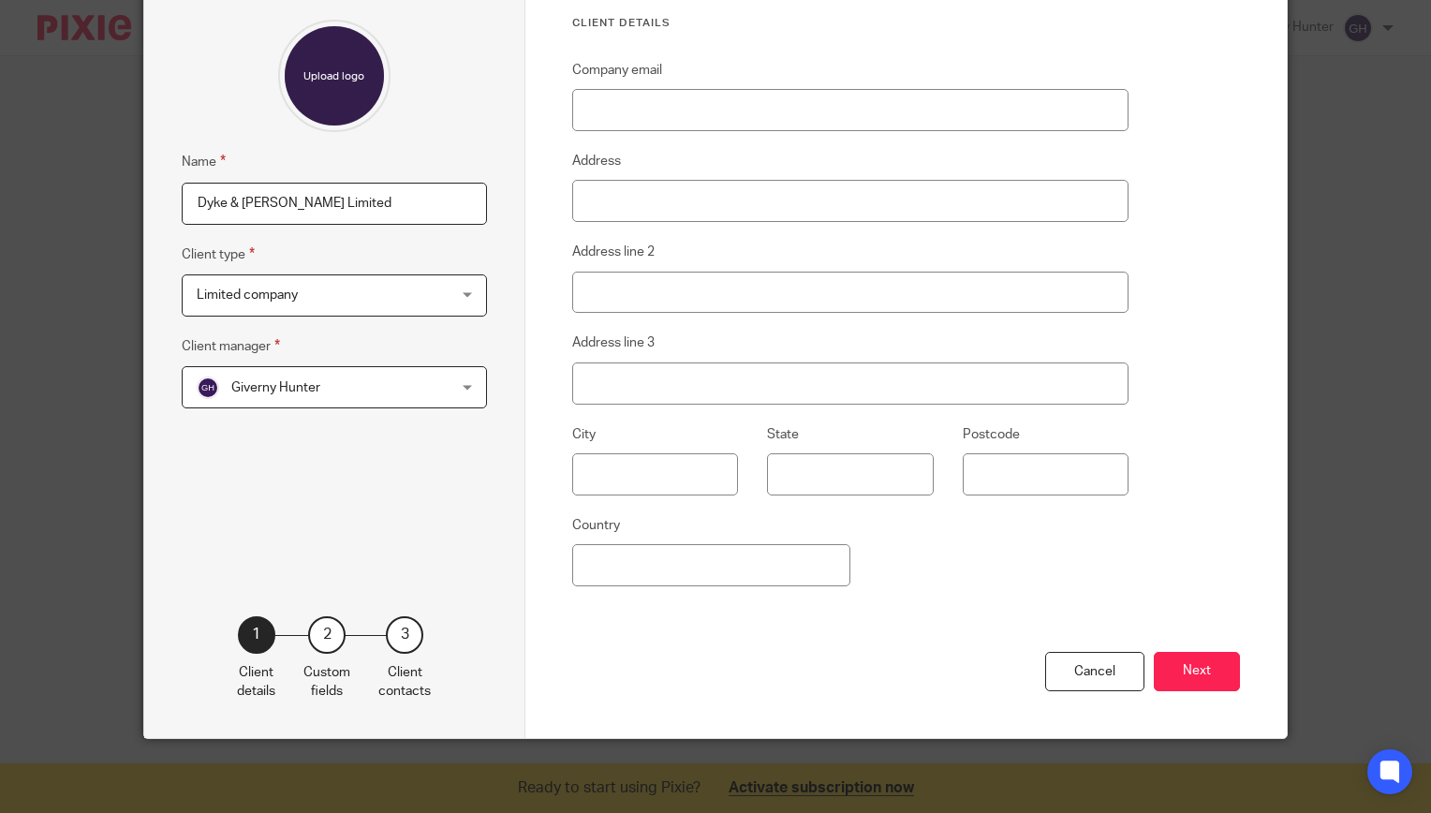
type input "Dyke & [PERSON_NAME] Limited"
click at [1216, 696] on div "Cancel Next" at bounding box center [906, 695] width 669 height 87
click at [1181, 662] on button "Next" at bounding box center [1197, 672] width 86 height 40
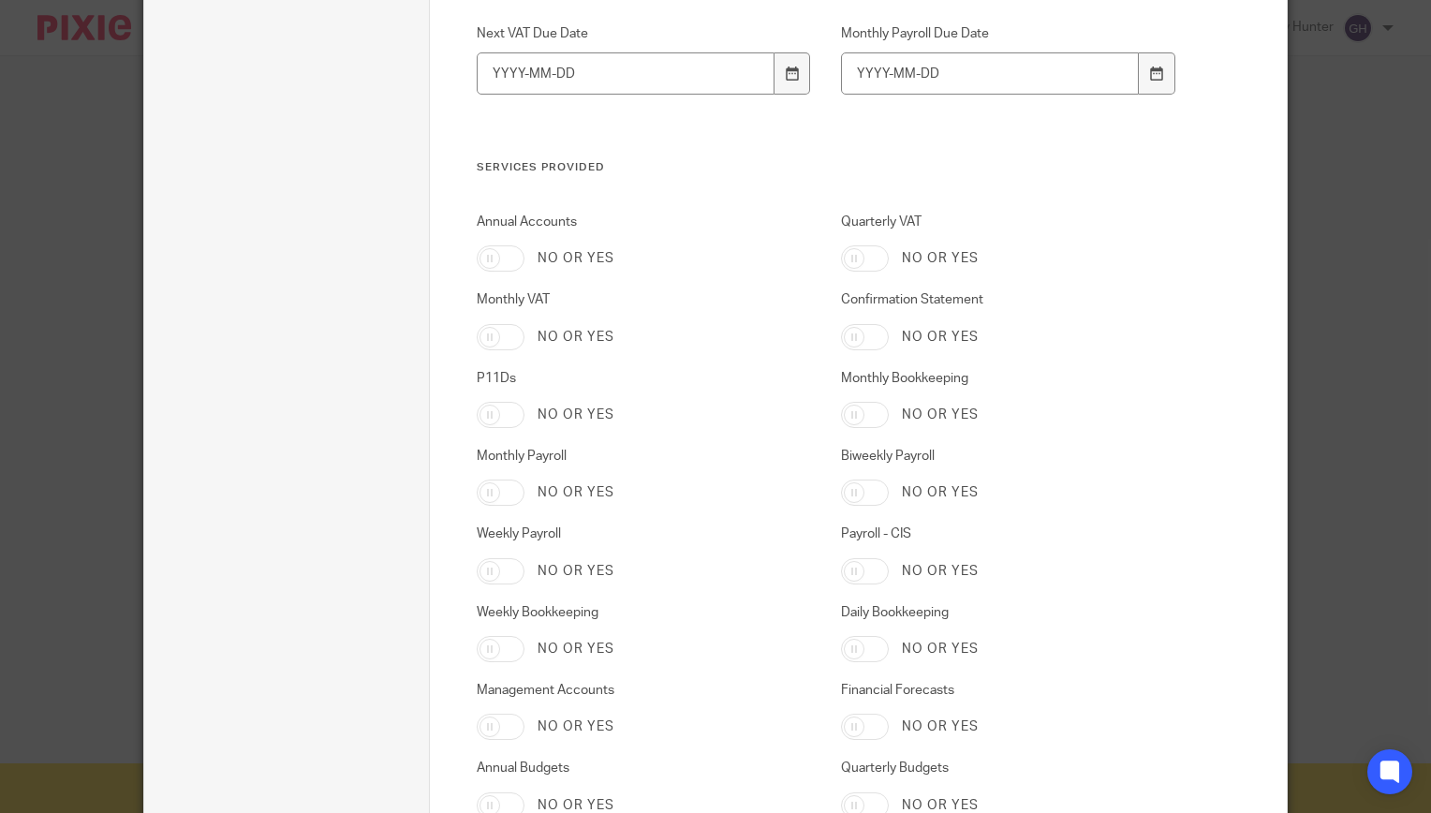
scroll to position [2680, 0]
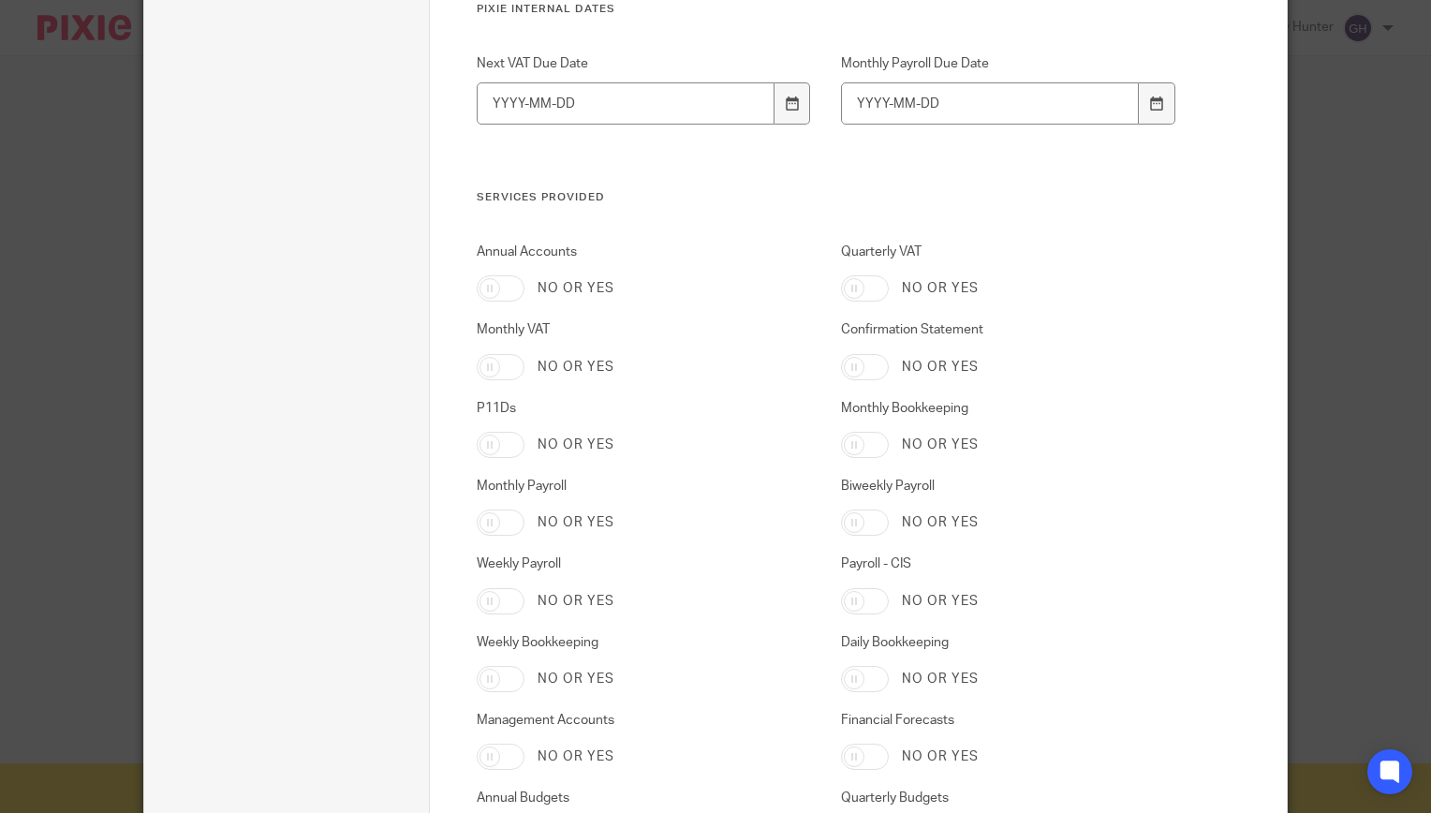
click at [865, 294] on input "Quarterly VAT" at bounding box center [865, 288] width 48 height 26
checkbox input "true"
click at [487, 506] on div "Monthly Payroll No or yes" at bounding box center [630, 506] width 364 height 59
click at [498, 519] on input "Monthly Payroll" at bounding box center [501, 523] width 48 height 26
checkbox input "true"
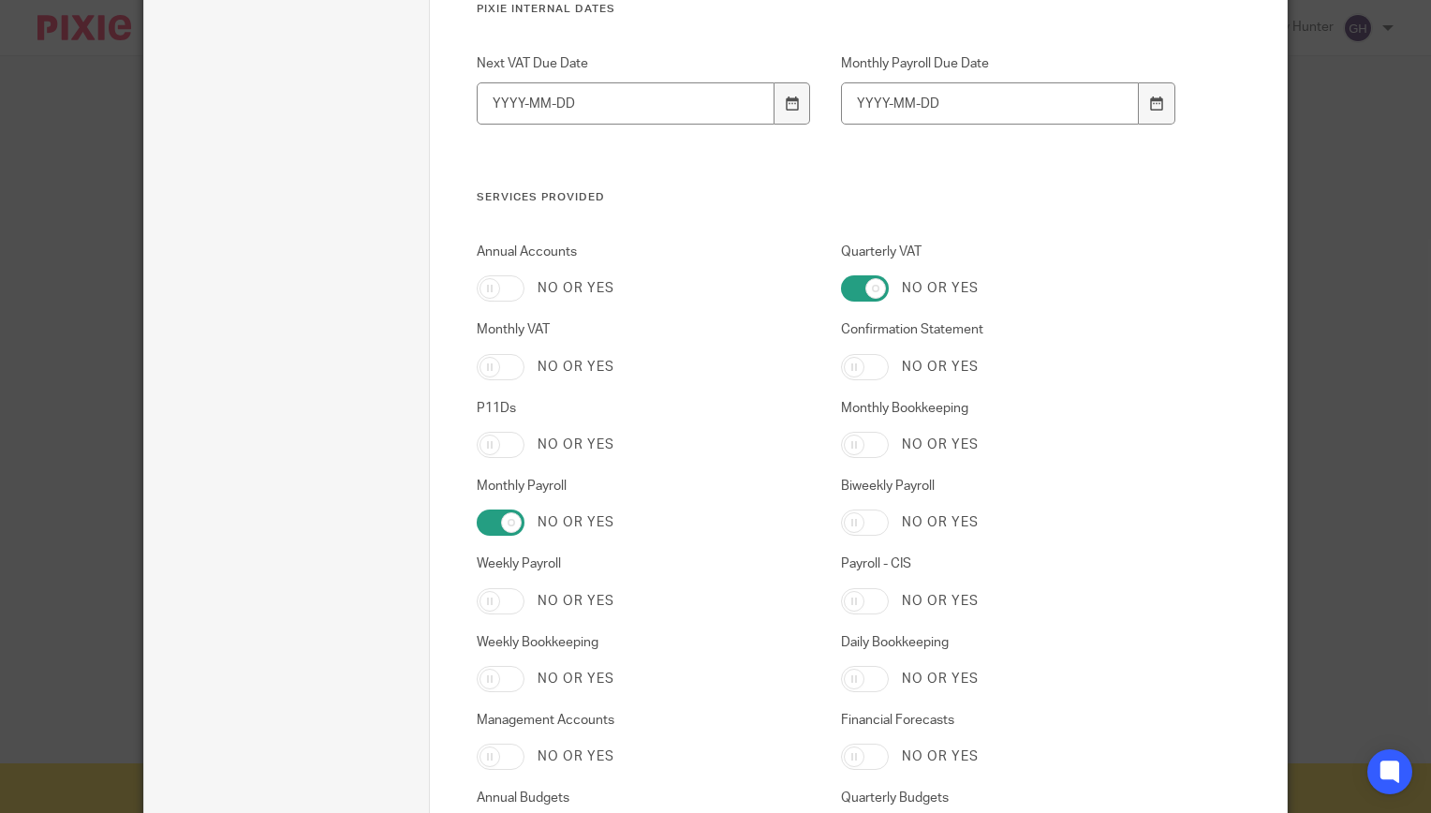
click at [871, 441] on input "Monthly Bookkeeping" at bounding box center [865, 445] width 48 height 26
checkbox input "true"
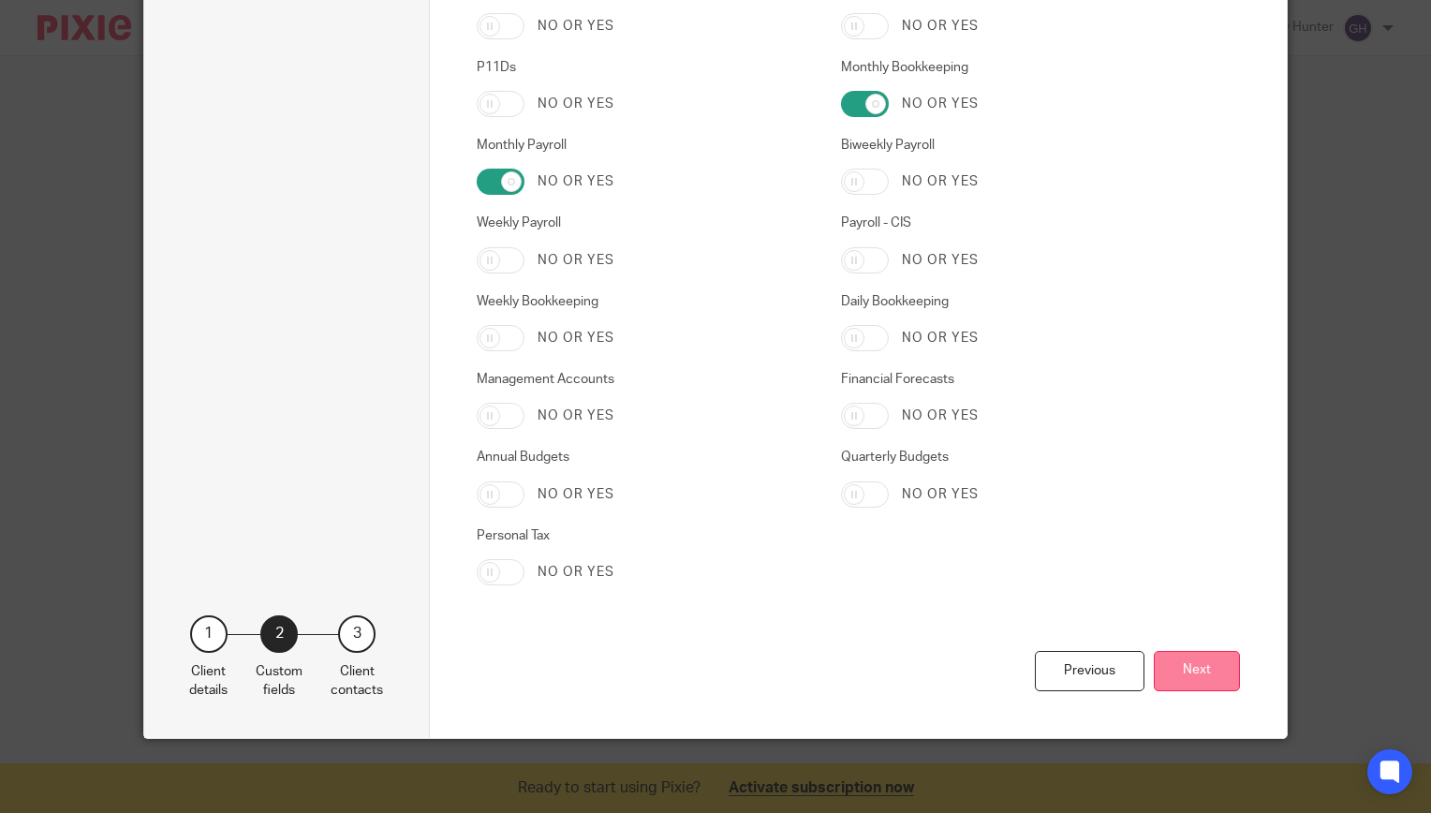
click at [1193, 669] on button "Next" at bounding box center [1197, 671] width 86 height 40
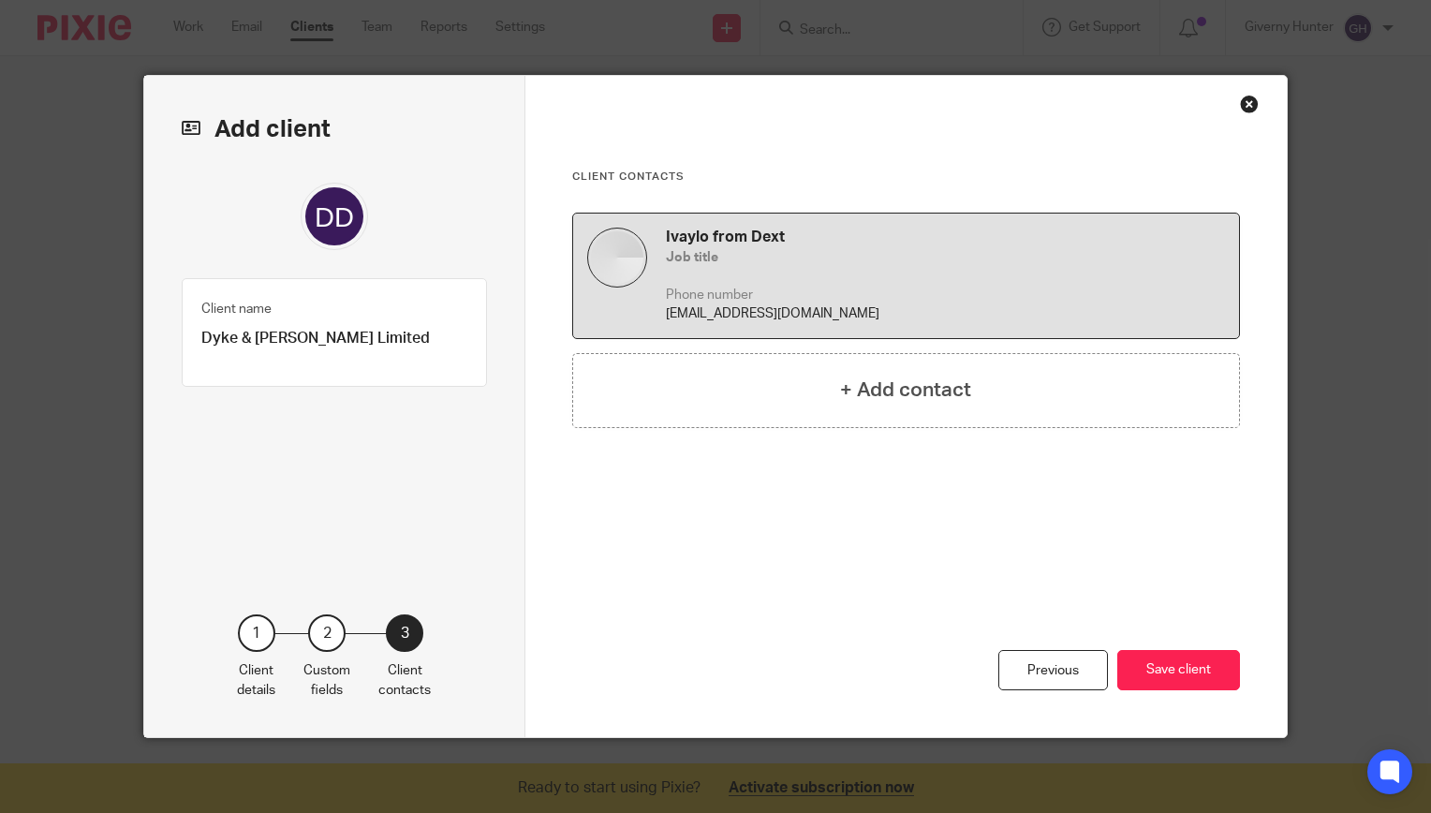
scroll to position [0, 0]
click at [1148, 647] on div "Previous Save client" at bounding box center [906, 642] width 669 height 189
click at [1183, 686] on button "Save client" at bounding box center [1178, 670] width 123 height 40
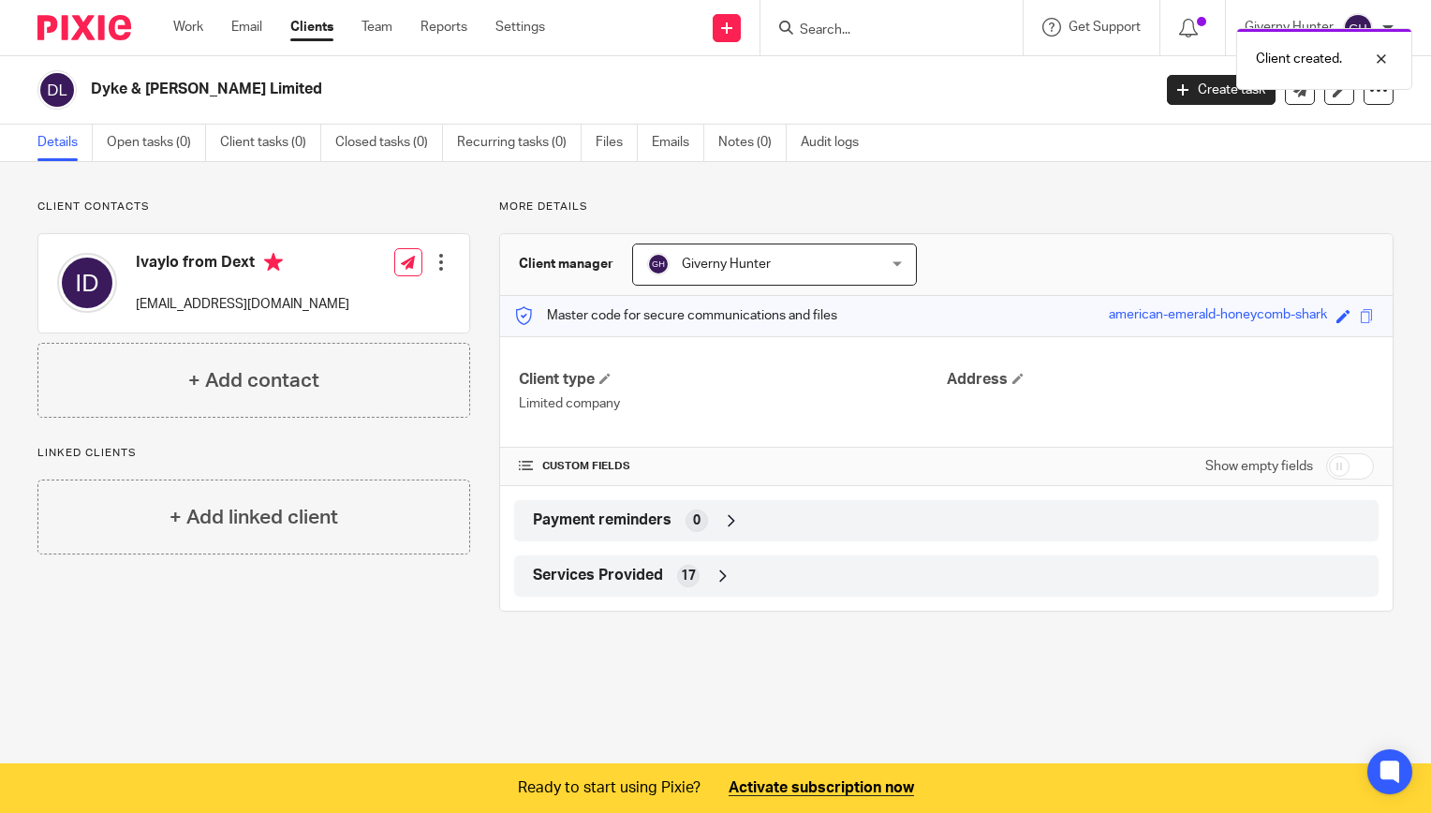
click at [432, 260] on div at bounding box center [441, 262] width 19 height 19
click at [317, 378] on span "Delete contact" at bounding box center [333, 383] width 88 height 13
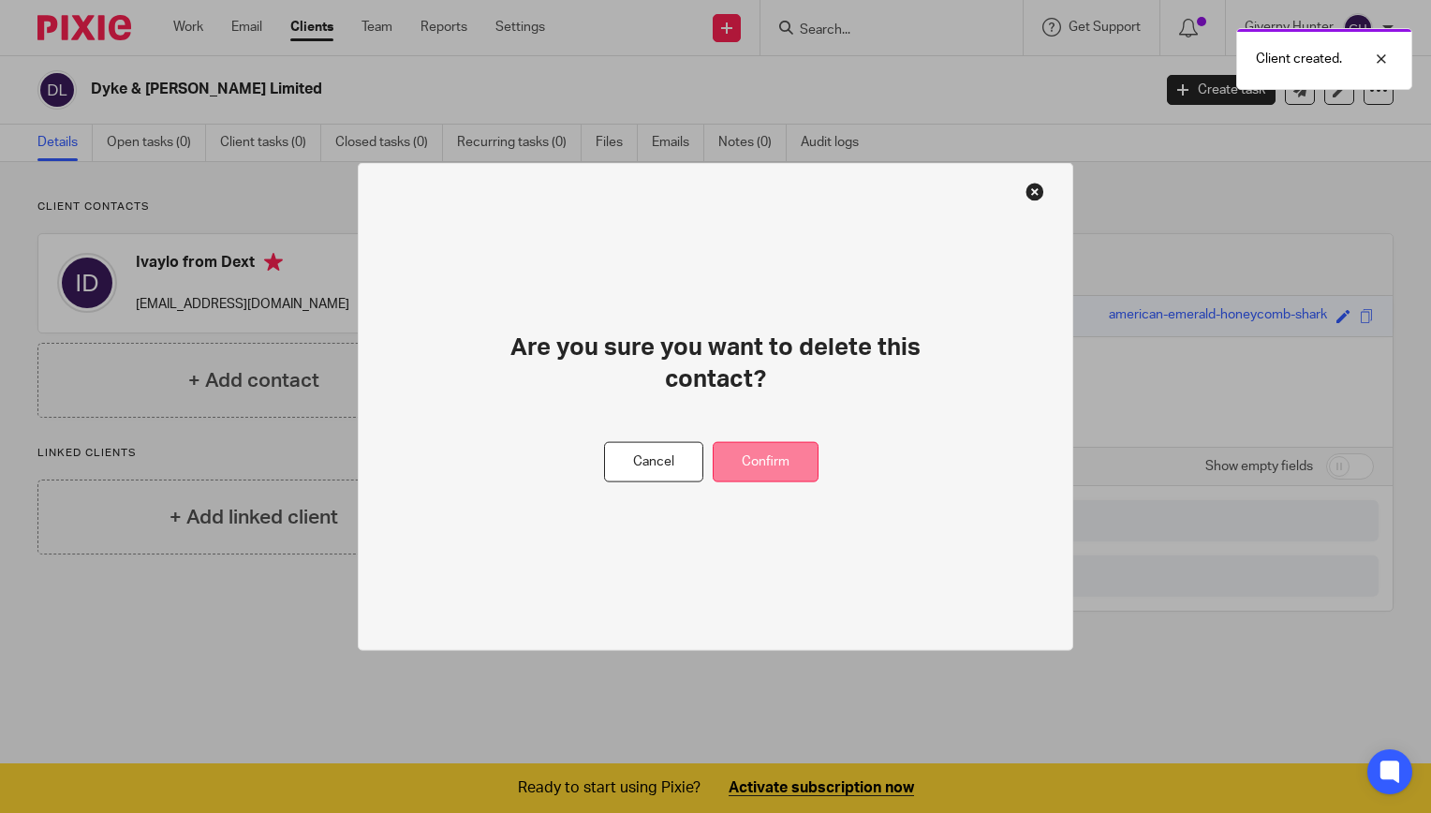
click at [770, 458] on button "Confirm" at bounding box center [766, 462] width 106 height 40
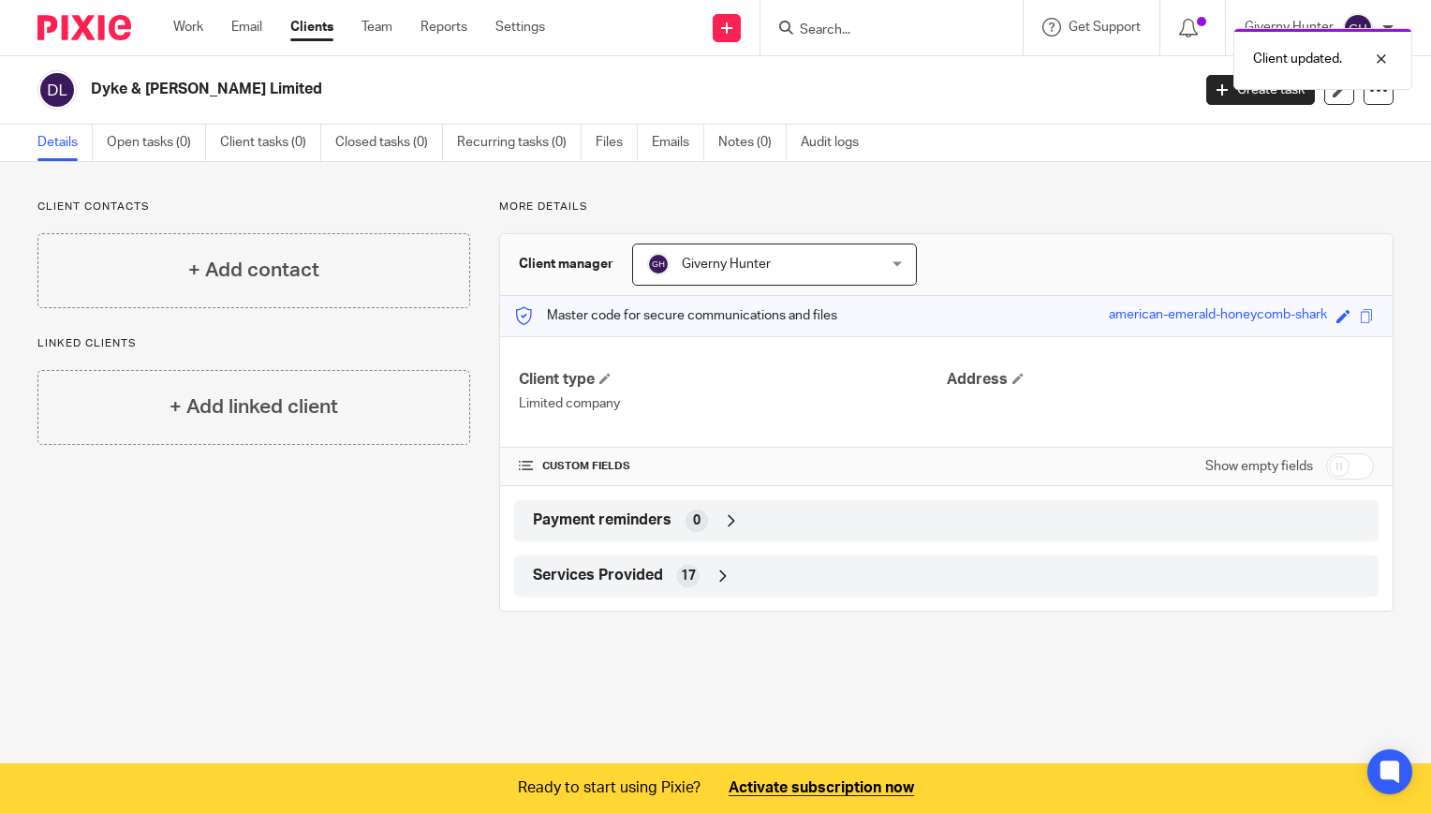
click at [1056, 197] on div "Client contacts + Add contact Linked clients + Add linked client More details C…" at bounding box center [715, 405] width 1431 height 487
click at [927, 204] on p "More details" at bounding box center [946, 206] width 894 height 15
click at [1116, 258] on div "Client manager Giverny Hunter Giverny Hunter Giverny Hunter 1" at bounding box center [946, 265] width 893 height 62
click at [249, 28] on link "Email" at bounding box center [246, 27] width 31 height 19
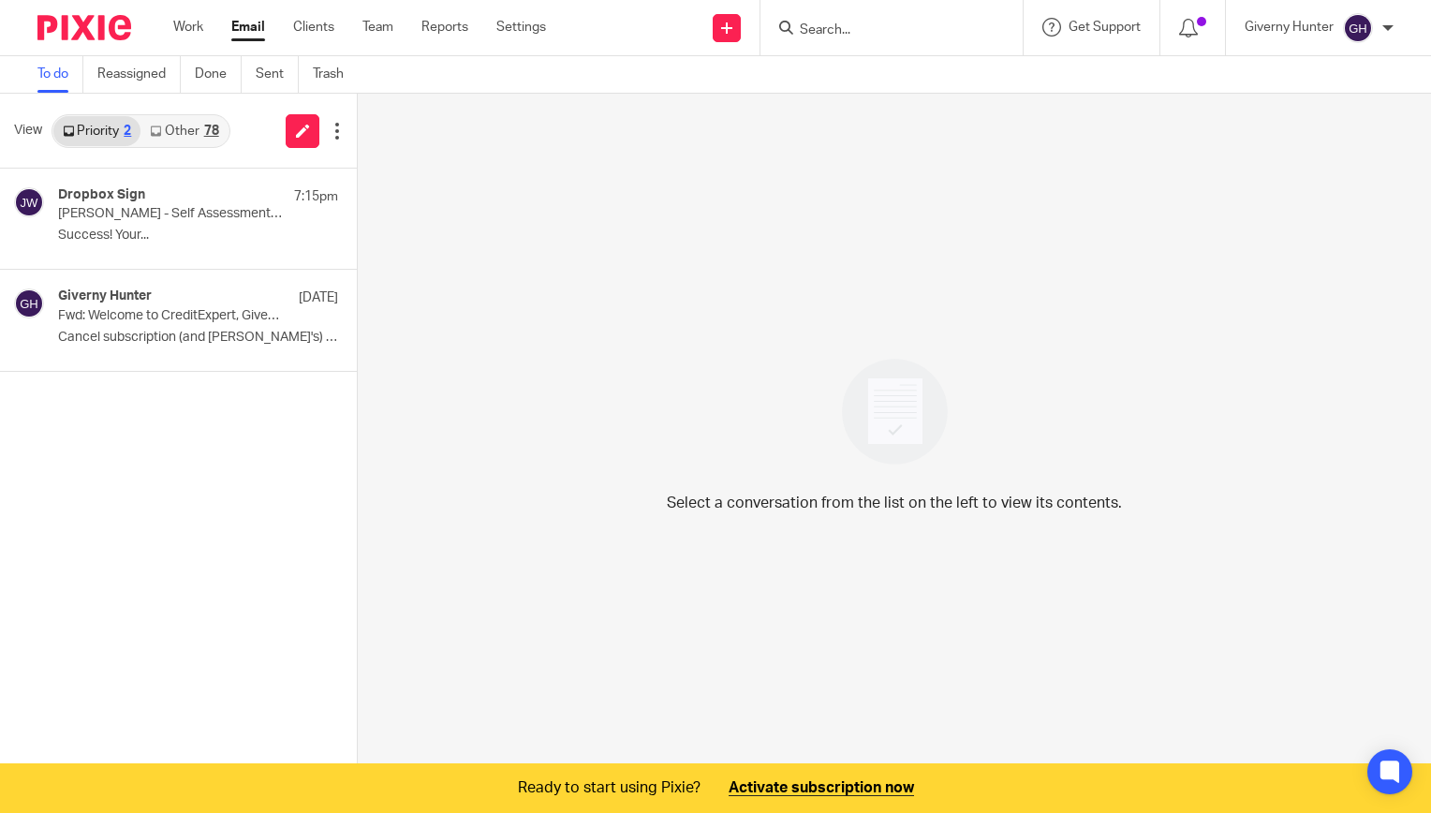
click at [197, 136] on link "Other 78" at bounding box center [183, 131] width 87 height 30
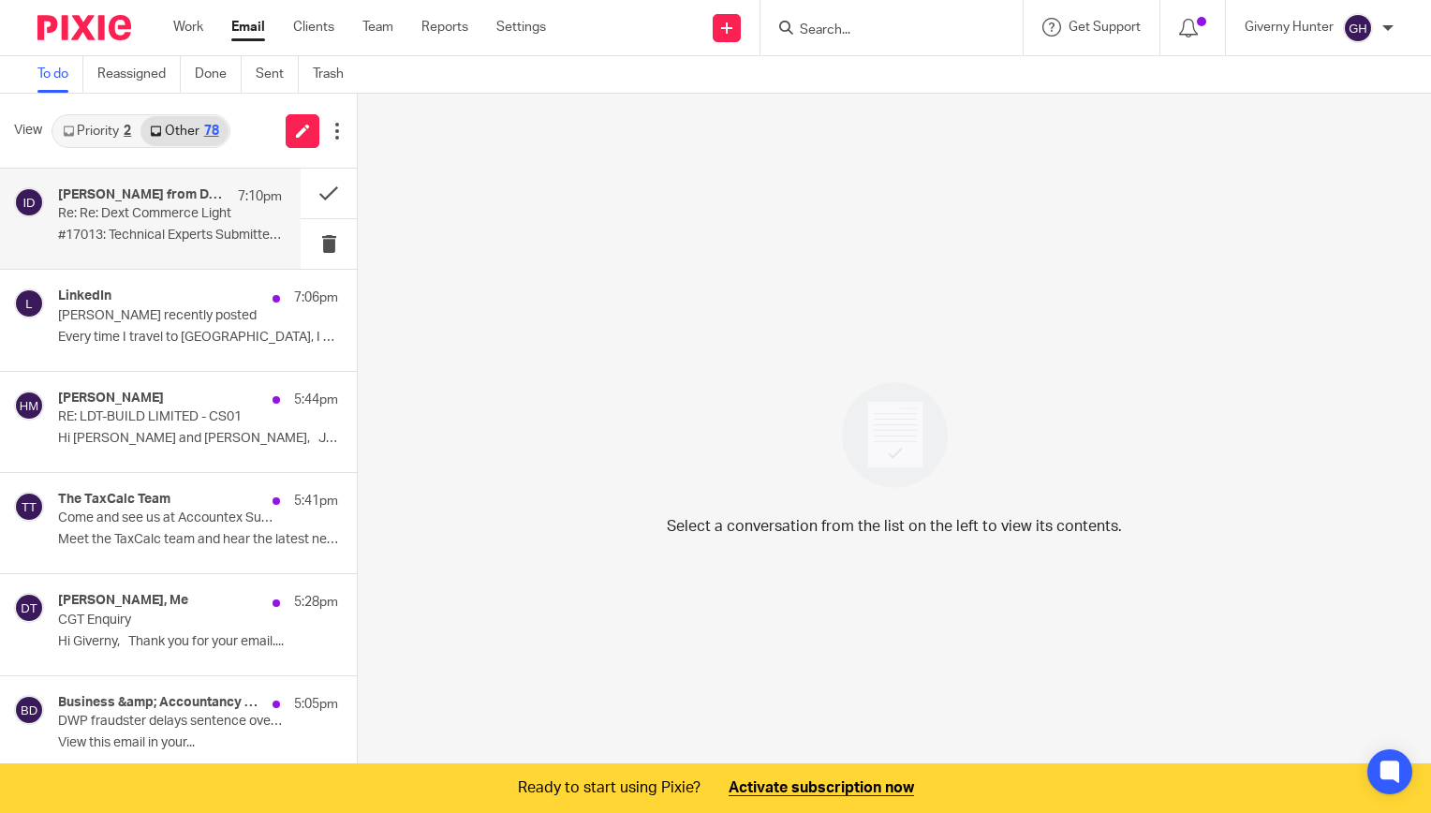
click at [184, 218] on p "Re: Re: Dext Commerce Light" at bounding box center [147, 214] width 179 height 16
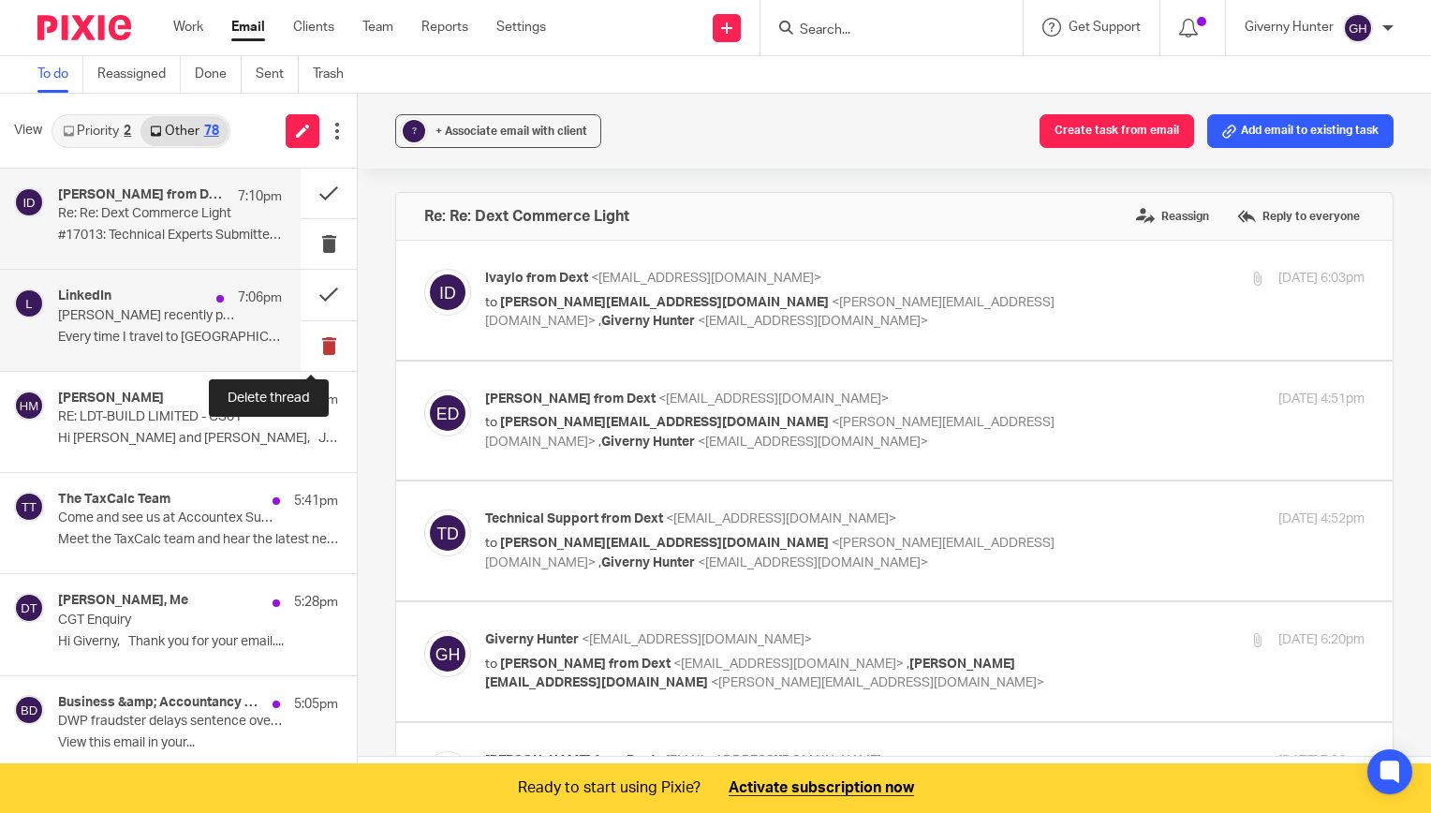
click at [311, 332] on button at bounding box center [329, 346] width 56 height 50
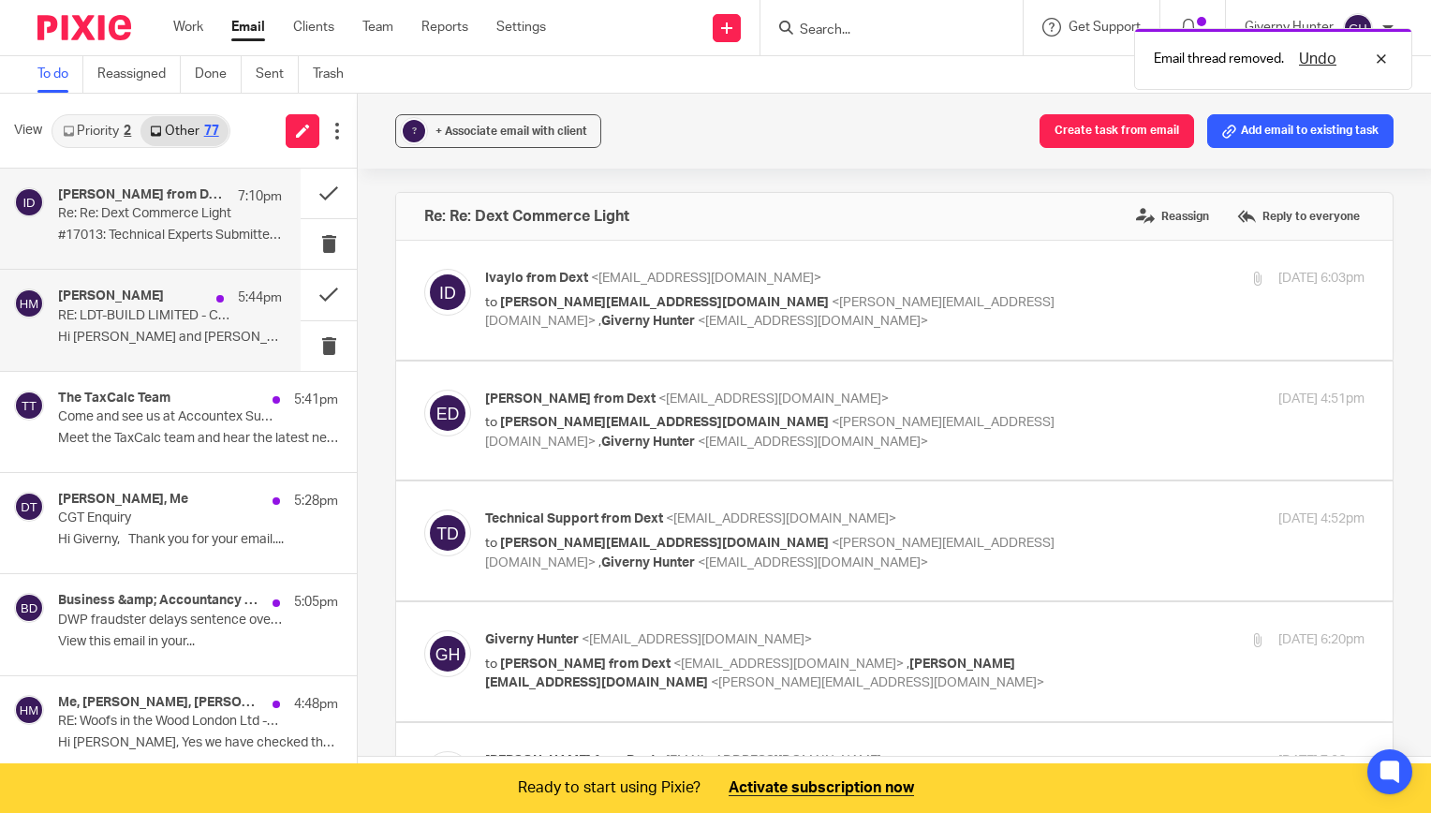
click at [181, 308] on p "RE: LDT-BUILD LIMITED - CS01" at bounding box center [147, 316] width 179 height 16
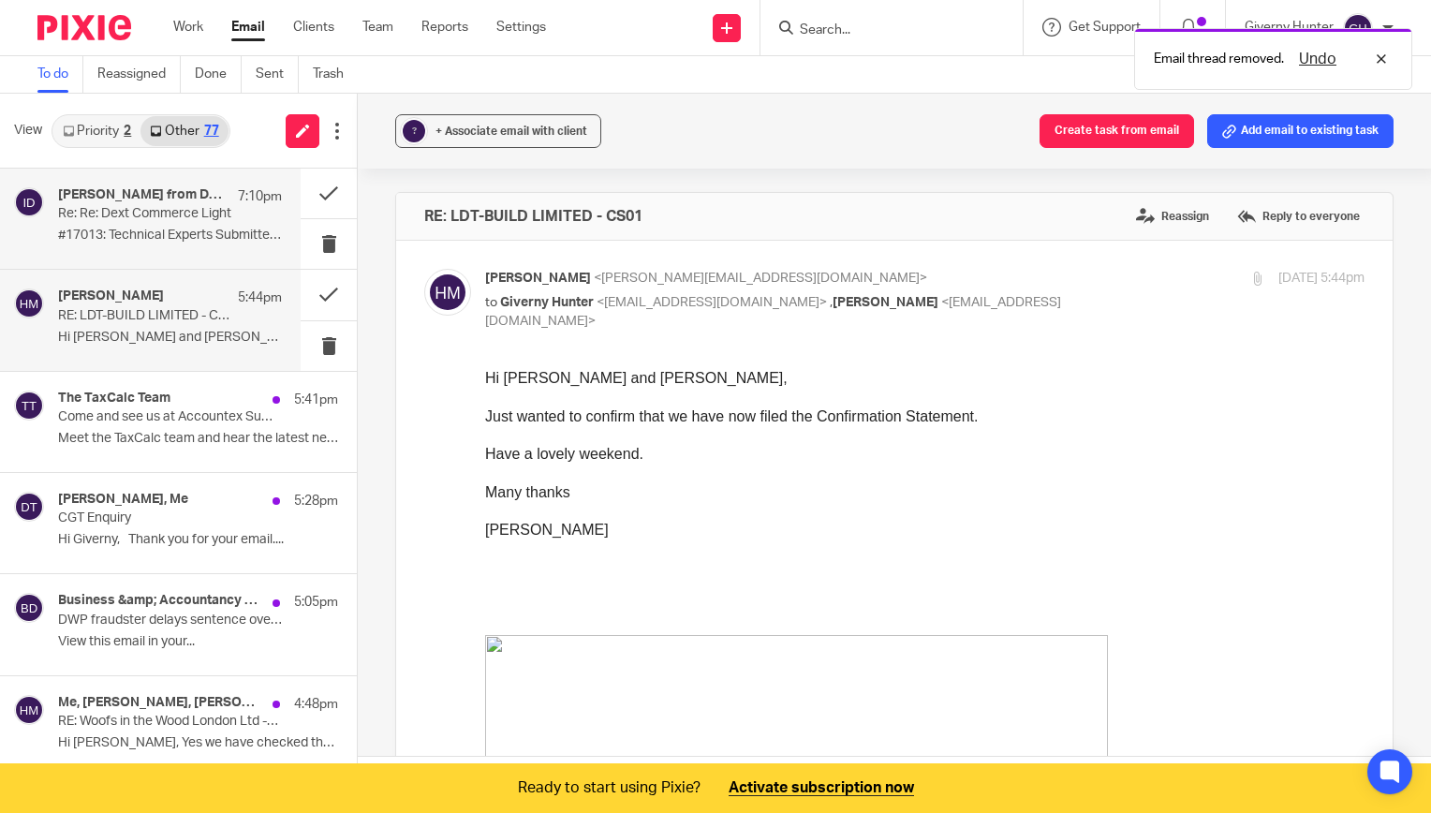
click at [172, 204] on div "[PERSON_NAME] from Dext, Me, Technical Support from Dext, Ivaylo from Dext 7:10…" at bounding box center [170, 196] width 224 height 19
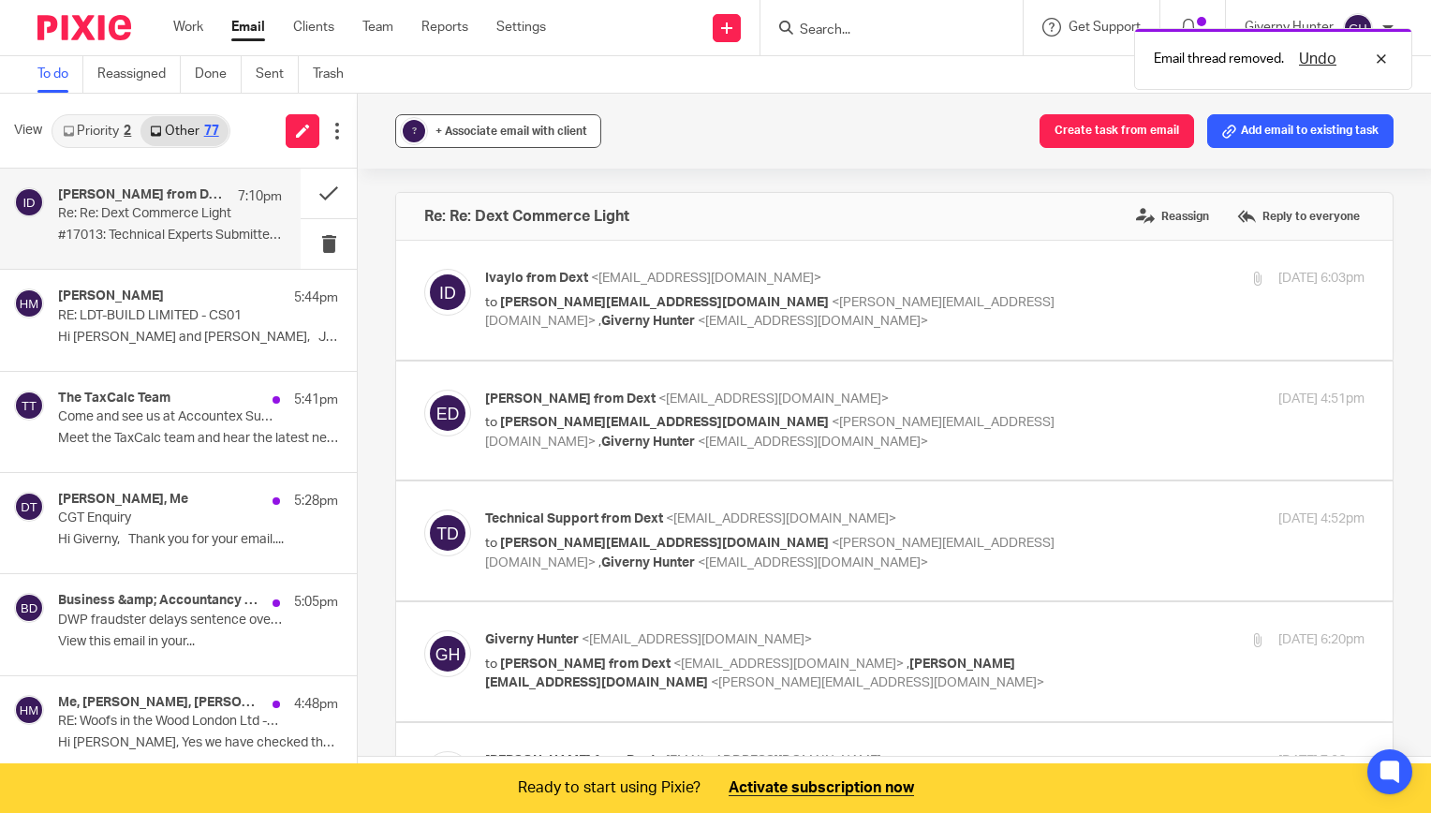
click at [526, 142] on button "? + Associate email with client" at bounding box center [498, 131] width 206 height 34
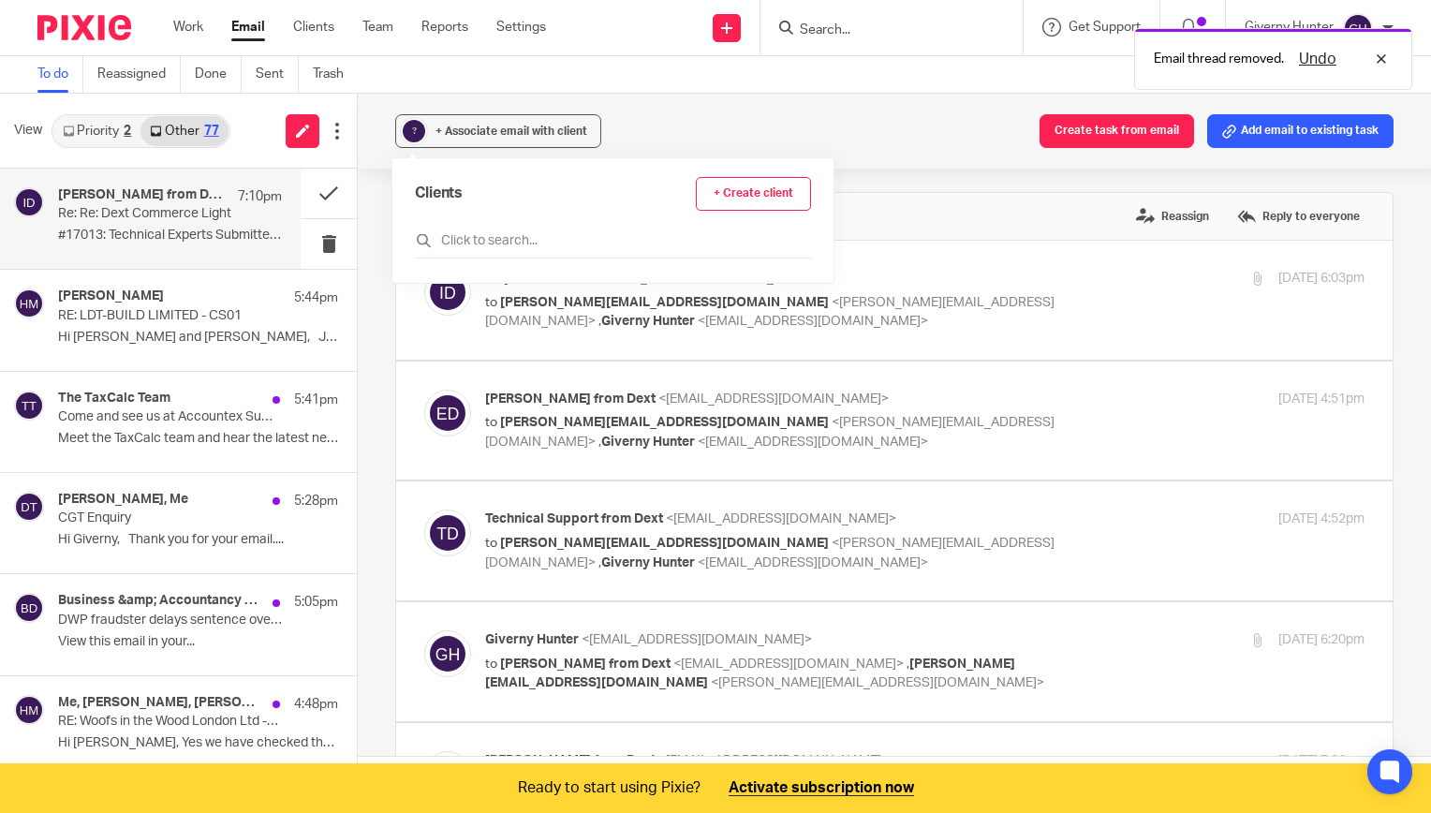
click at [498, 220] on div "Clients + Create client" at bounding box center [613, 217] width 396 height 81
click at [477, 232] on input "text" at bounding box center [613, 240] width 396 height 19
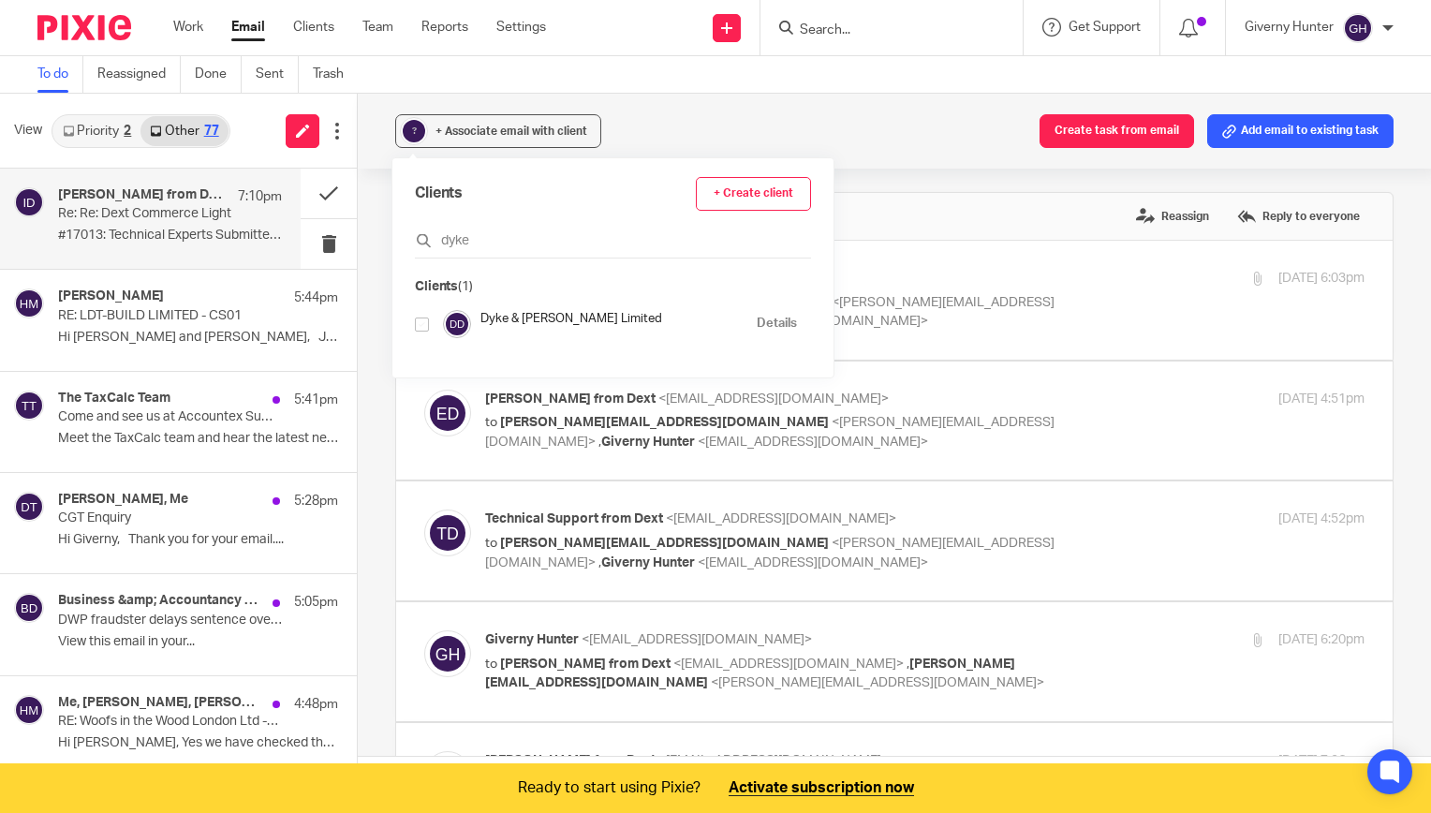
type input "dyke"
click at [415, 329] on input "checkbox" at bounding box center [422, 325] width 14 height 14
checkbox input "true"
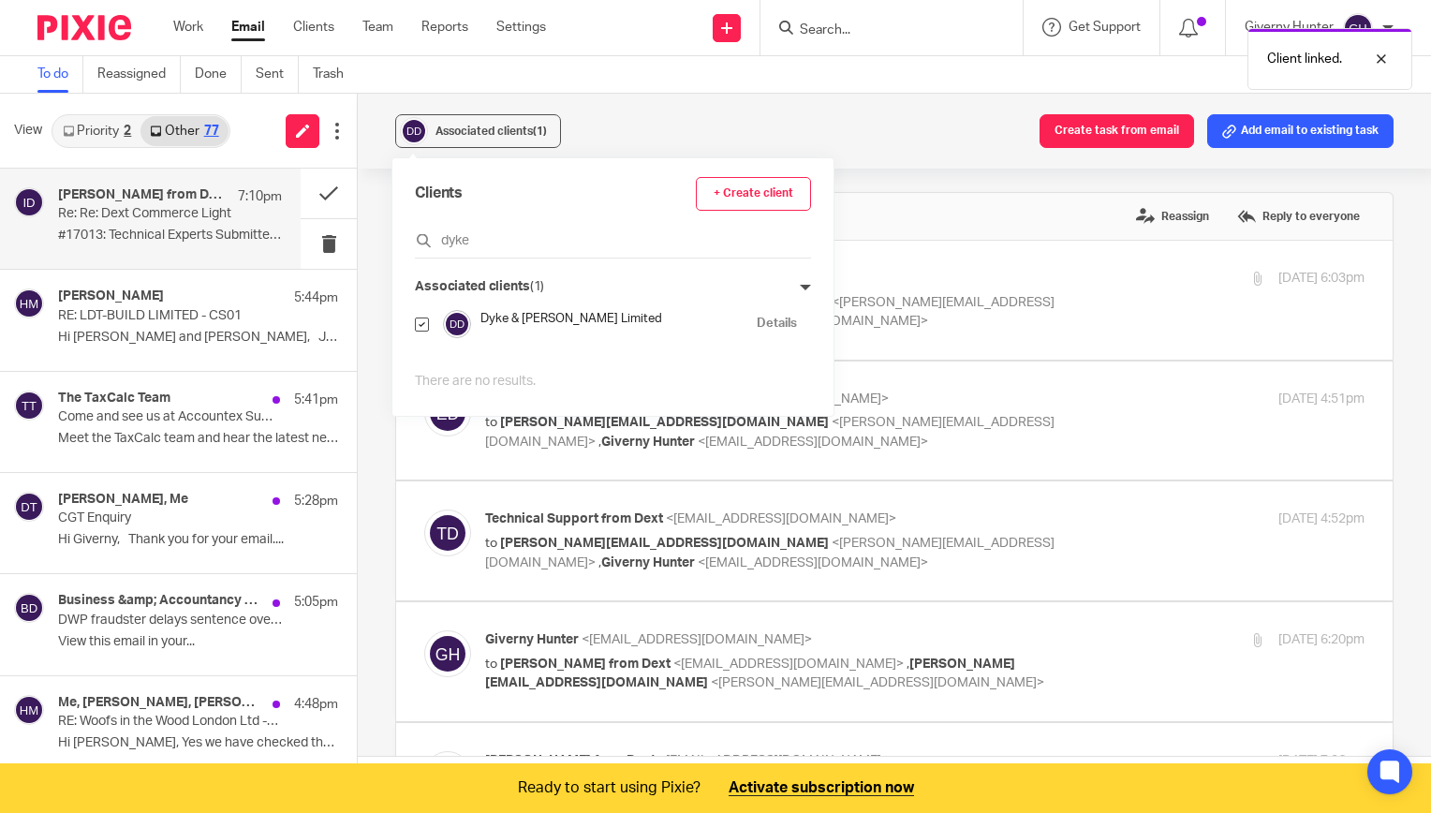
click at [901, 182] on div "Associated clients (1) Create task from email Add email to existing task Re: Re…" at bounding box center [894, 453] width 1073 height 719
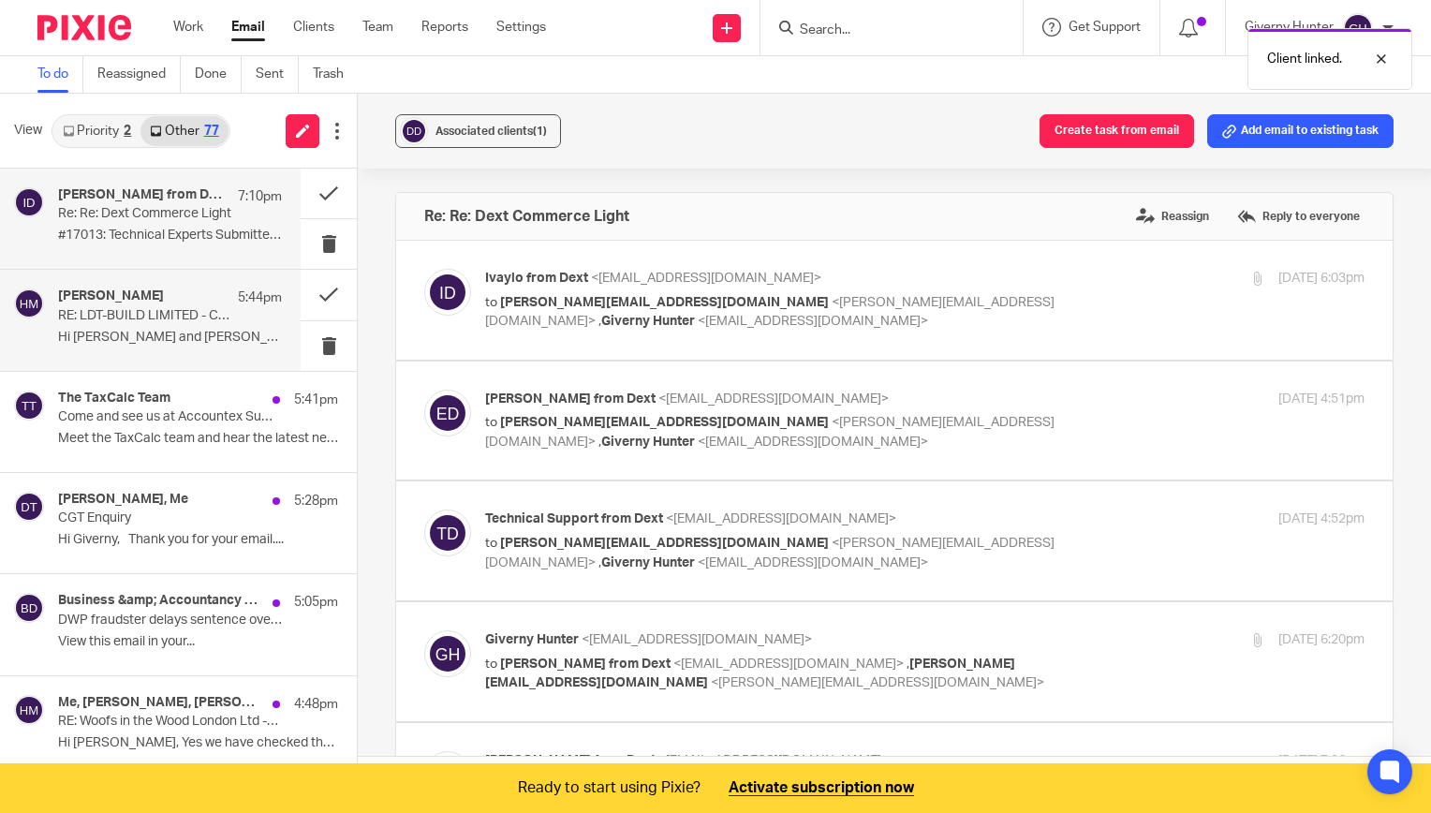
click at [136, 348] on div "[PERSON_NAME] 5:44pm RE: LDT-BUILD LIMITED - CS01 Hi [PERSON_NAME] and [PERSON_…" at bounding box center [170, 319] width 224 height 63
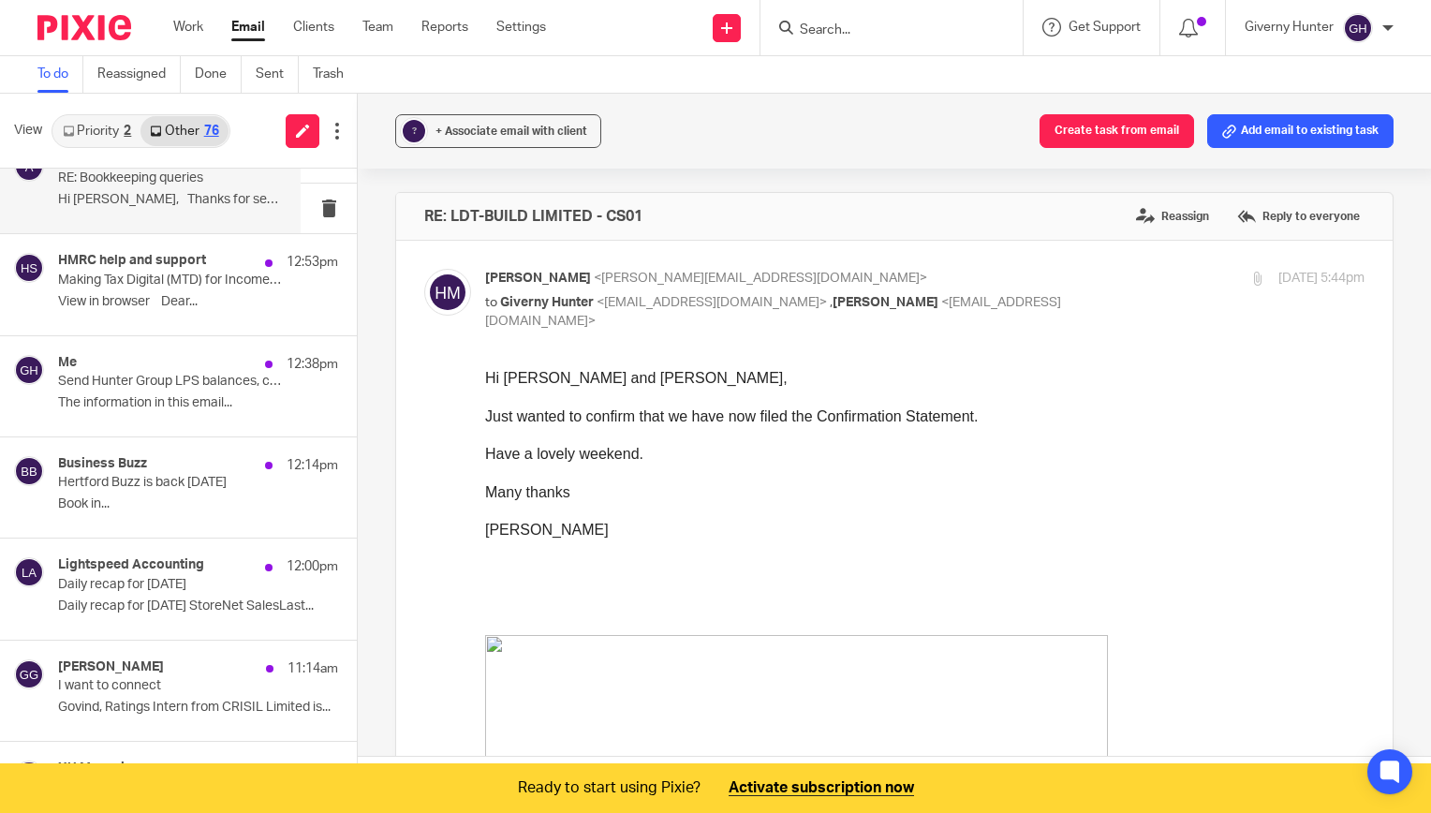
scroll to position [1461, 0]
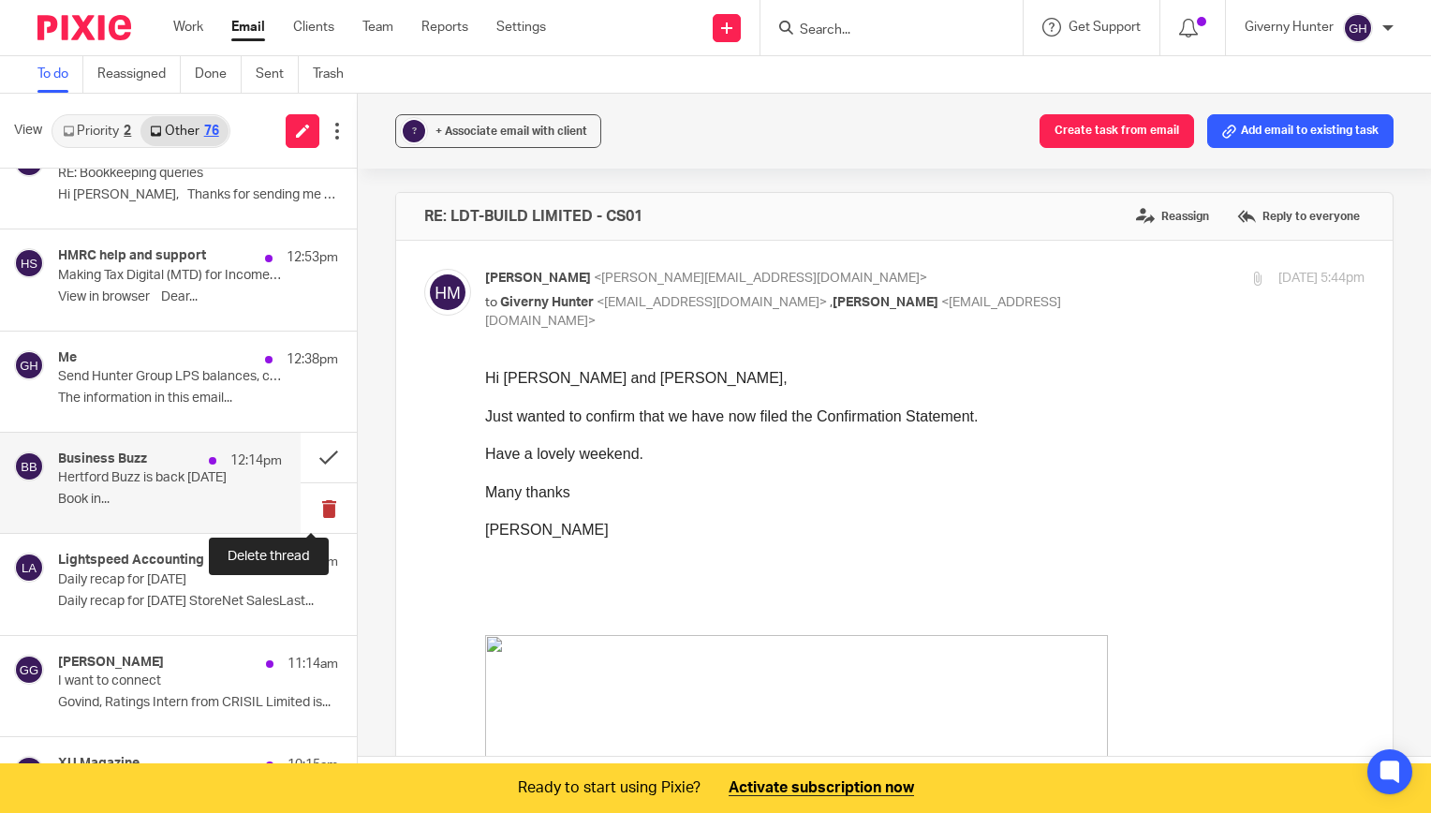
click at [315, 503] on button at bounding box center [329, 508] width 56 height 50
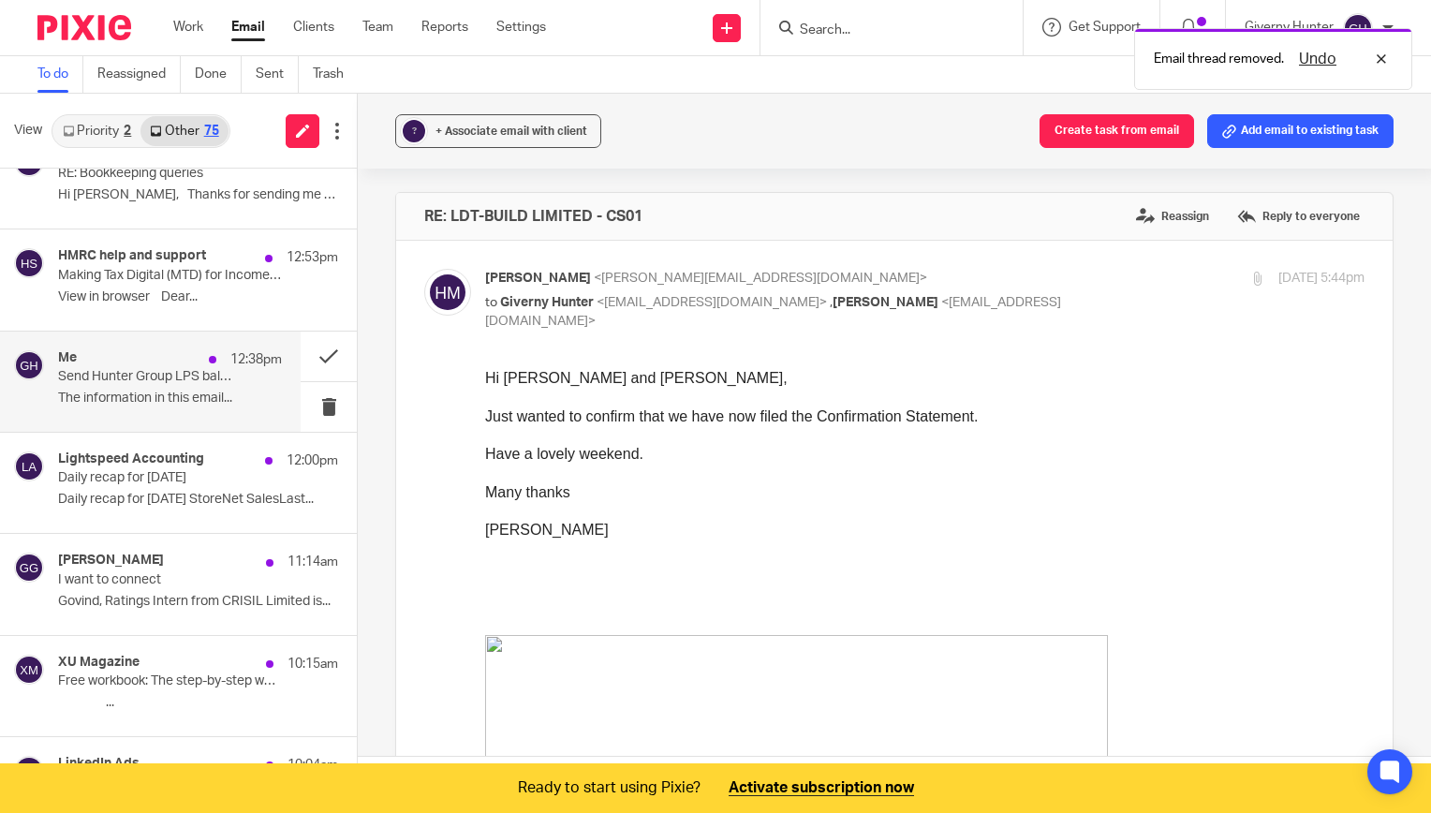
click at [162, 350] on div "Me 12:38pm" at bounding box center [170, 359] width 224 height 19
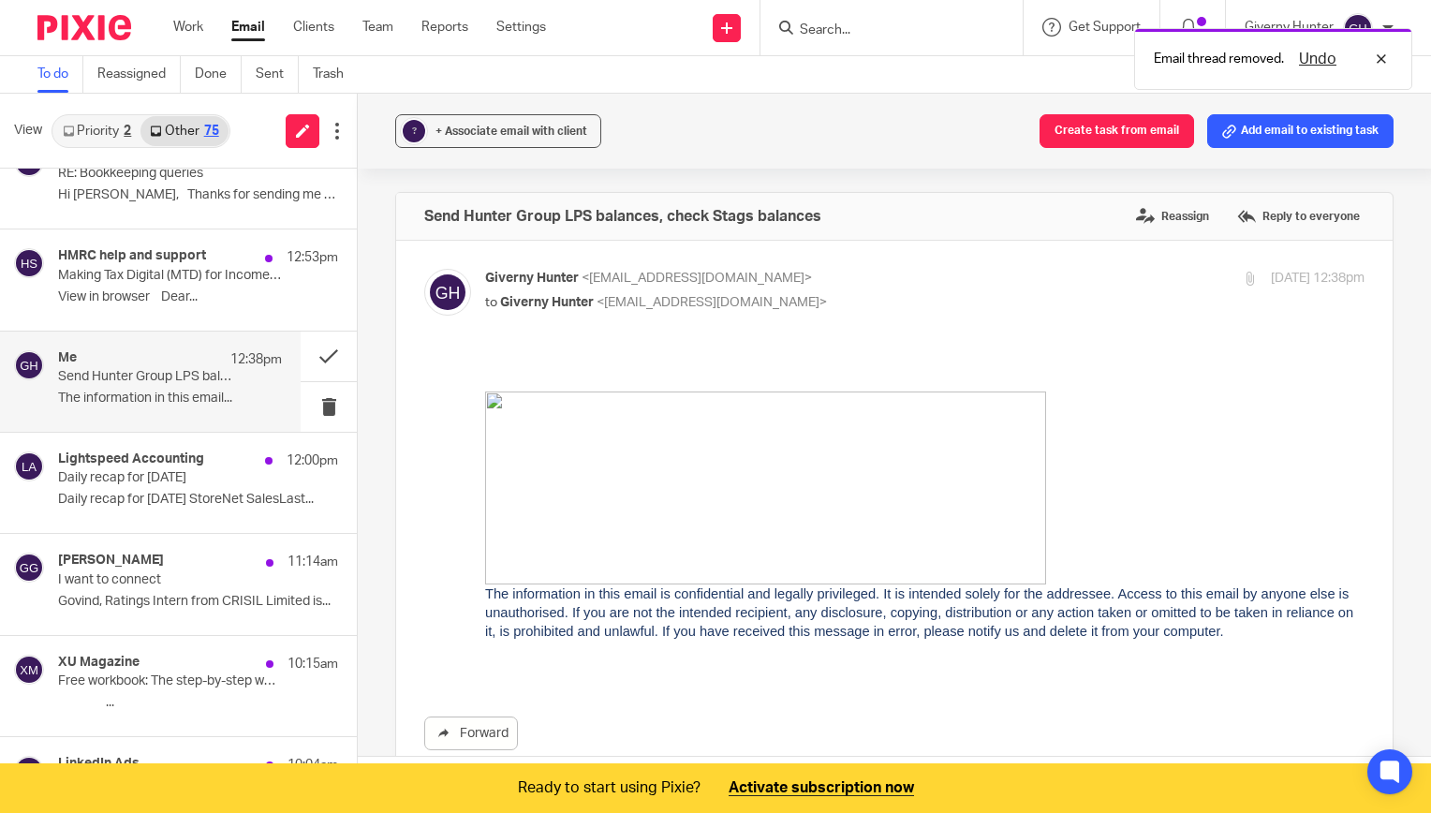
scroll to position [0, 0]
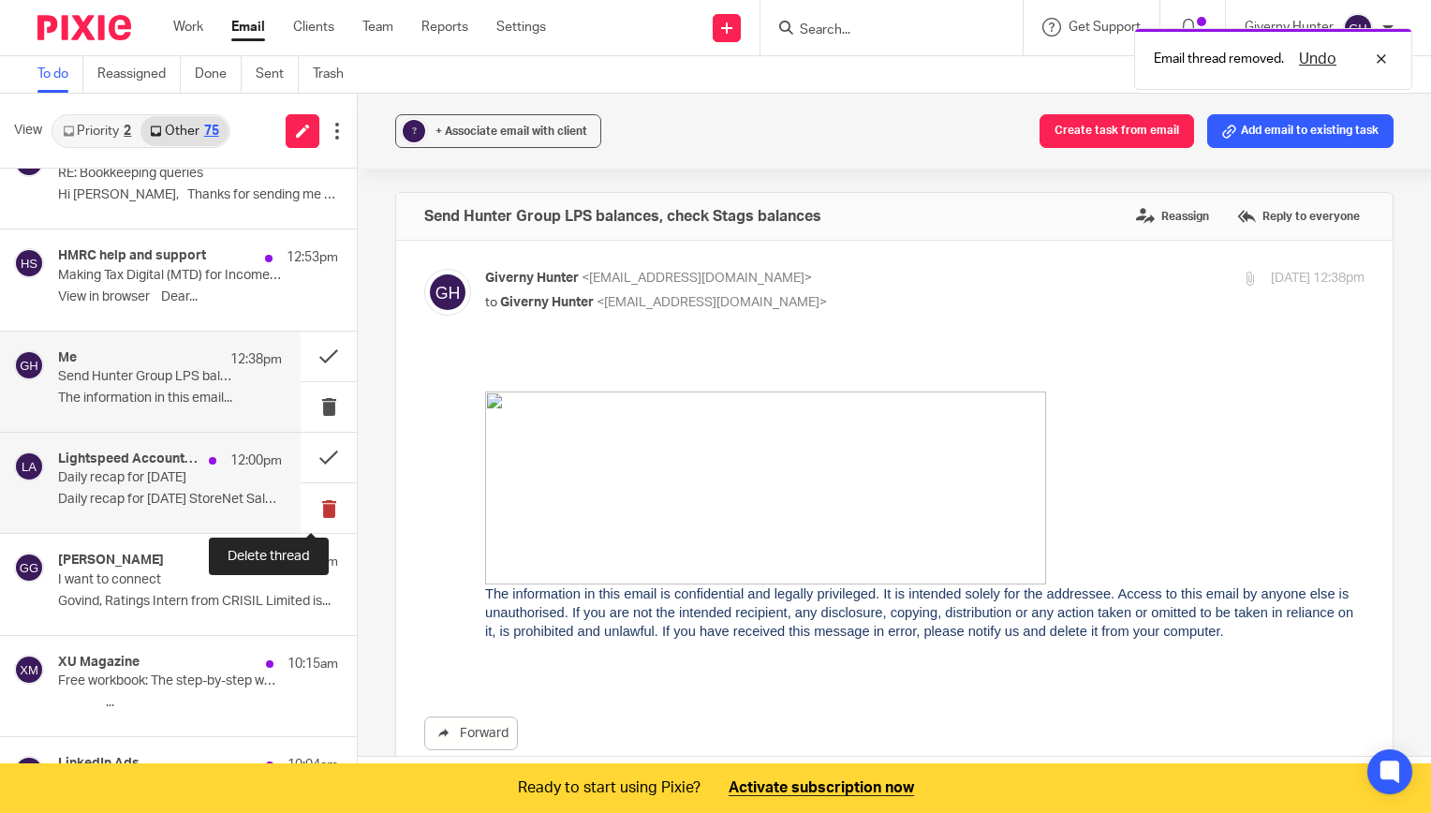
click at [311, 500] on button at bounding box center [329, 508] width 56 height 50
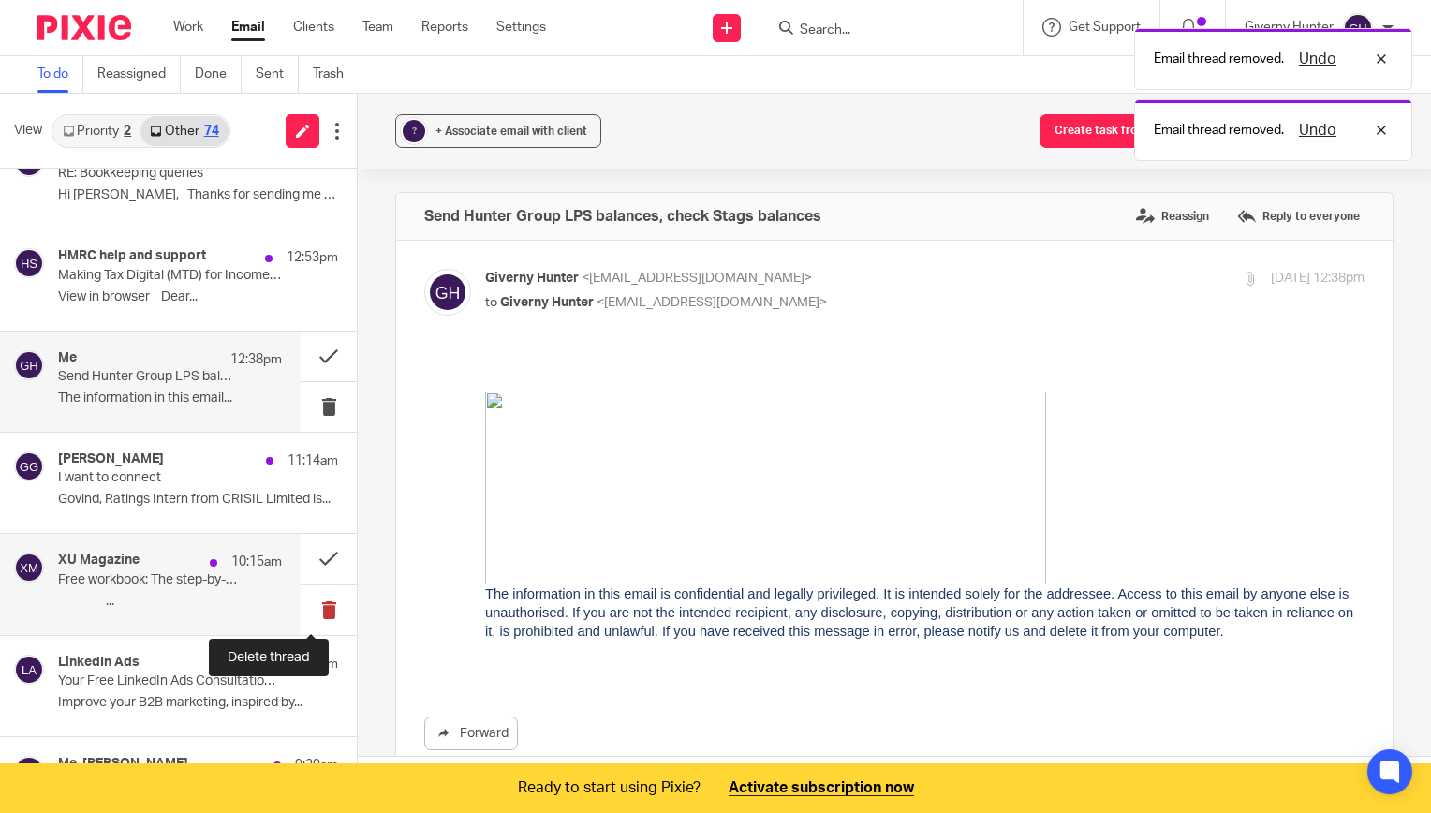
click at [320, 601] on button at bounding box center [329, 610] width 56 height 50
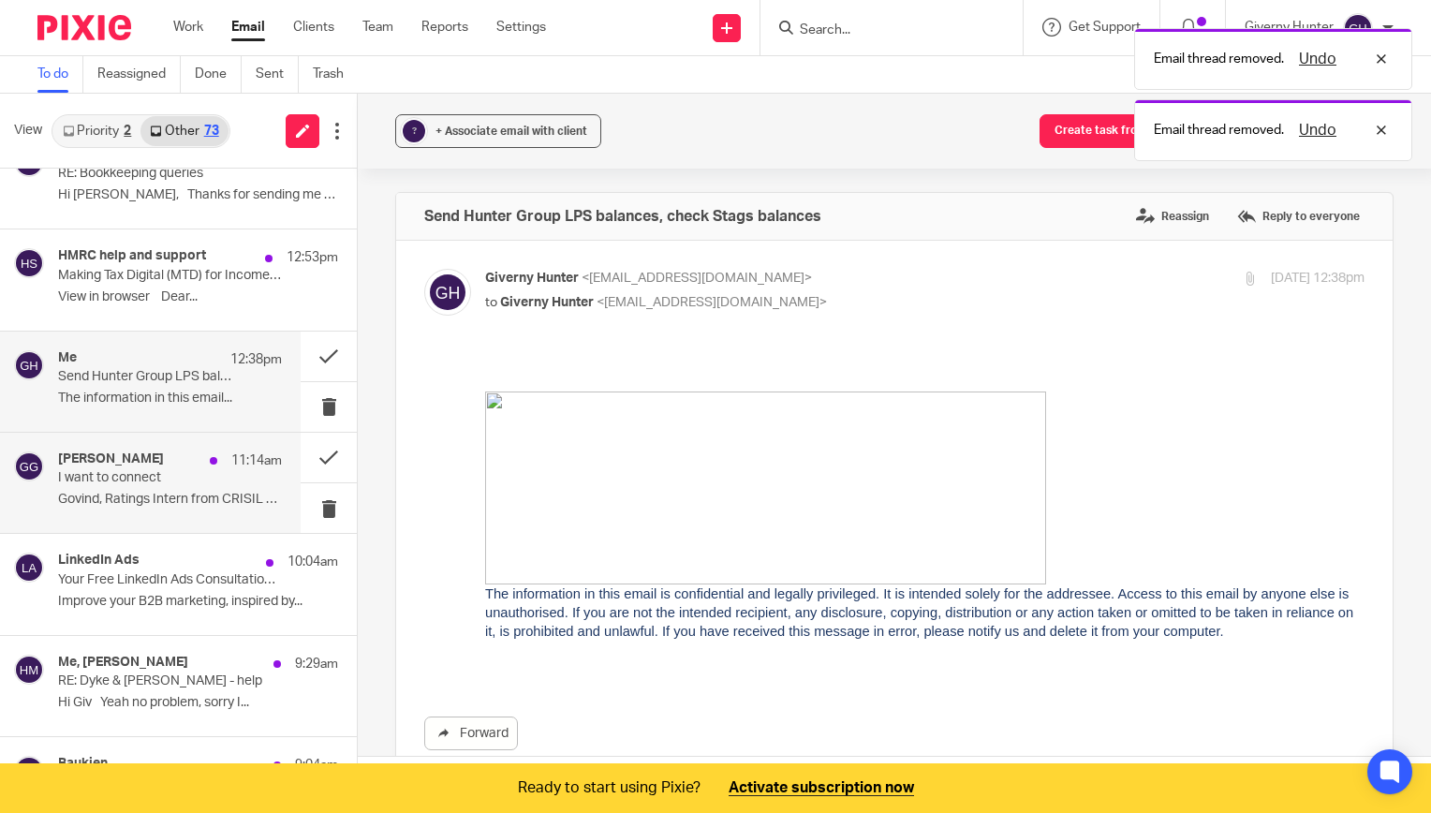
click at [165, 440] on div "[PERSON_NAME] 11:14am I want to connect Govind, Ratings Intern from CRISIL Limi…" at bounding box center [150, 483] width 301 height 100
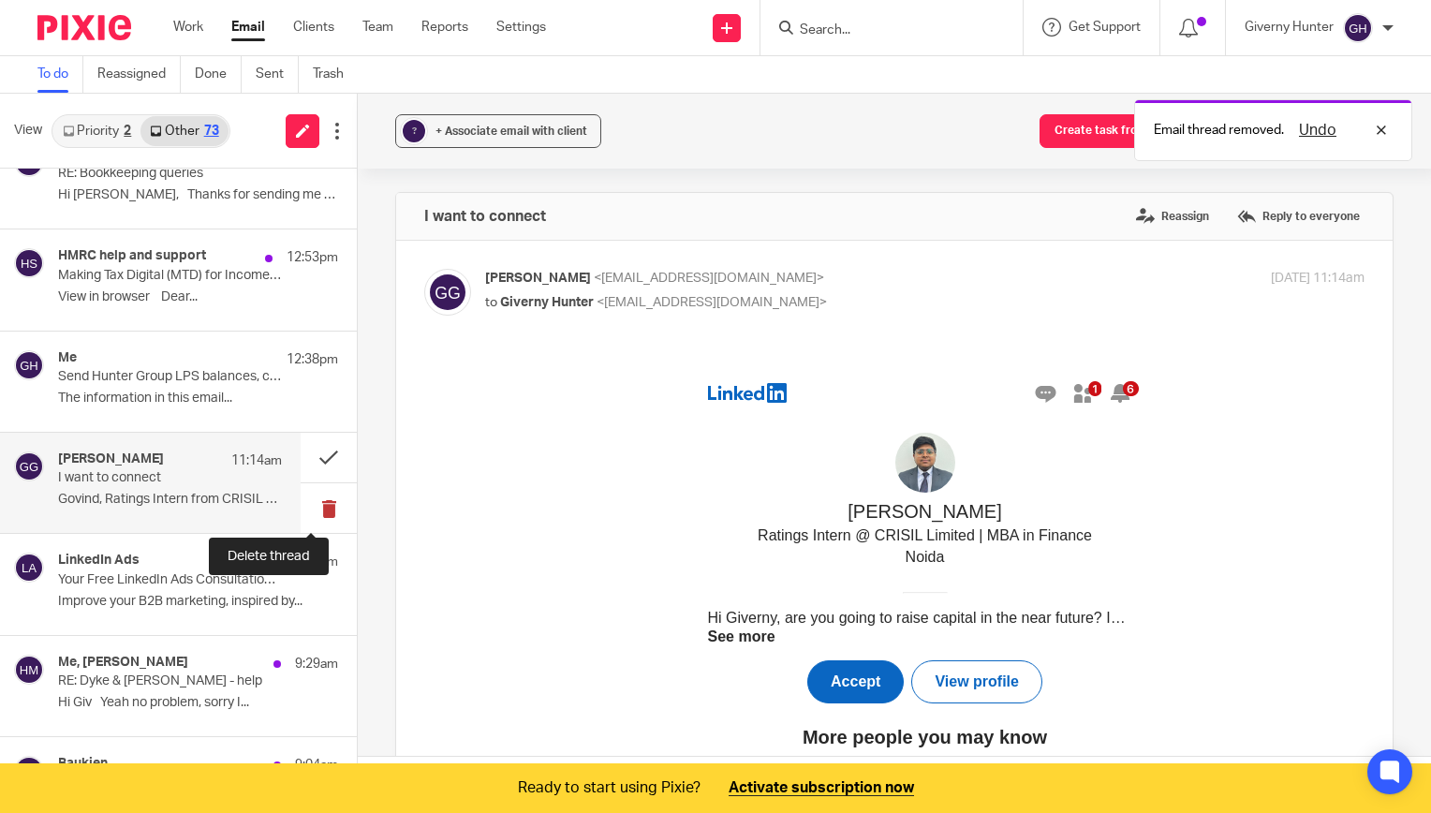
click at [311, 502] on button at bounding box center [329, 508] width 56 height 50
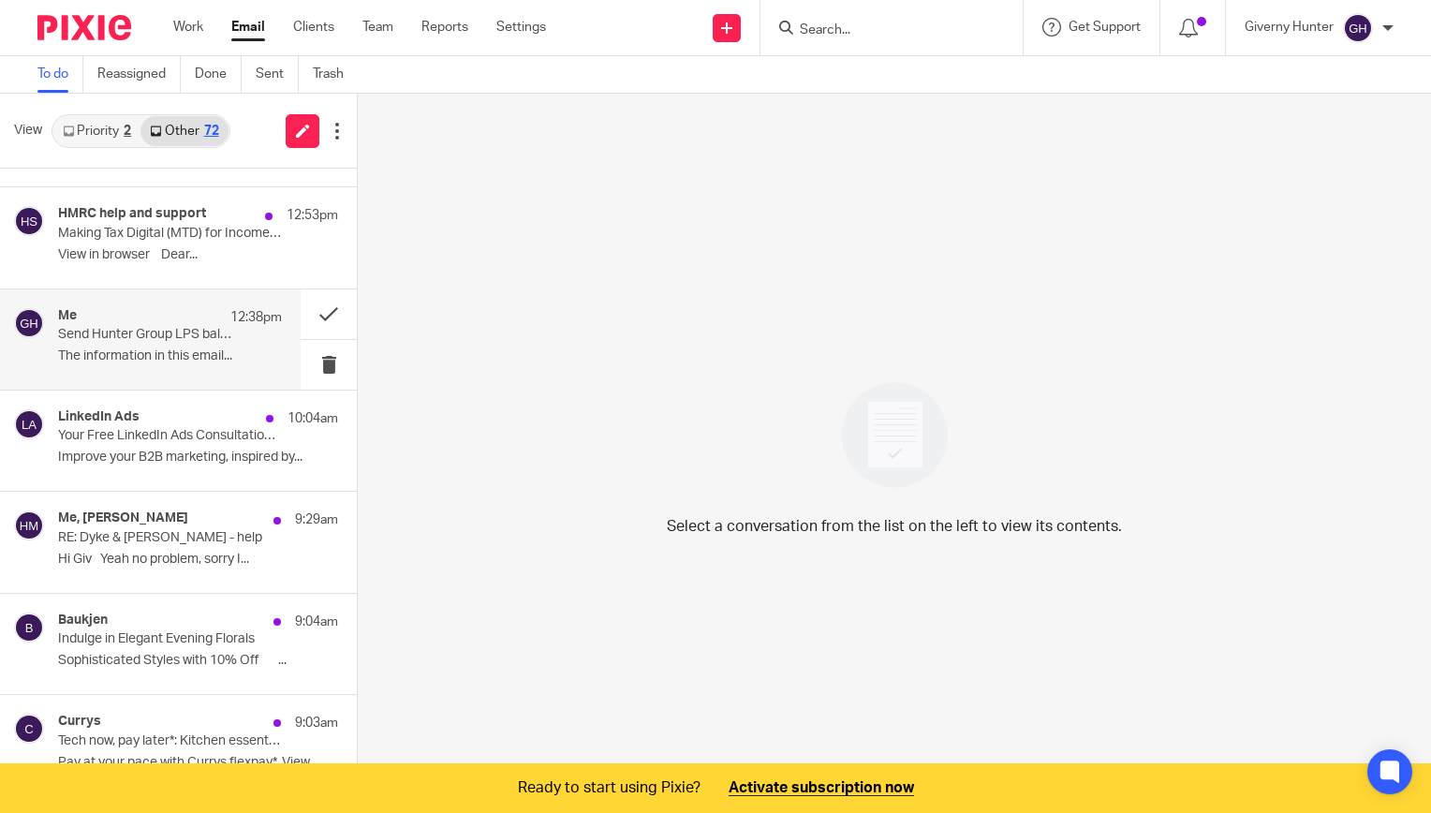
scroll to position [1504, 0]
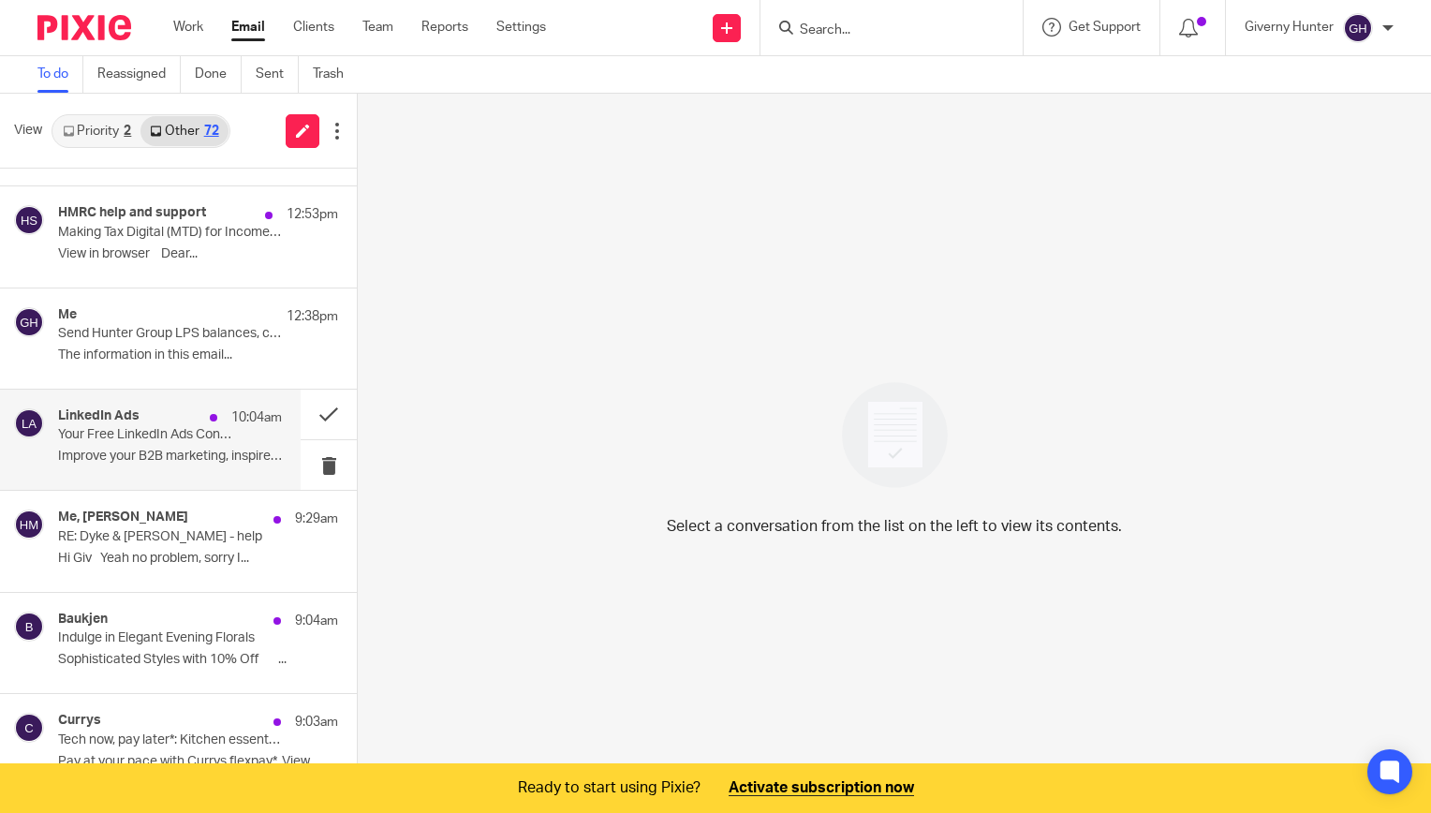
click at [137, 449] on p "Improve your B2B marketing, inspired by..." at bounding box center [170, 457] width 224 height 16
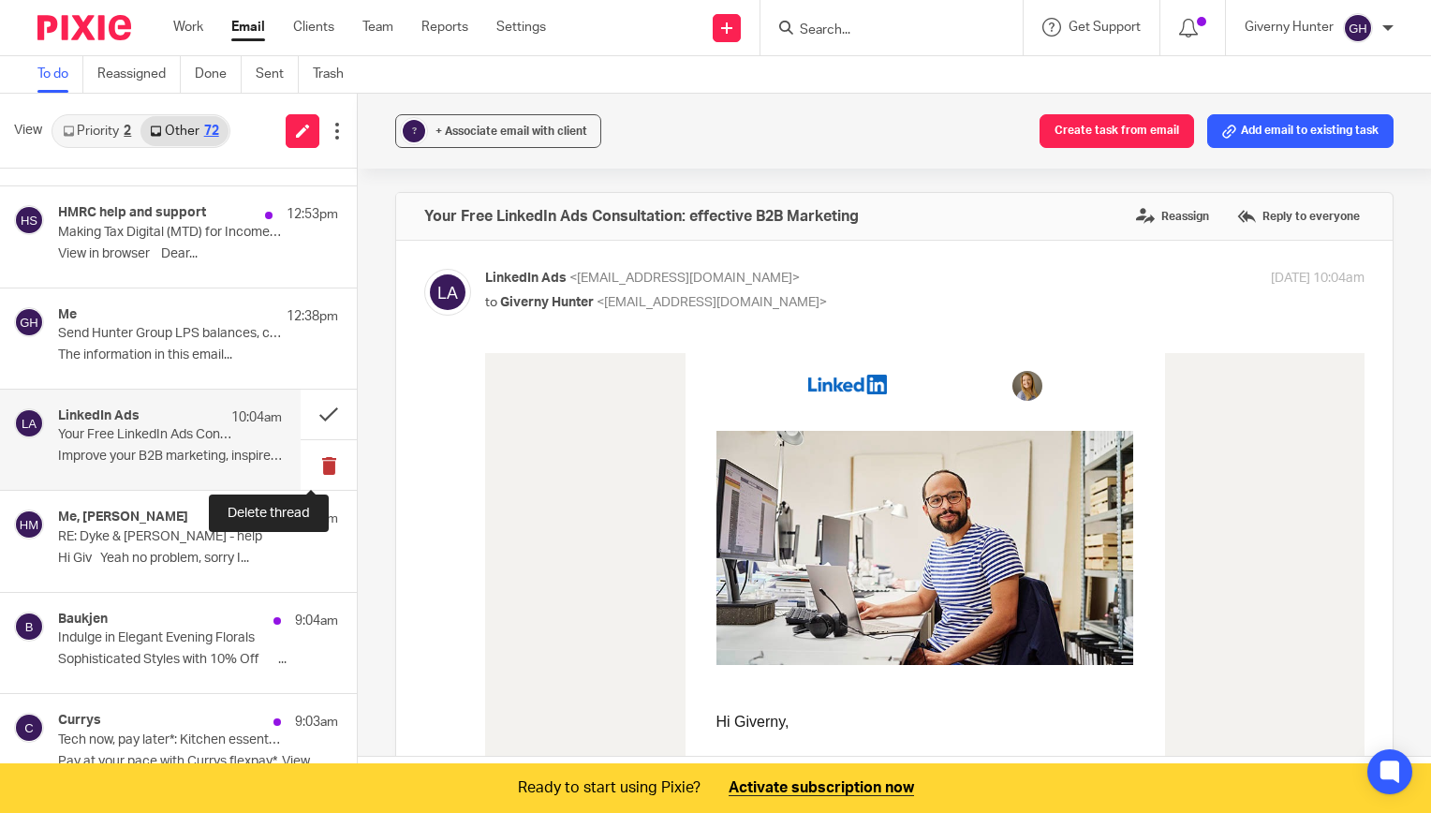
scroll to position [0, 0]
click at [307, 461] on button at bounding box center [329, 465] width 56 height 50
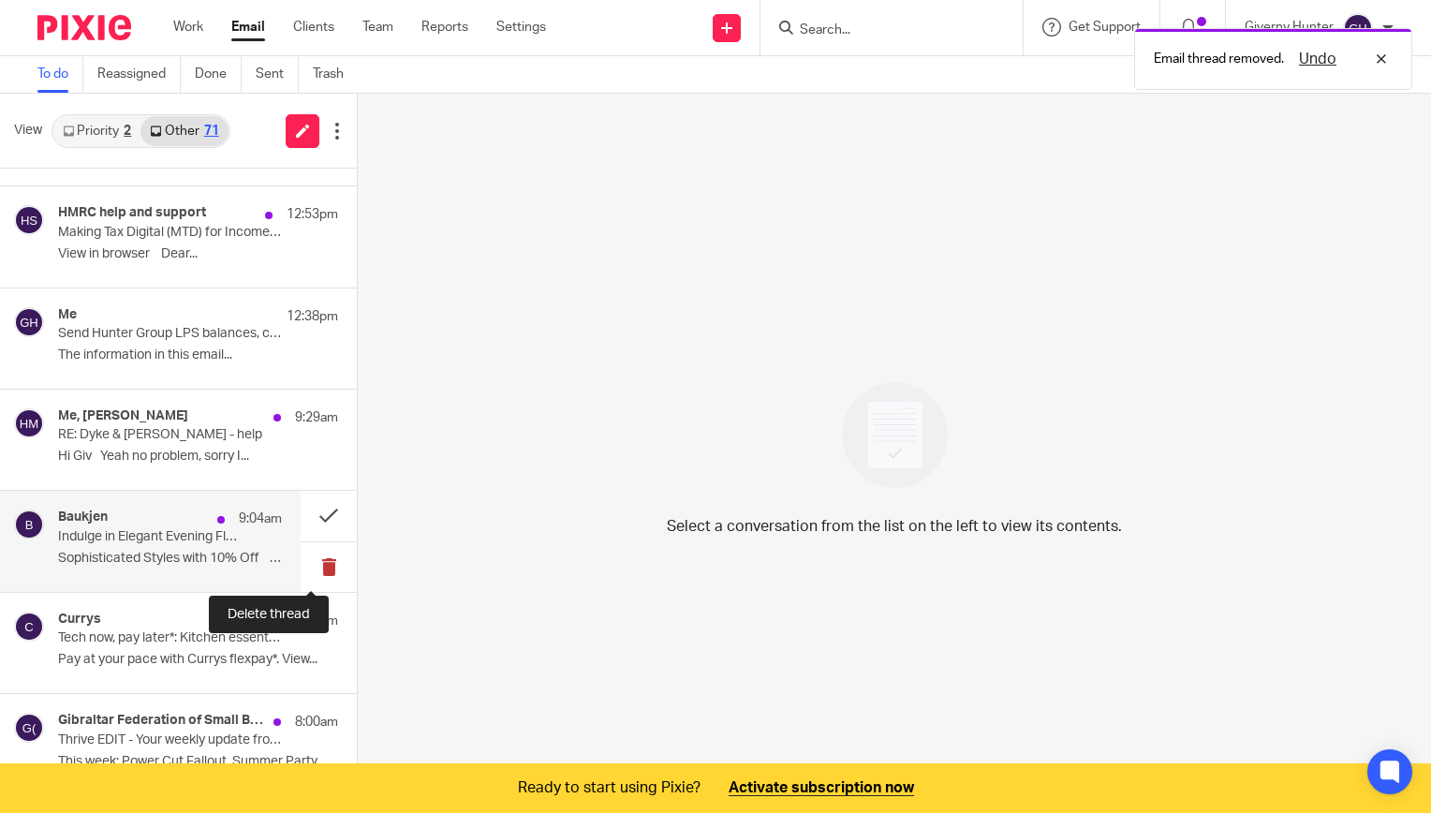
click at [313, 557] on button at bounding box center [329, 567] width 56 height 50
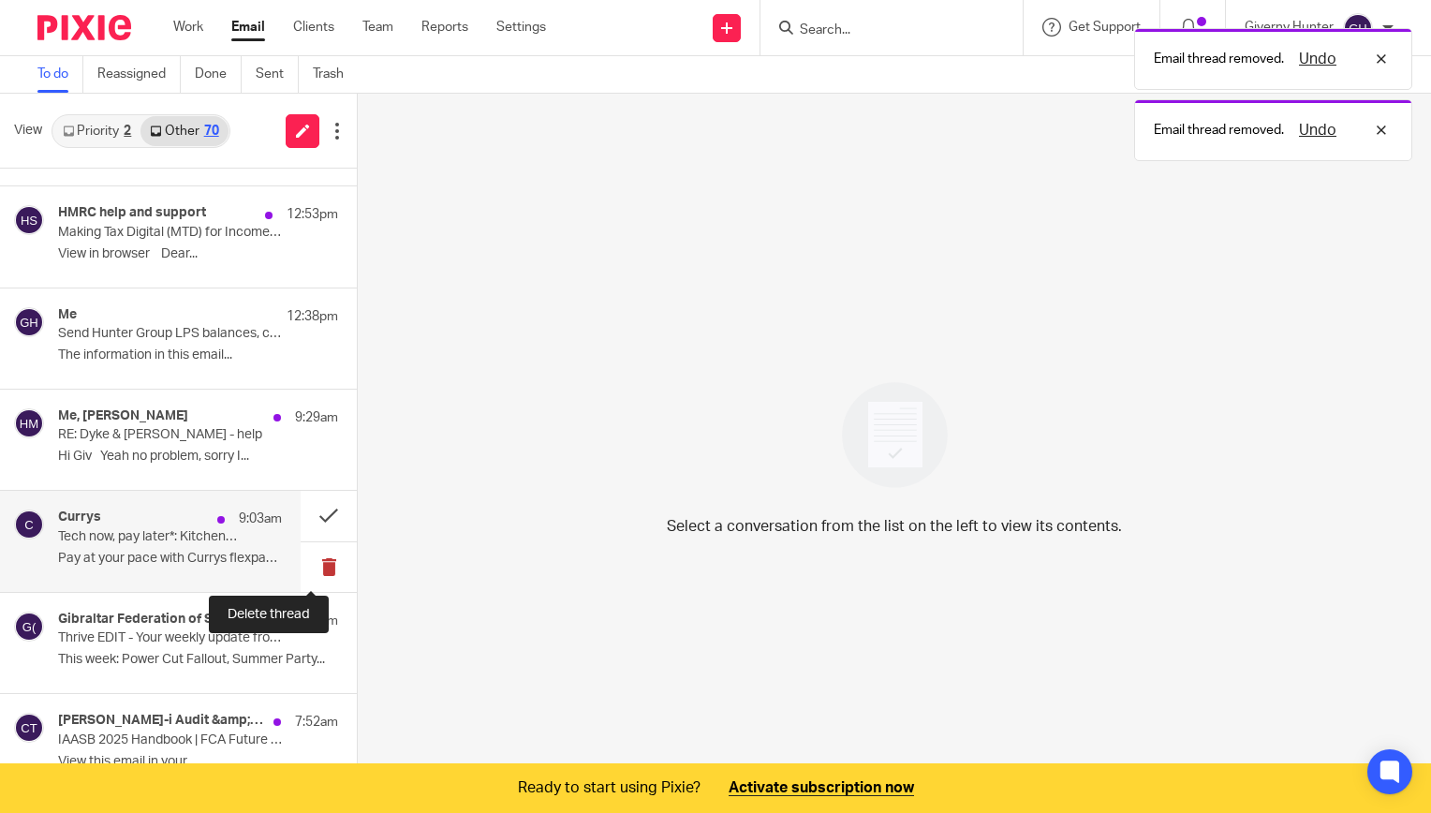
click at [311, 564] on button at bounding box center [329, 567] width 56 height 50
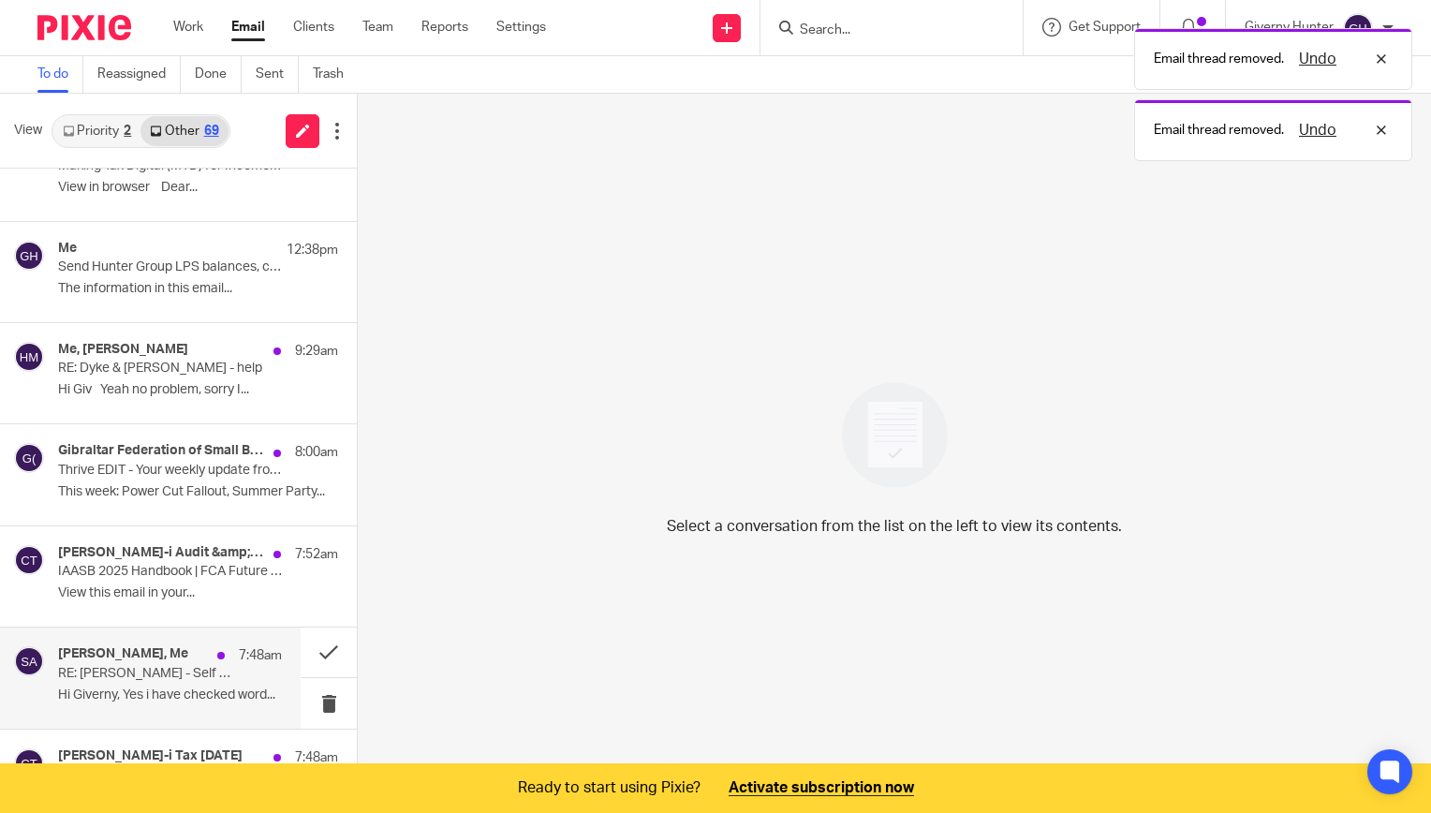
scroll to position [1570, 0]
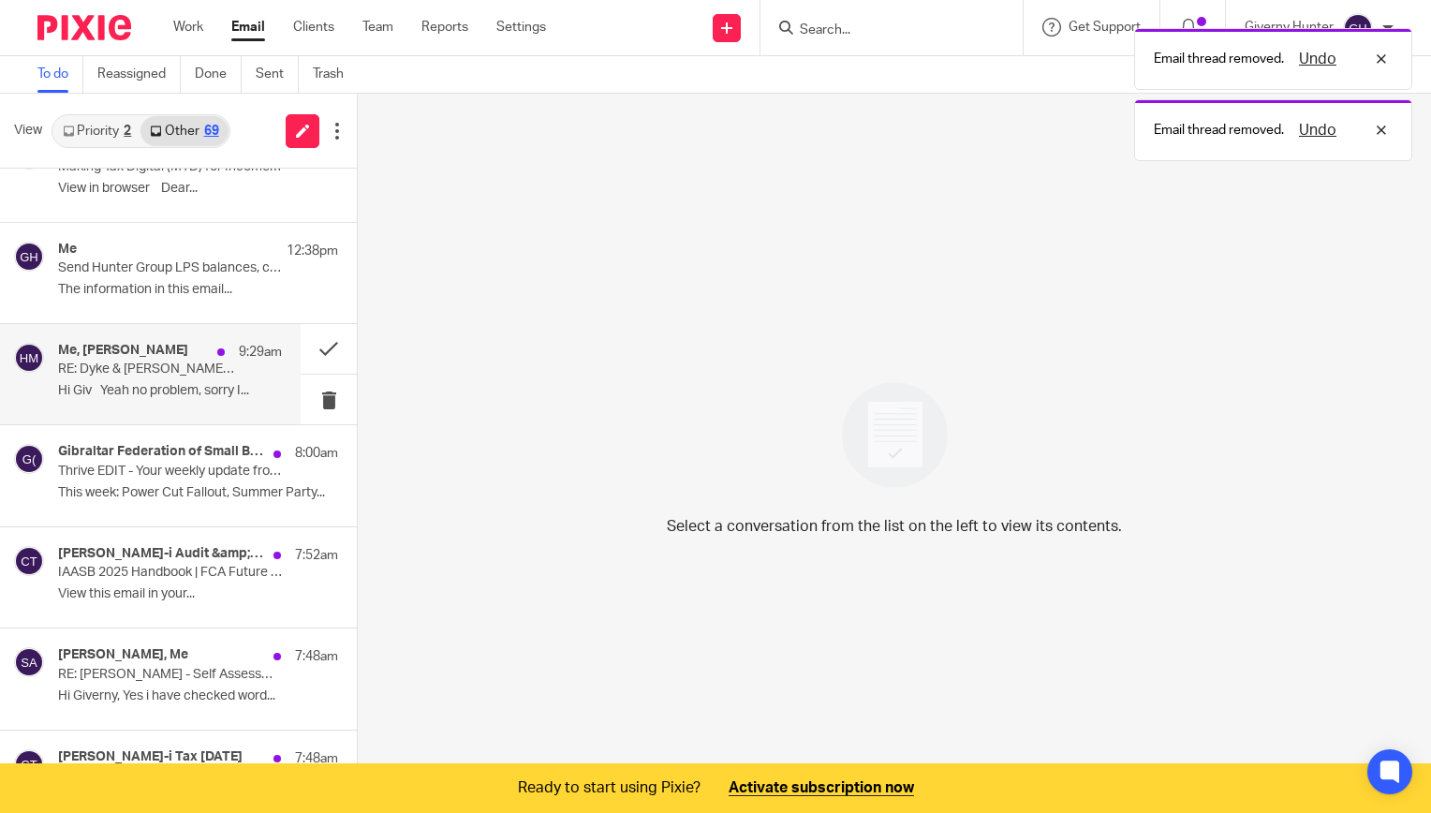
click at [163, 383] on p "Hi Giv Yeah no problem, sorry I..." at bounding box center [170, 391] width 224 height 16
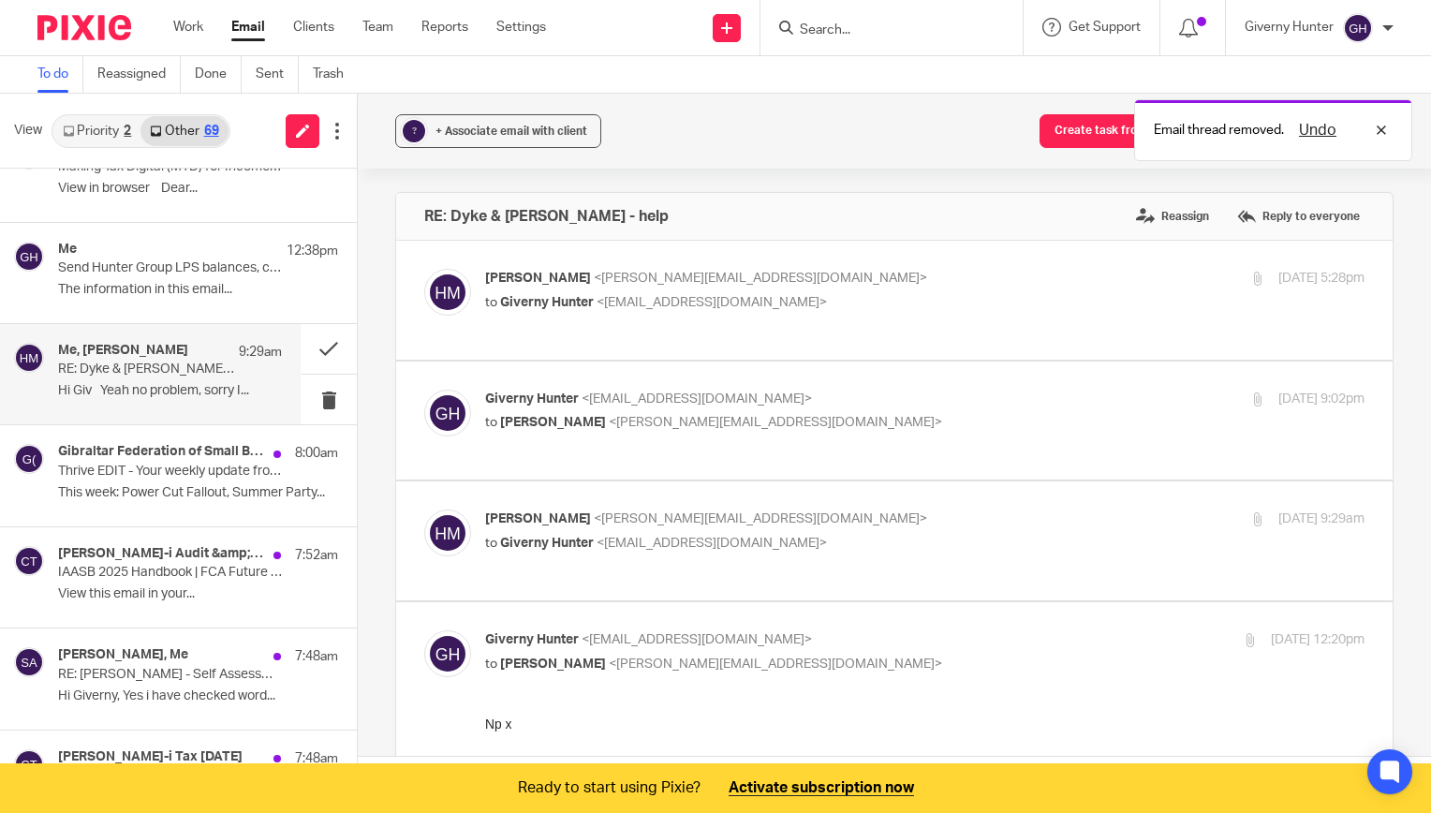
scroll to position [0, 0]
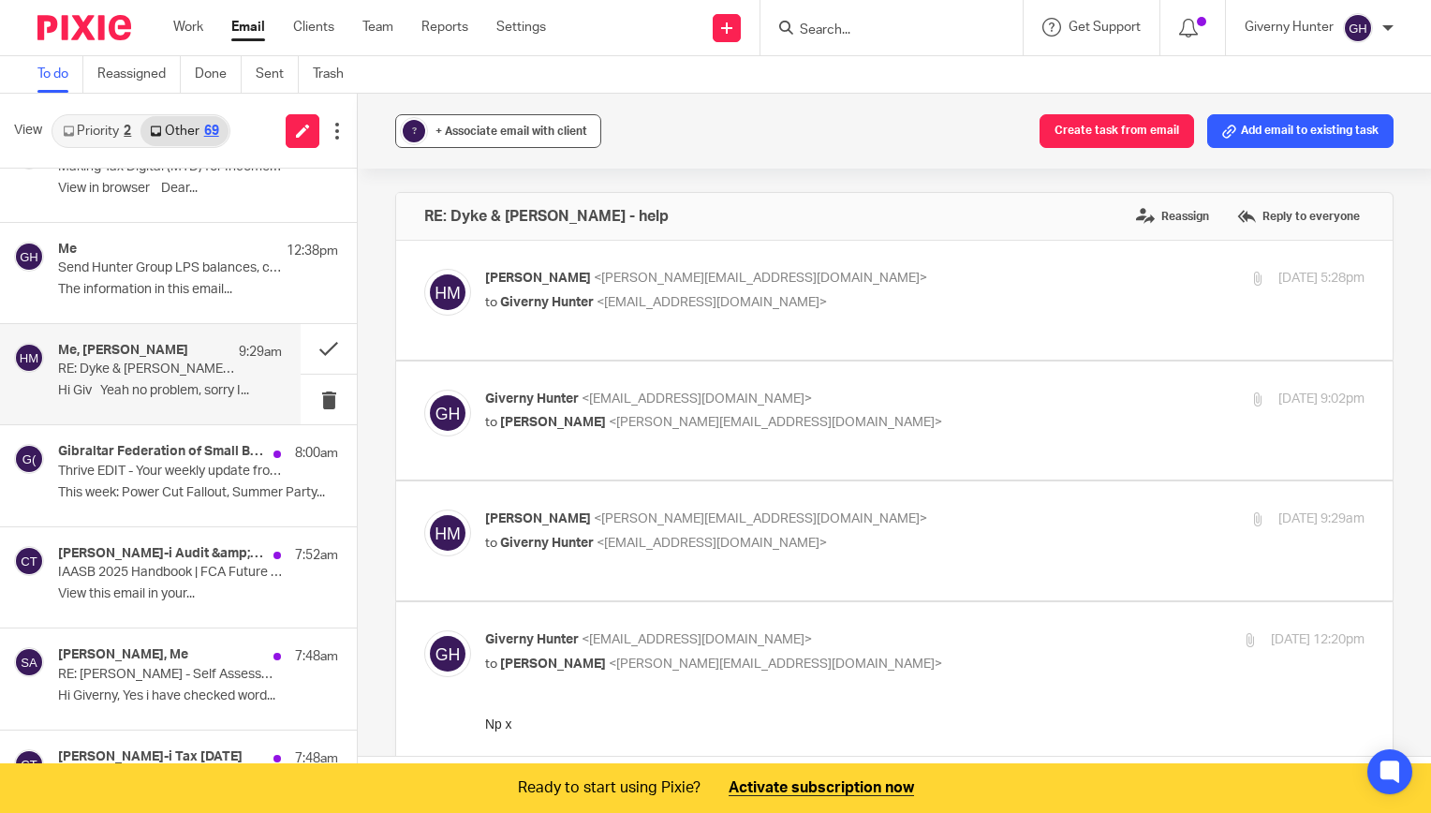
click at [522, 130] on span "+ Associate email with client" at bounding box center [512, 131] width 152 height 11
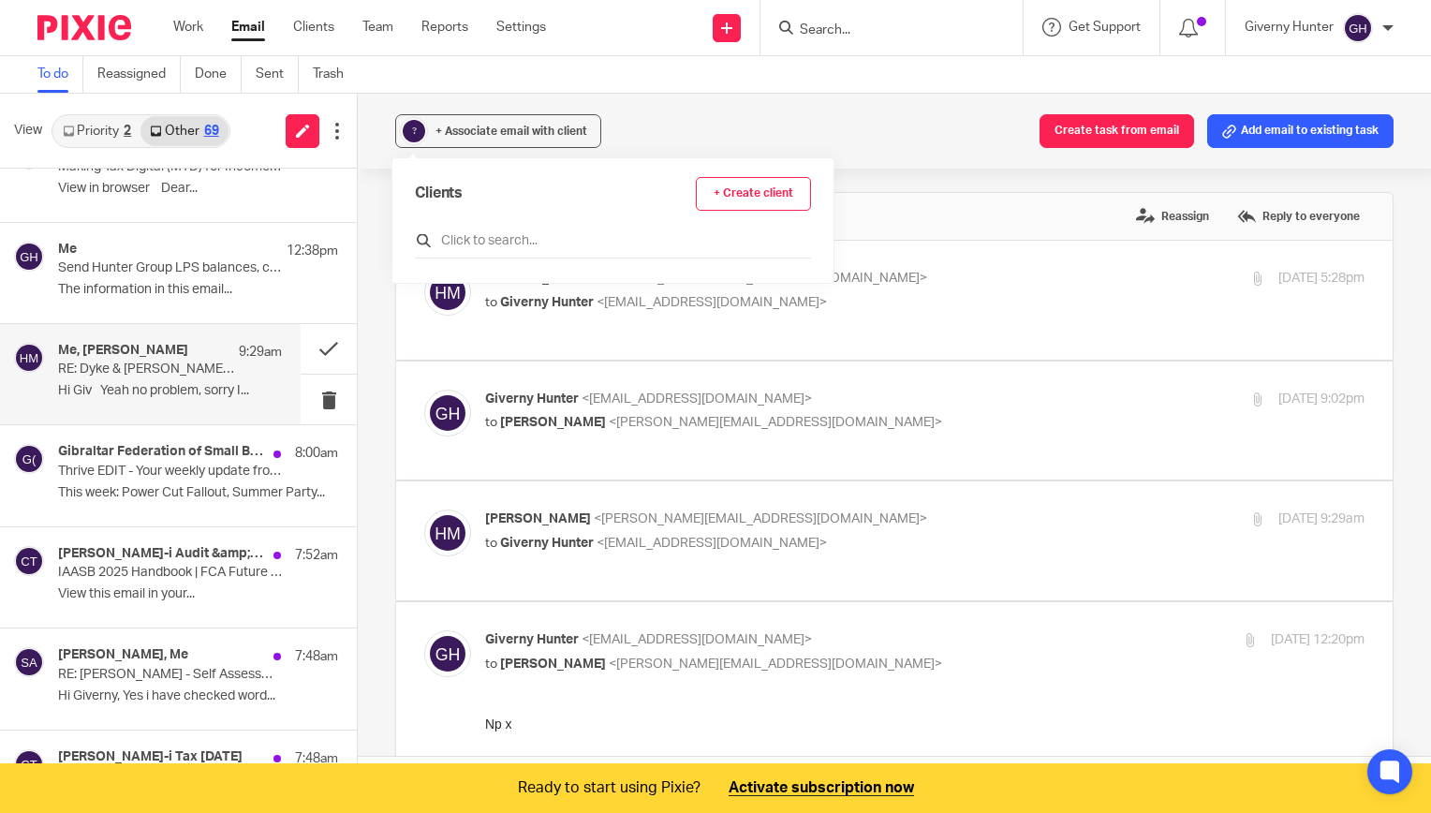
click at [541, 234] on input "text" at bounding box center [613, 240] width 396 height 19
type input "dyke"
click at [420, 326] on input "checkbox" at bounding box center [422, 325] width 14 height 14
checkbox input "true"
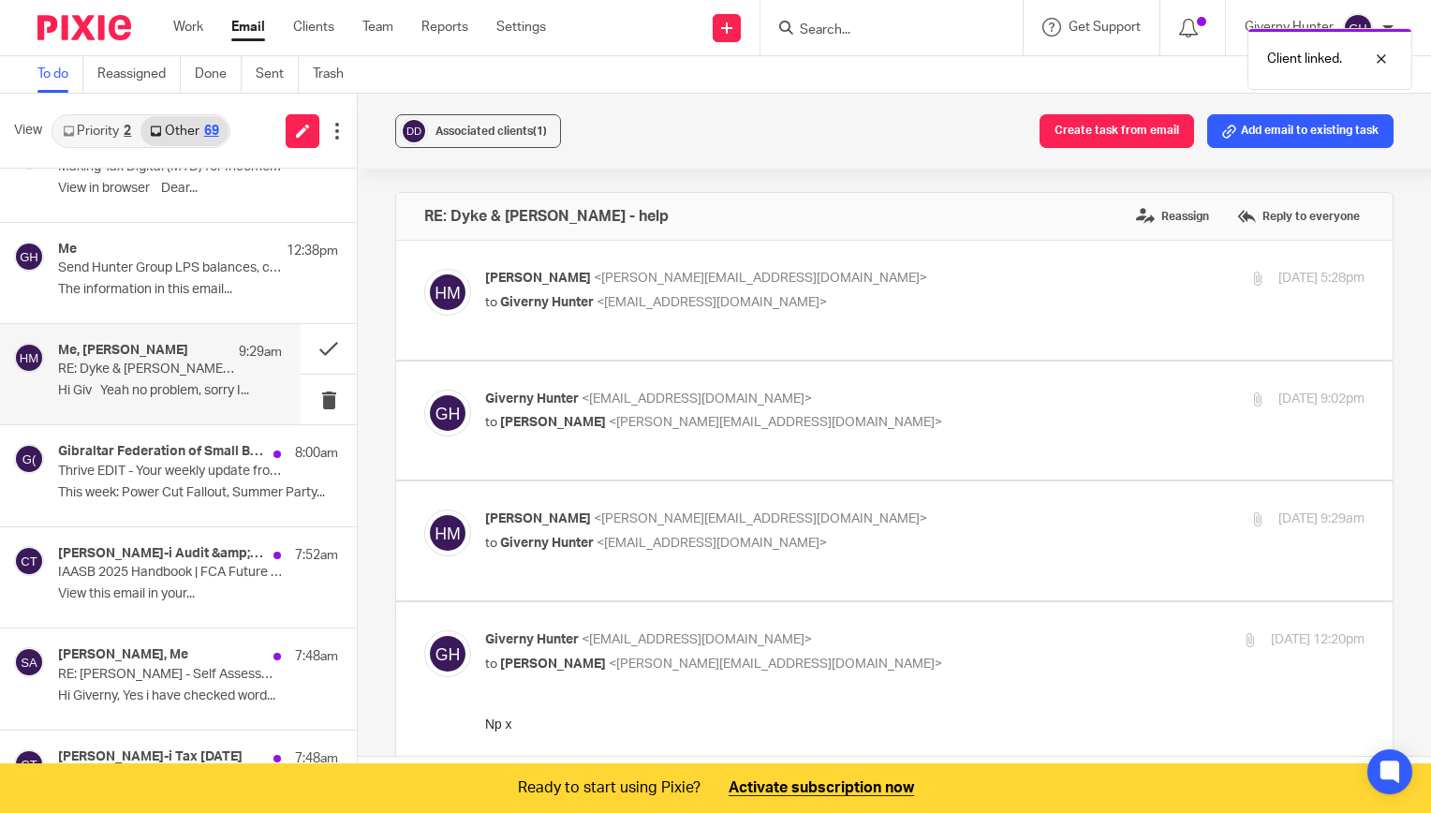
click at [822, 199] on div "RE: Dyke & [PERSON_NAME] - help Reassign Reply to everyone" at bounding box center [894, 216] width 997 height 47
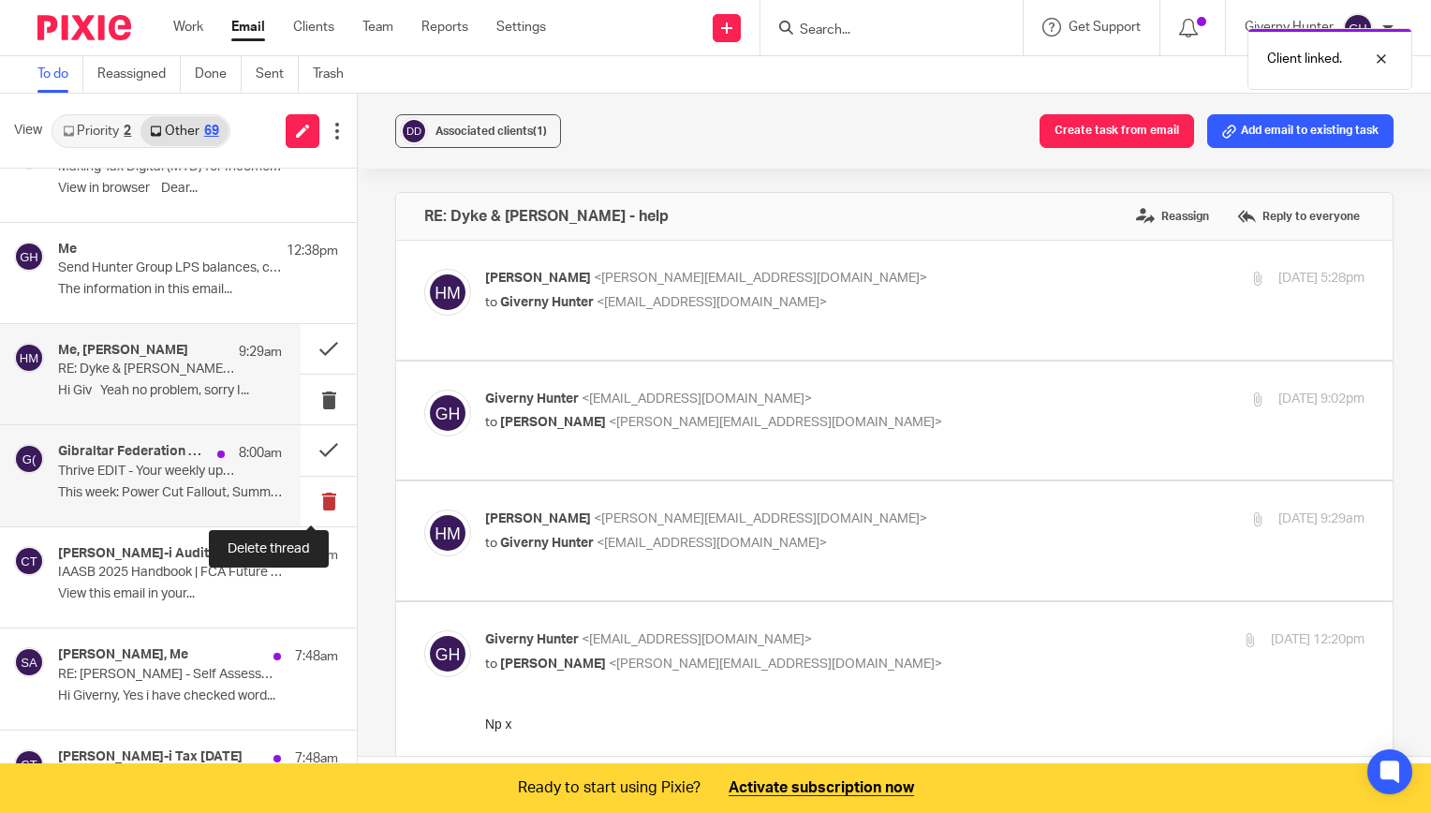
click at [305, 495] on button at bounding box center [329, 502] width 56 height 50
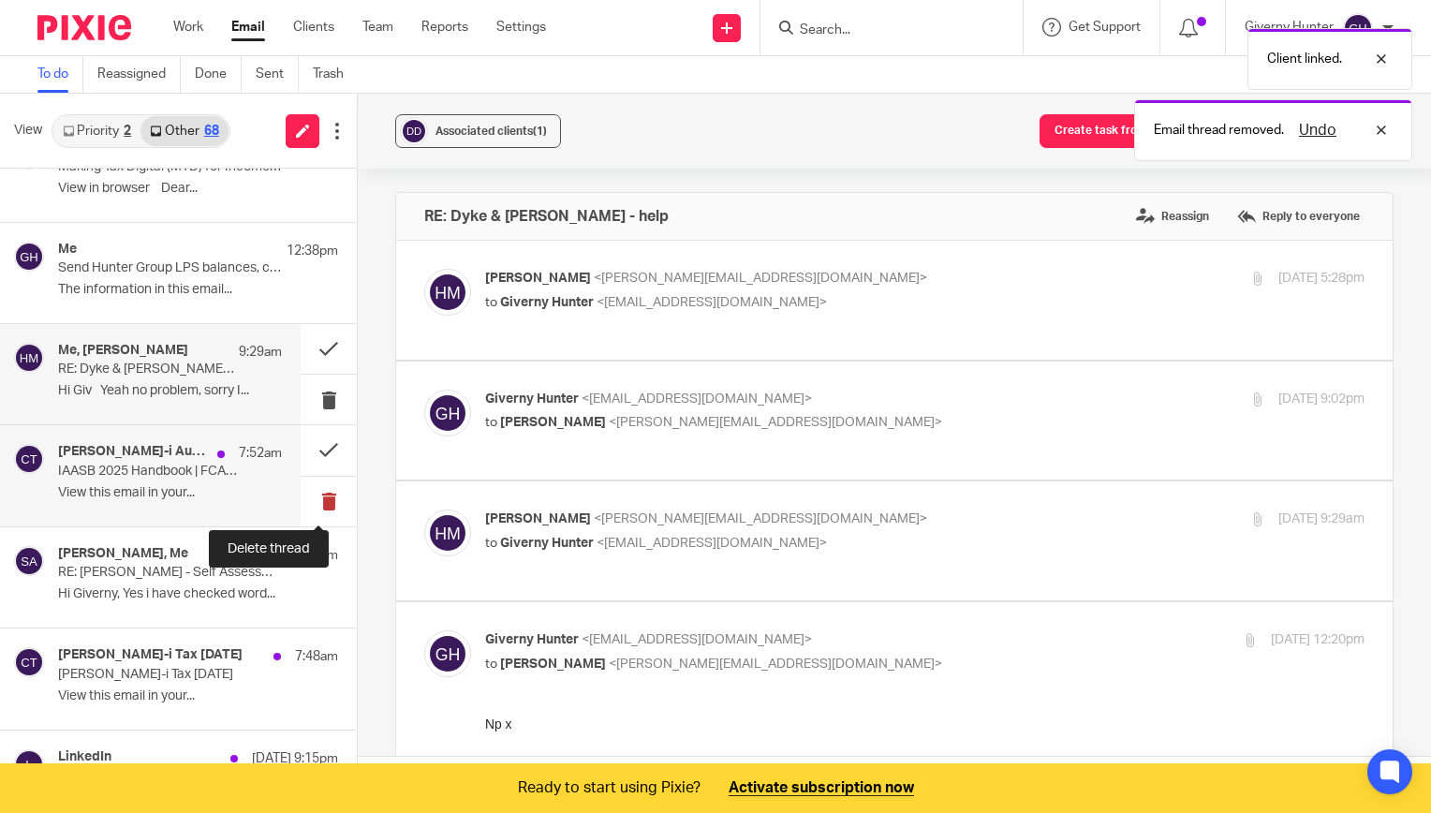
click at [318, 495] on button at bounding box center [329, 502] width 56 height 50
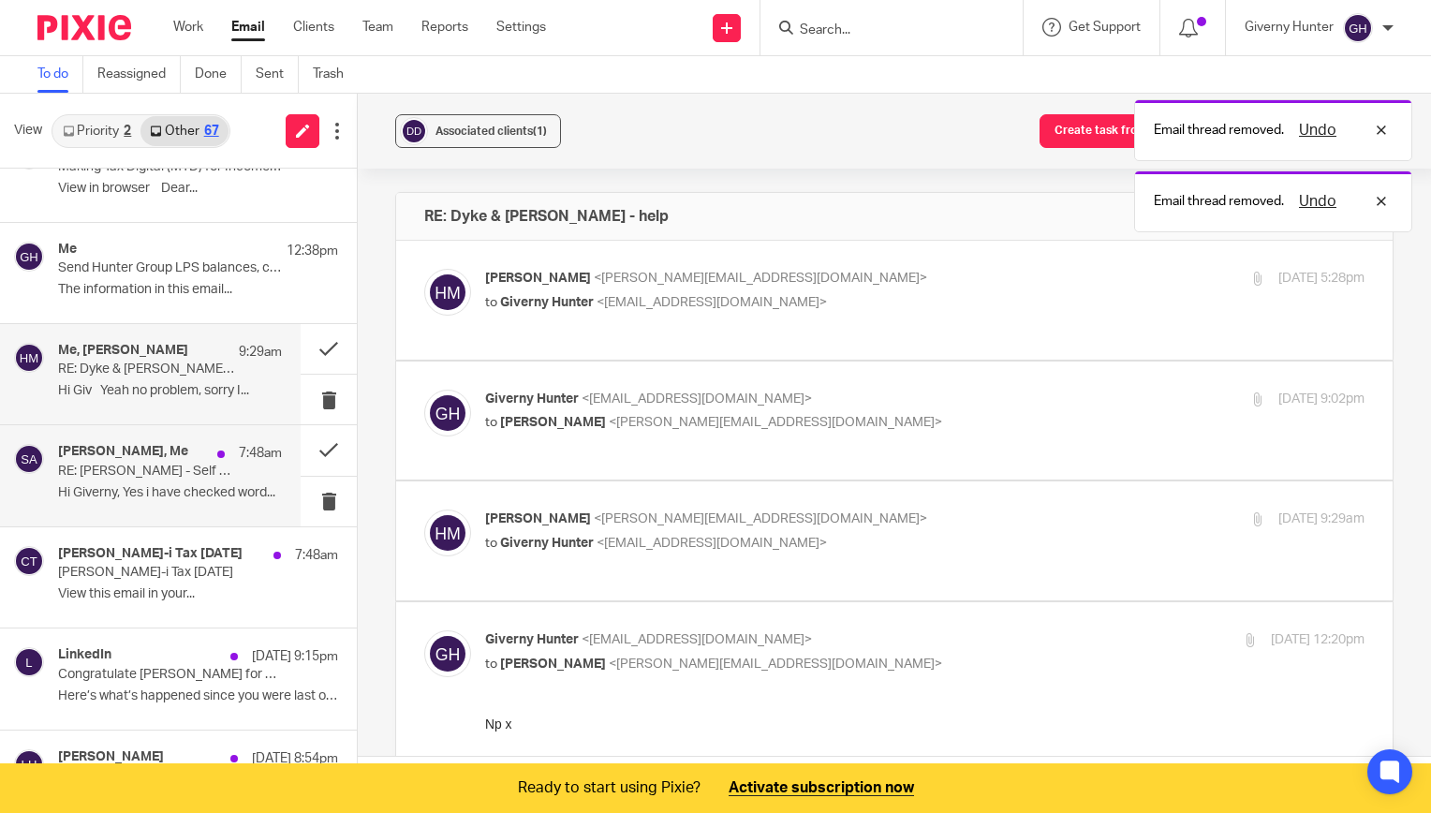
click at [160, 485] on p "Hi Giverny, Yes i have checked word..." at bounding box center [170, 493] width 224 height 16
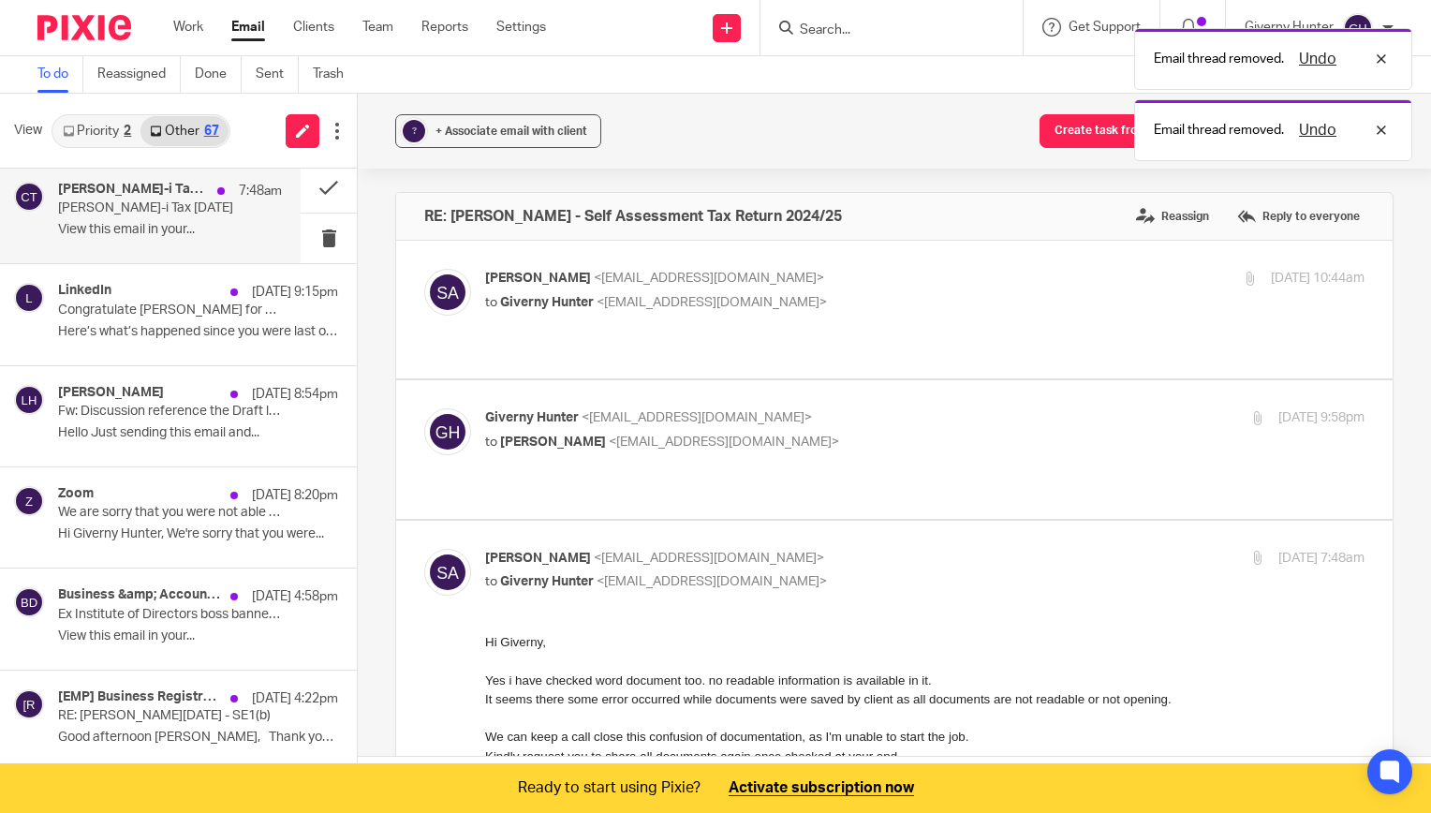
scroll to position [1957, 0]
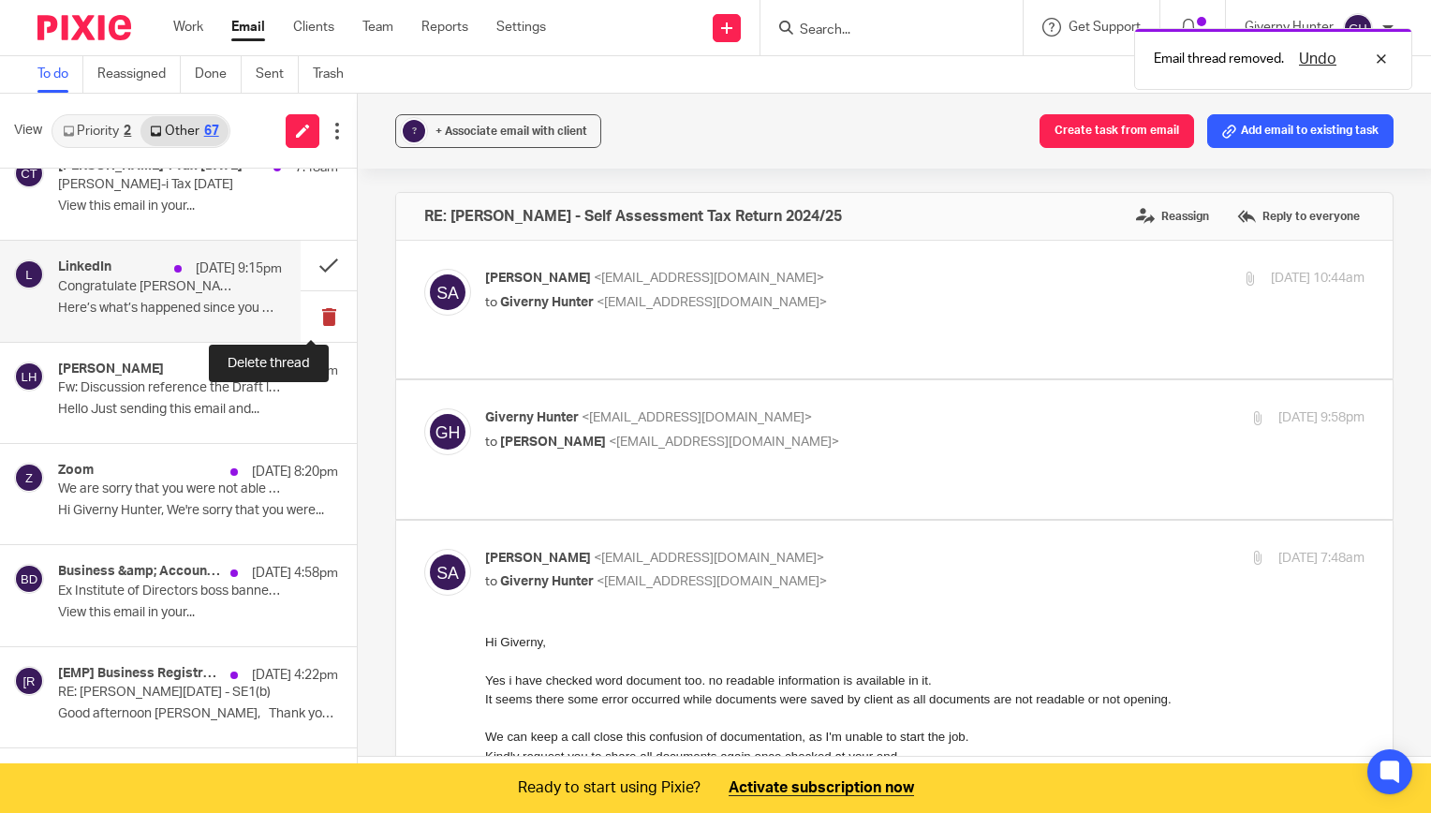
click at [321, 309] on button at bounding box center [329, 316] width 56 height 50
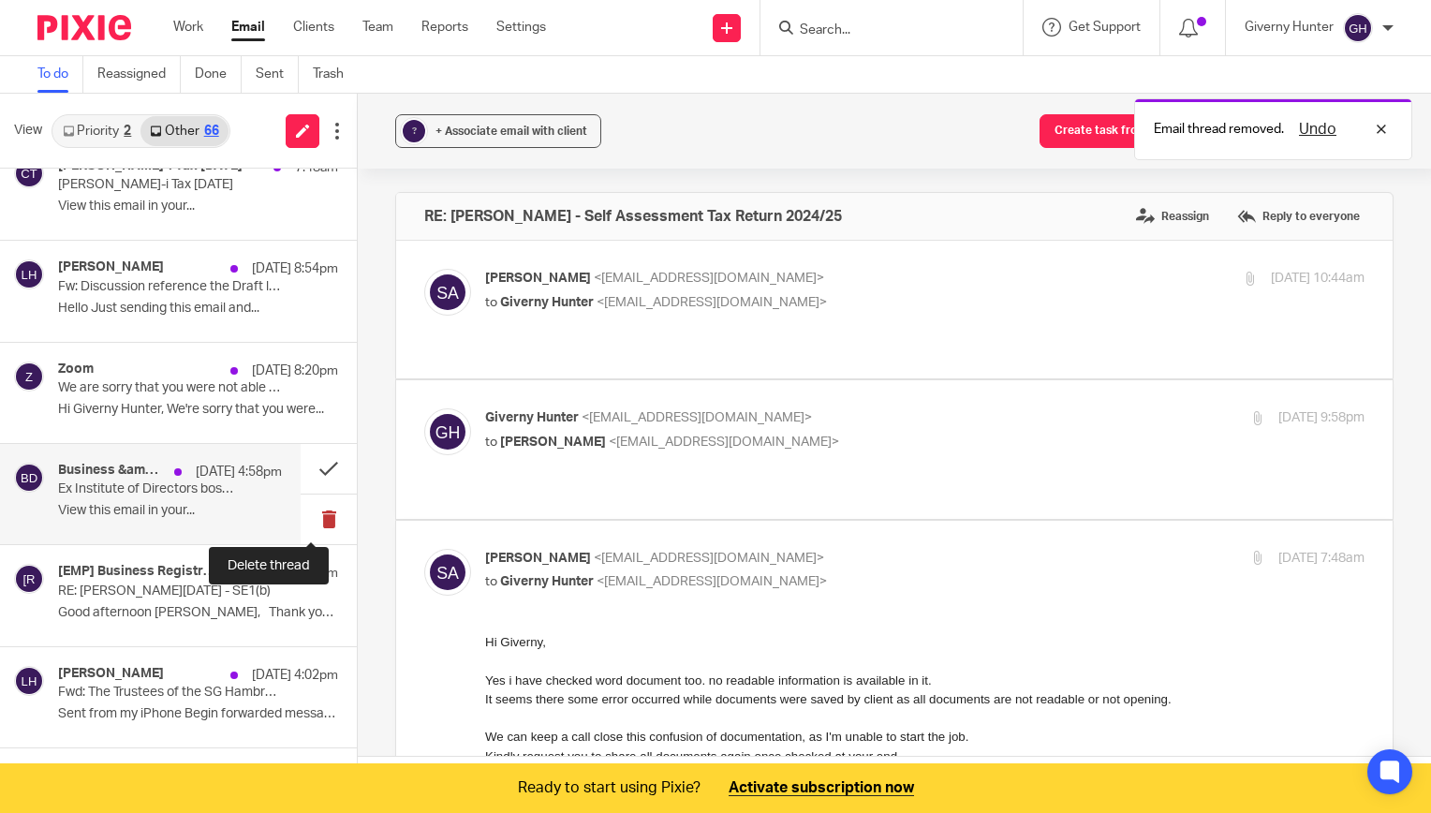
click at [313, 498] on button at bounding box center [329, 520] width 56 height 50
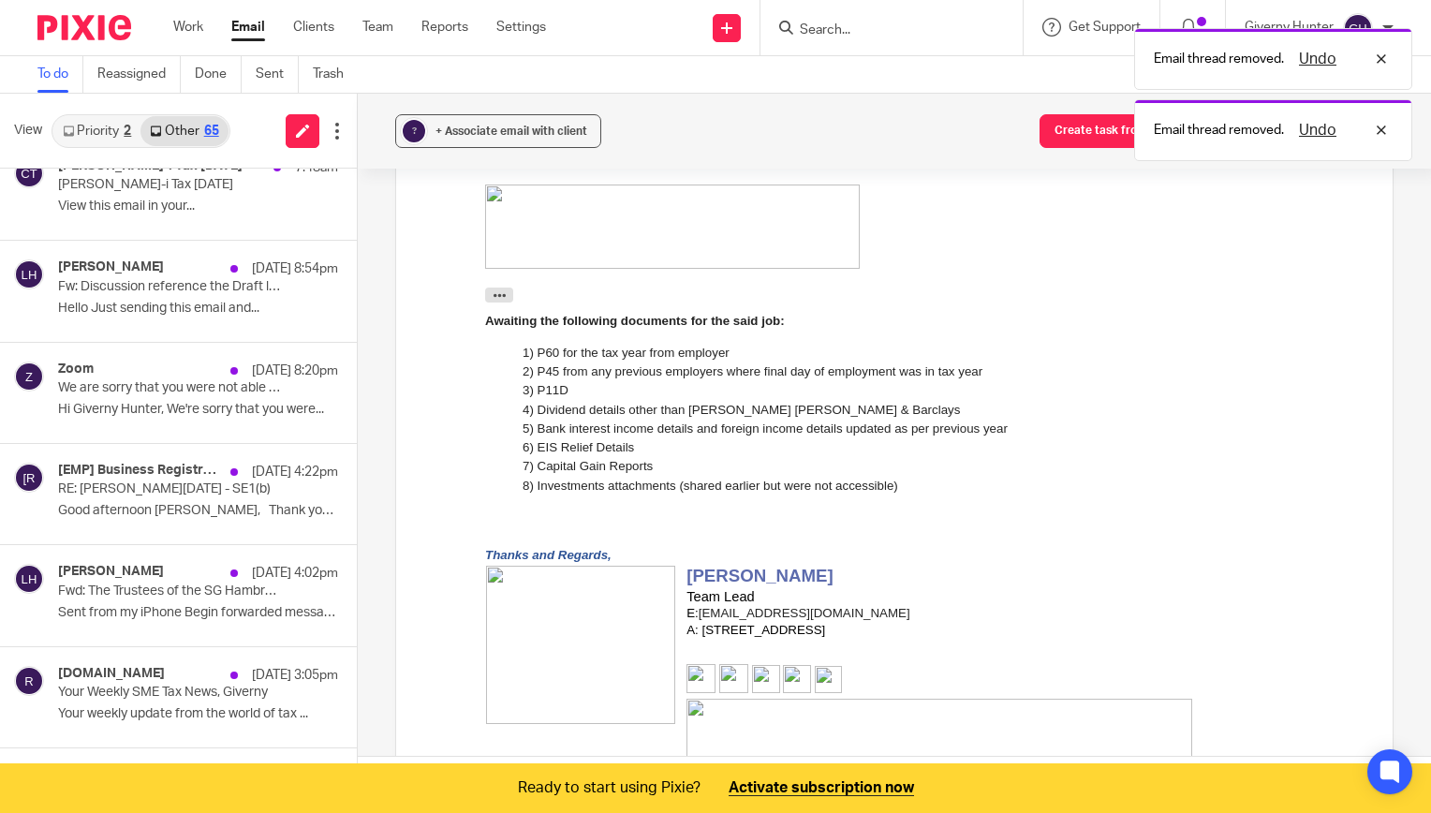
scroll to position [0, 0]
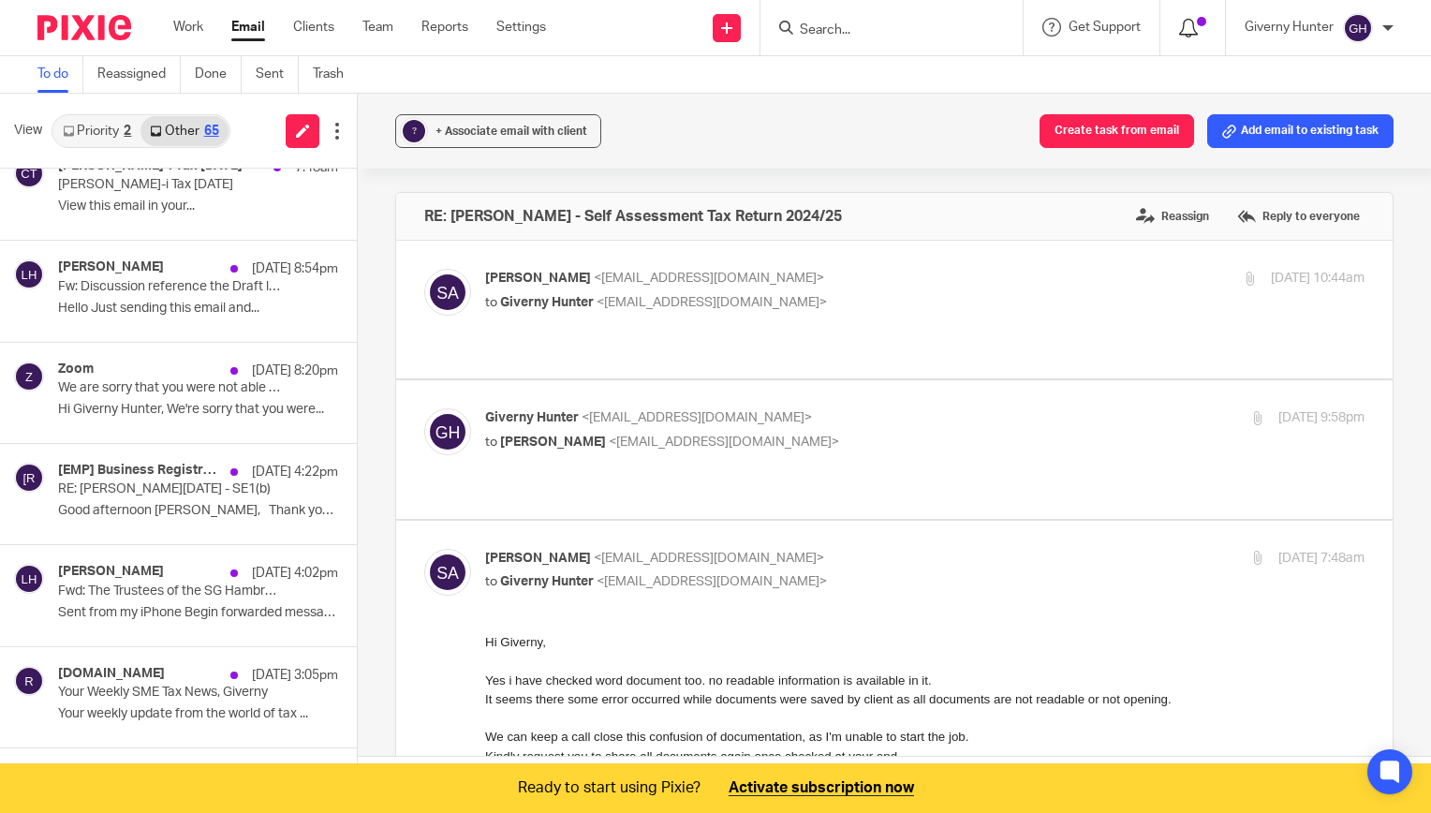
click at [1187, 34] on icon at bounding box center [1188, 28] width 19 height 19
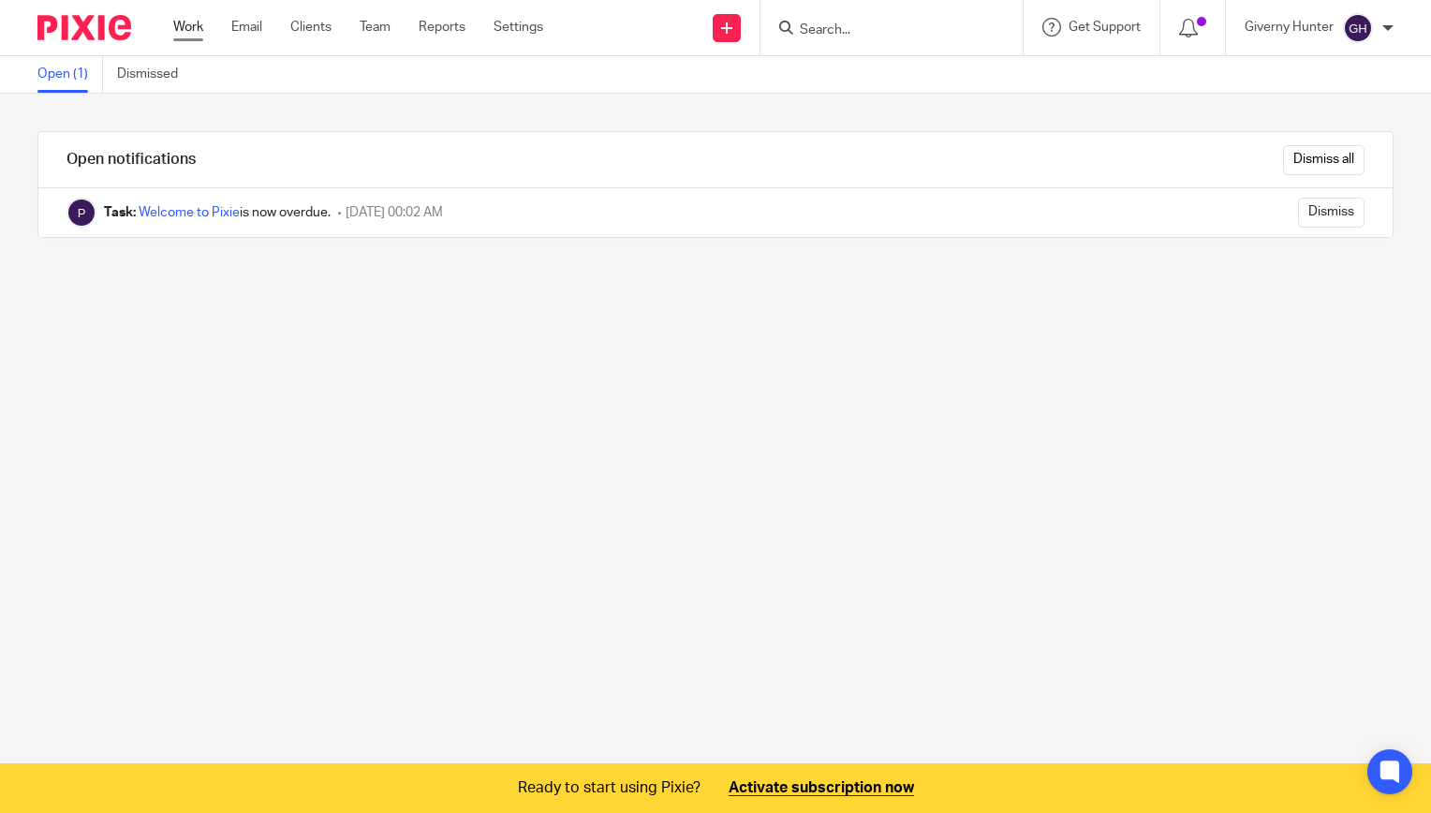
click at [202, 22] on link "Work" at bounding box center [188, 27] width 30 height 19
